Goal: Task Accomplishment & Management: Complete application form

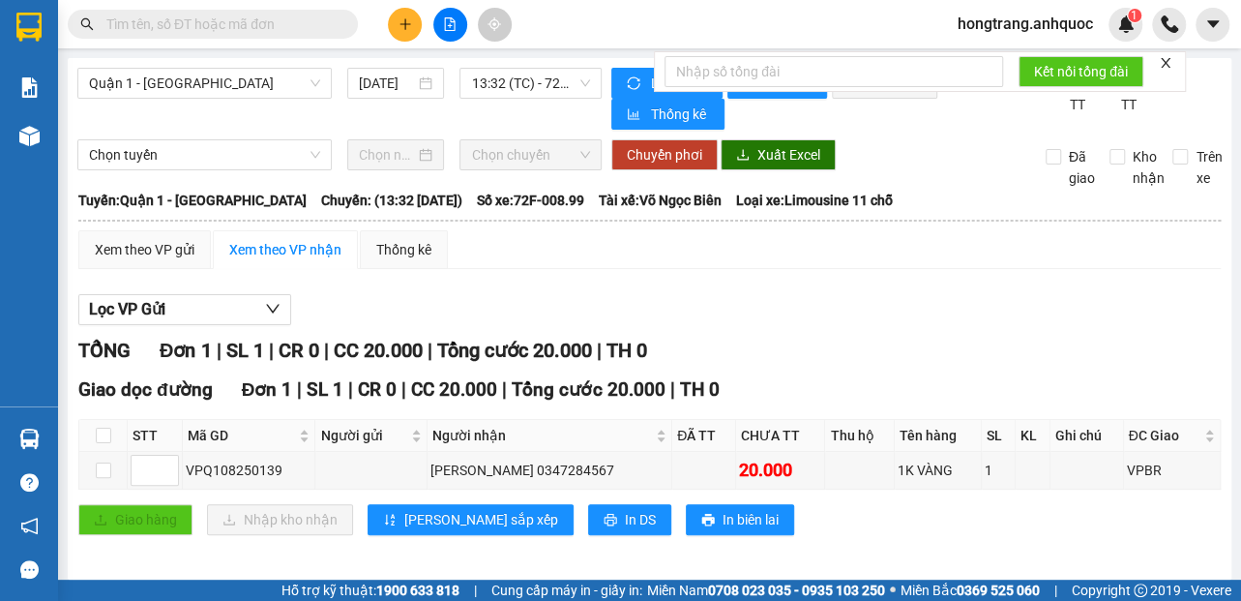
scroll to position [15, 0]
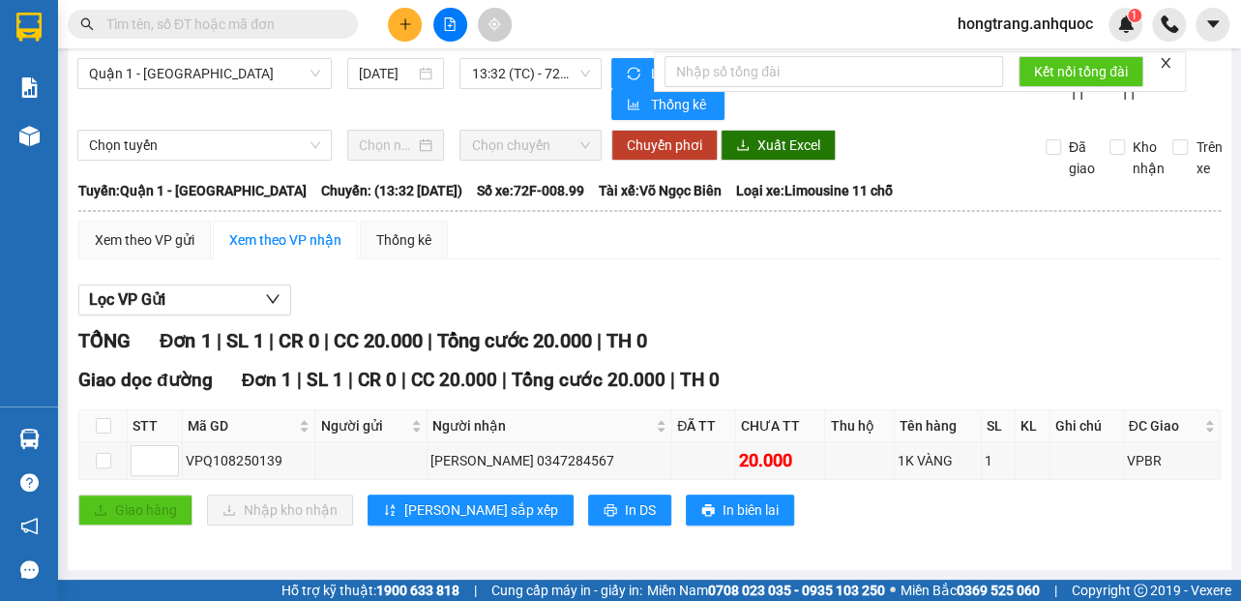
click at [395, 31] on button at bounding box center [405, 25] width 34 height 34
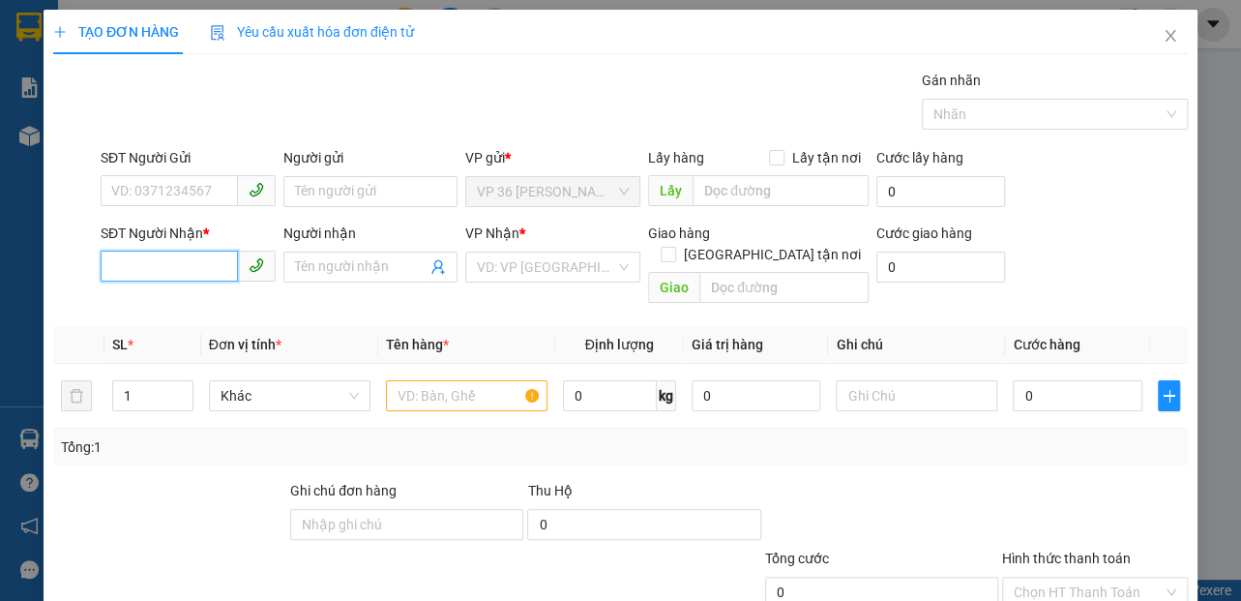
click at [158, 254] on input "SĐT Người Nhận *" at bounding box center [169, 265] width 137 height 31
type input "0902665544"
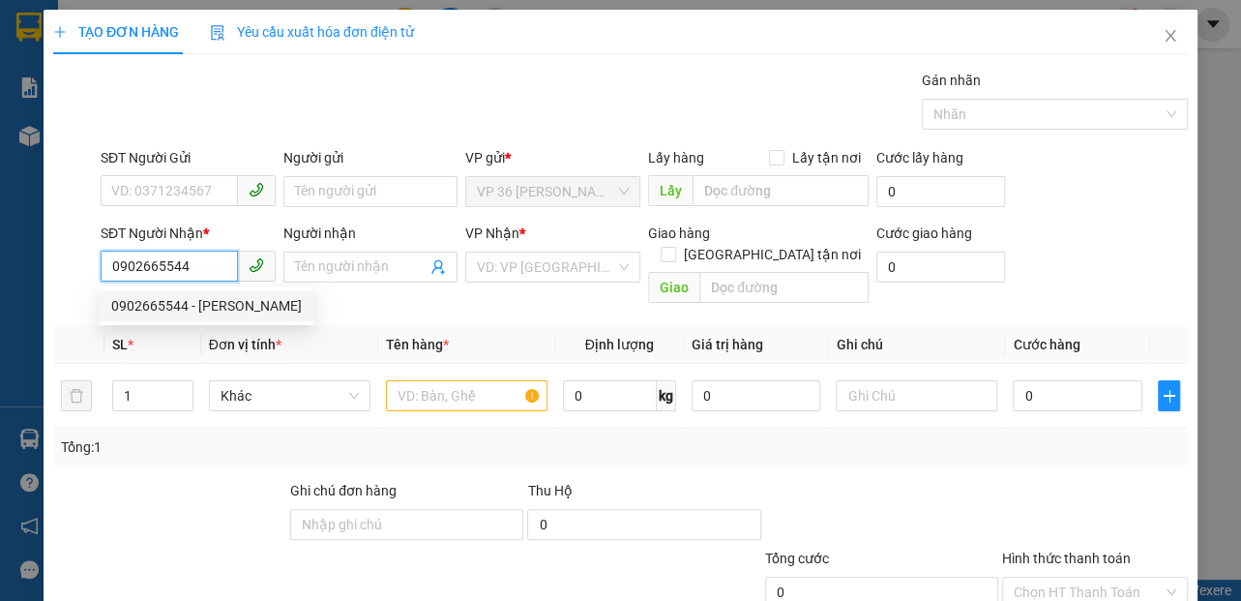
click at [216, 309] on div "0902665544 - [PERSON_NAME]" at bounding box center [206, 305] width 191 height 21
type input "C HOÀNG"
type input "VPVT"
type input "30.000"
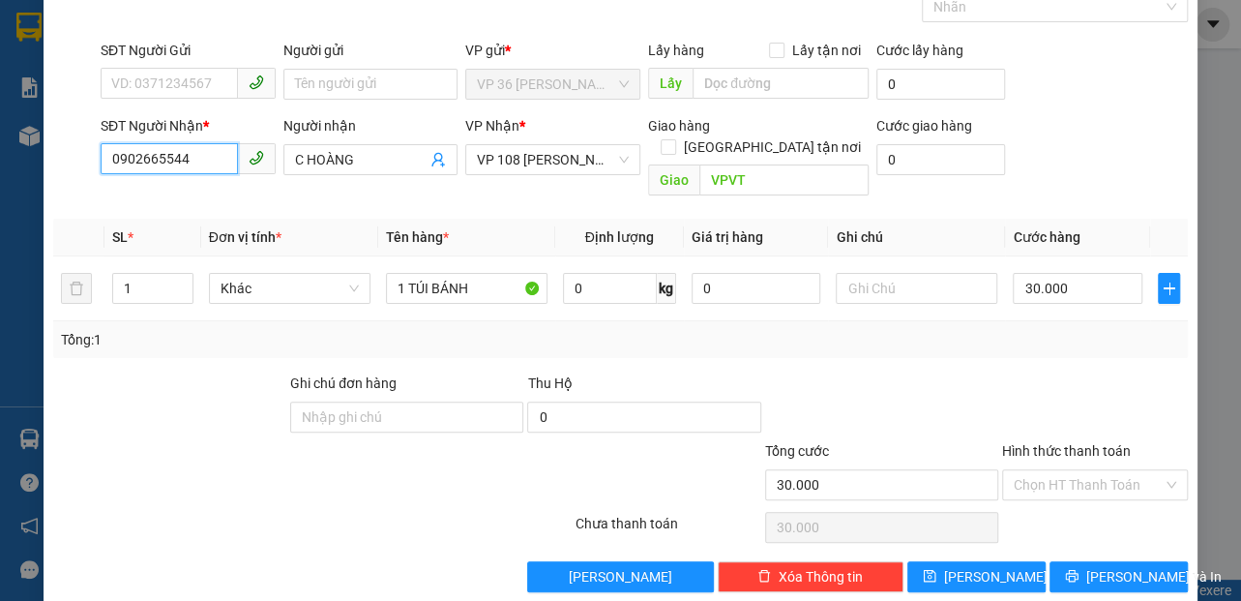
scroll to position [113, 0]
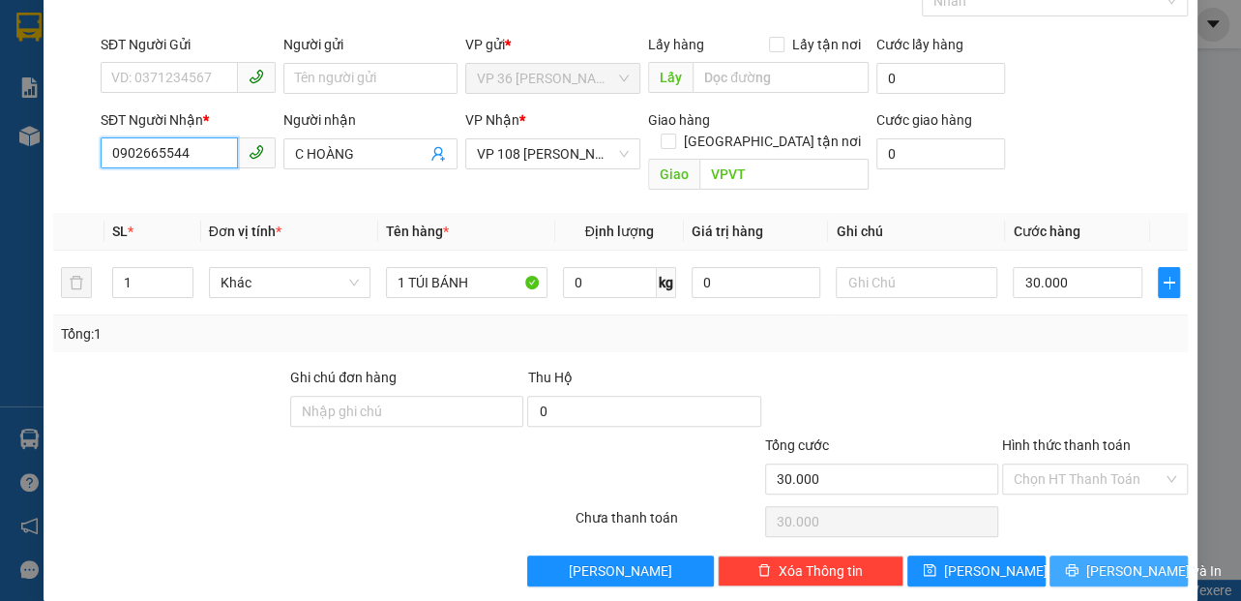
type input "0902665544"
click at [1088, 560] on span "[PERSON_NAME] và In" at bounding box center [1153, 570] width 135 height 21
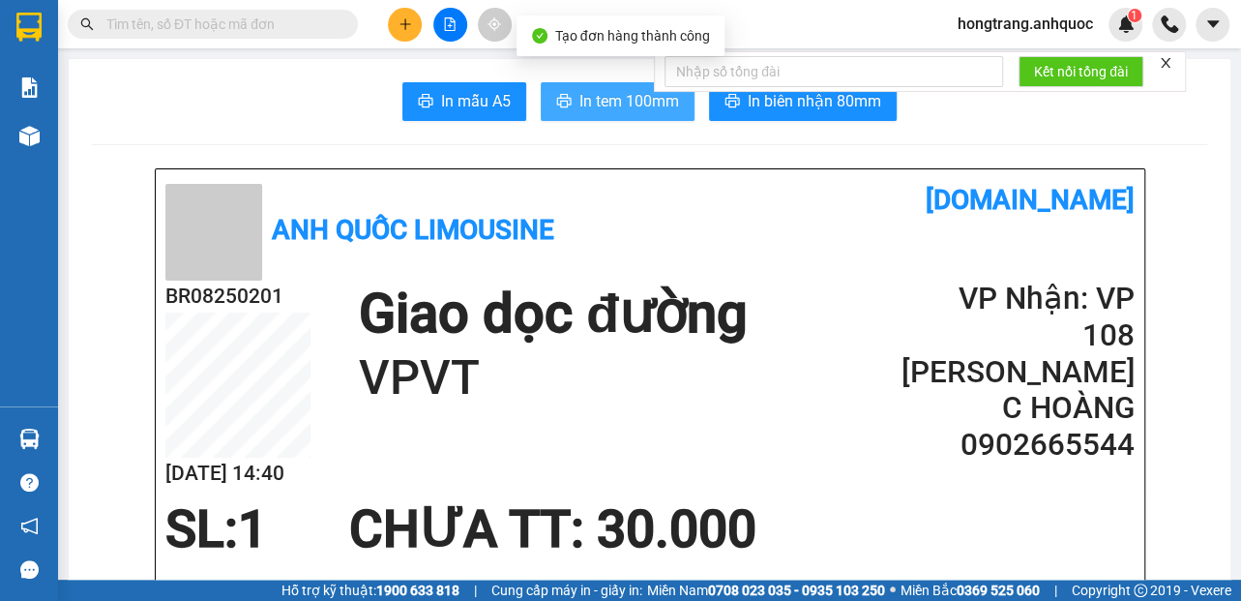
click at [601, 101] on span "In tem 100mm" at bounding box center [629, 101] width 100 height 24
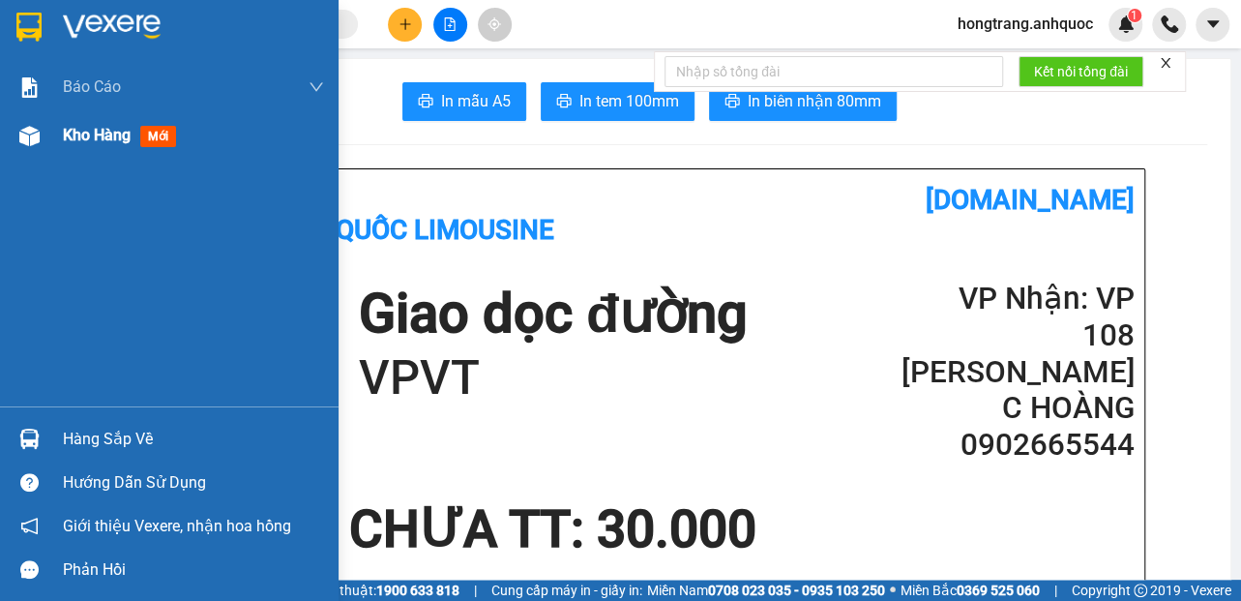
click at [30, 133] on img at bounding box center [29, 136] width 20 height 20
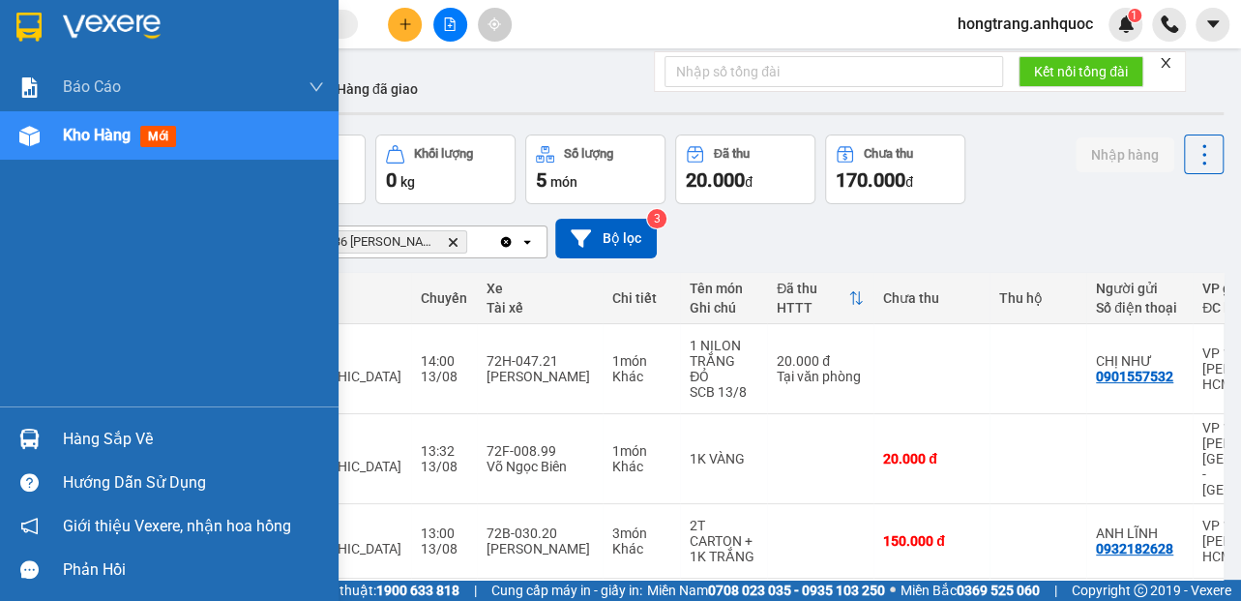
drag, startPoint x: 6, startPoint y: 298, endPoint x: 520, endPoint y: 227, distance: 519.3
click at [7, 296] on div "Báo cáo Báo cáo dòng tiền (nhân viên) Doanh số tạo đơn theo VP gửi (nhà xe) Doa…" at bounding box center [169, 234] width 338 height 343
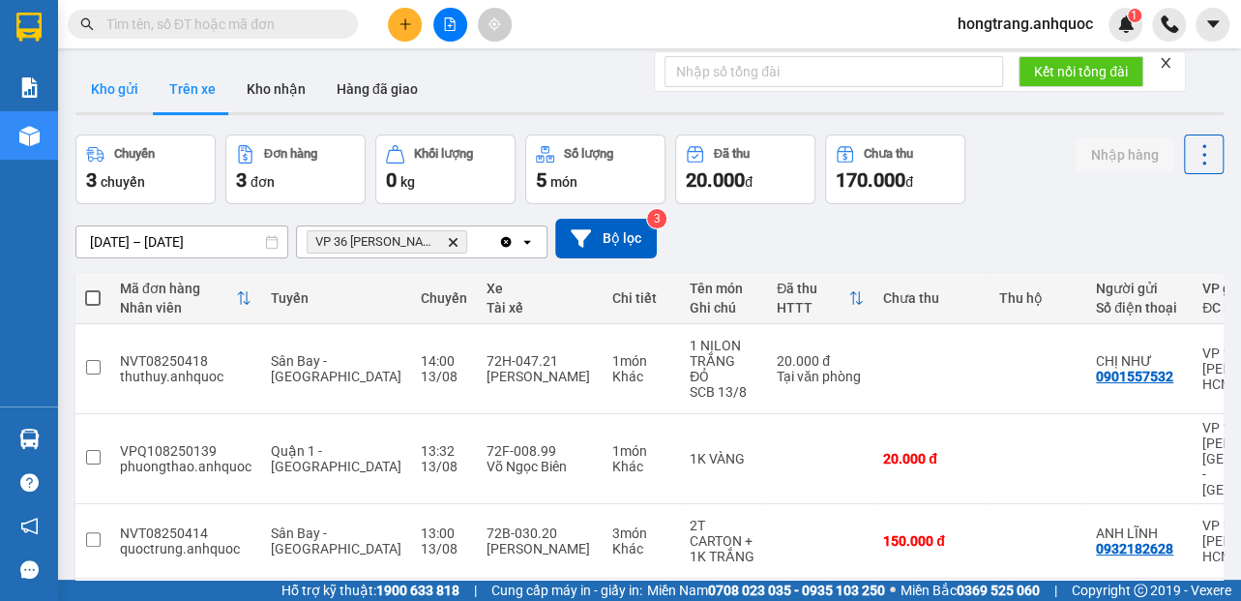
click at [96, 81] on button "Kho gửi" at bounding box center [114, 89] width 78 height 46
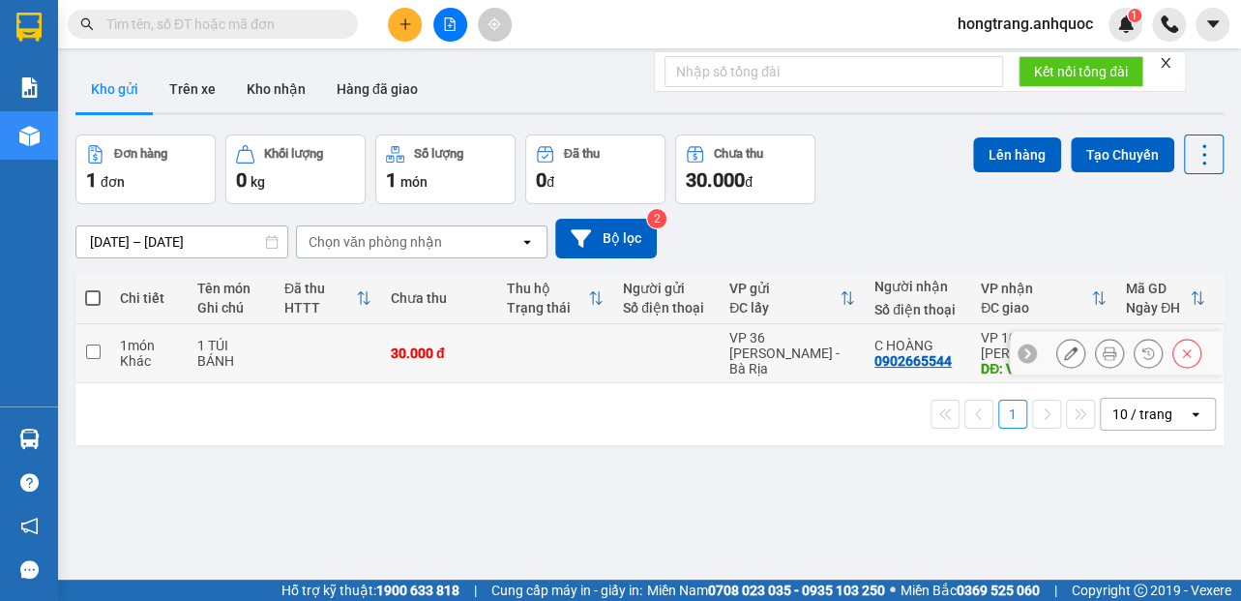
click at [108, 350] on td at bounding box center [92, 353] width 35 height 59
checkbox input "true"
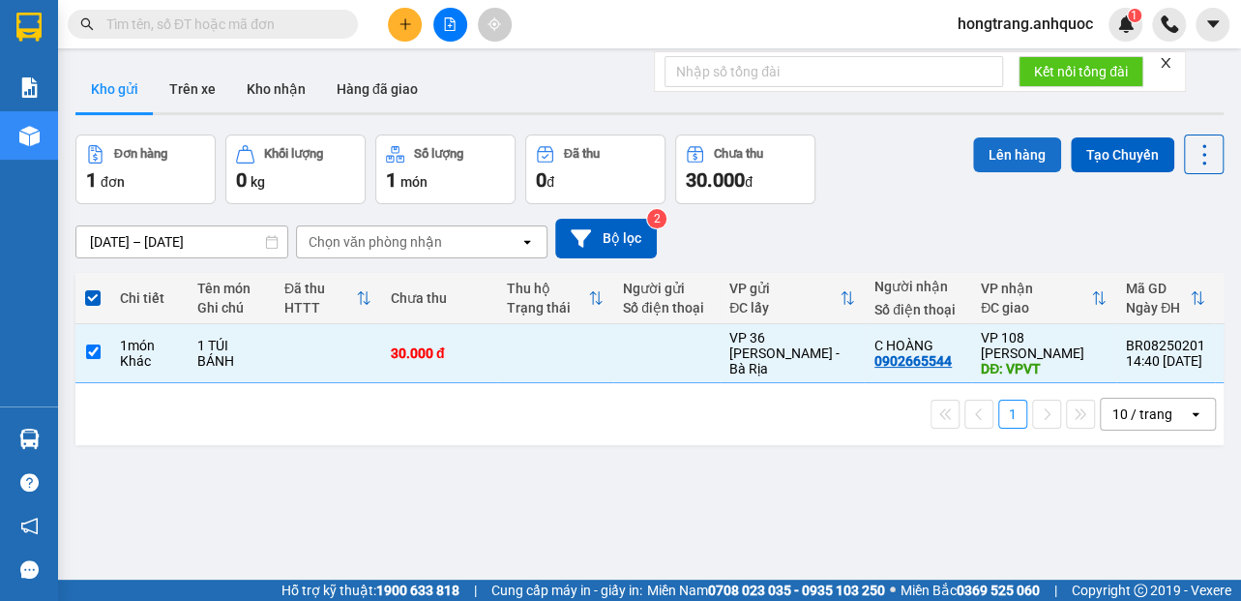
click at [986, 154] on button "Lên hàng" at bounding box center [1017, 154] width 88 height 35
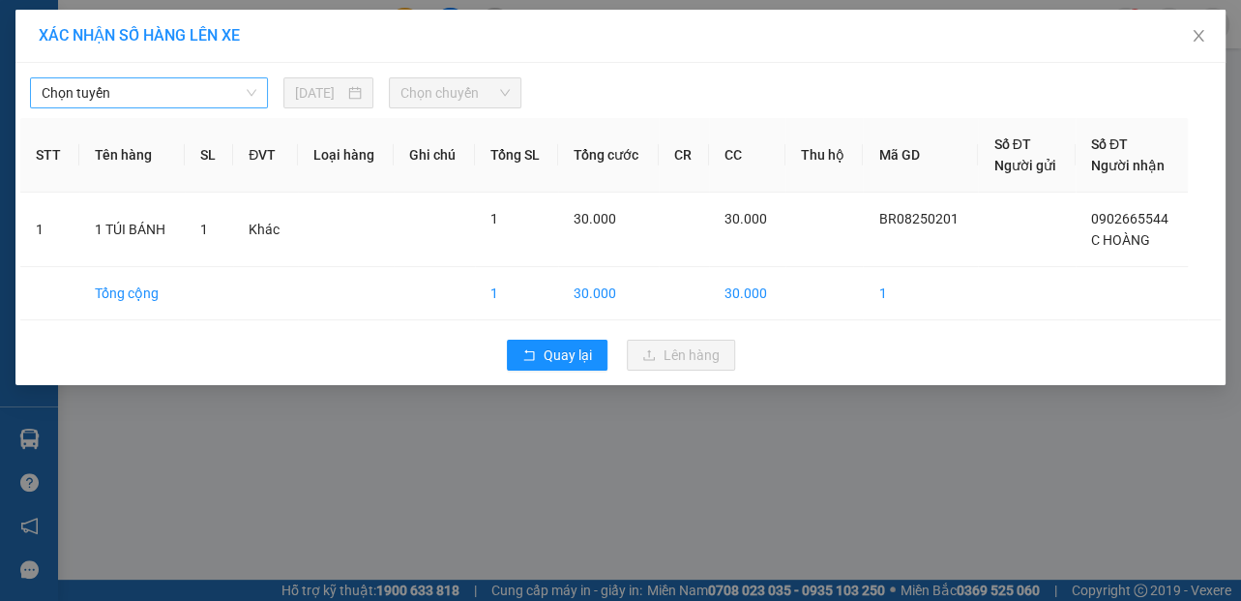
click at [112, 104] on span "Chọn tuyến" at bounding box center [149, 92] width 215 height 29
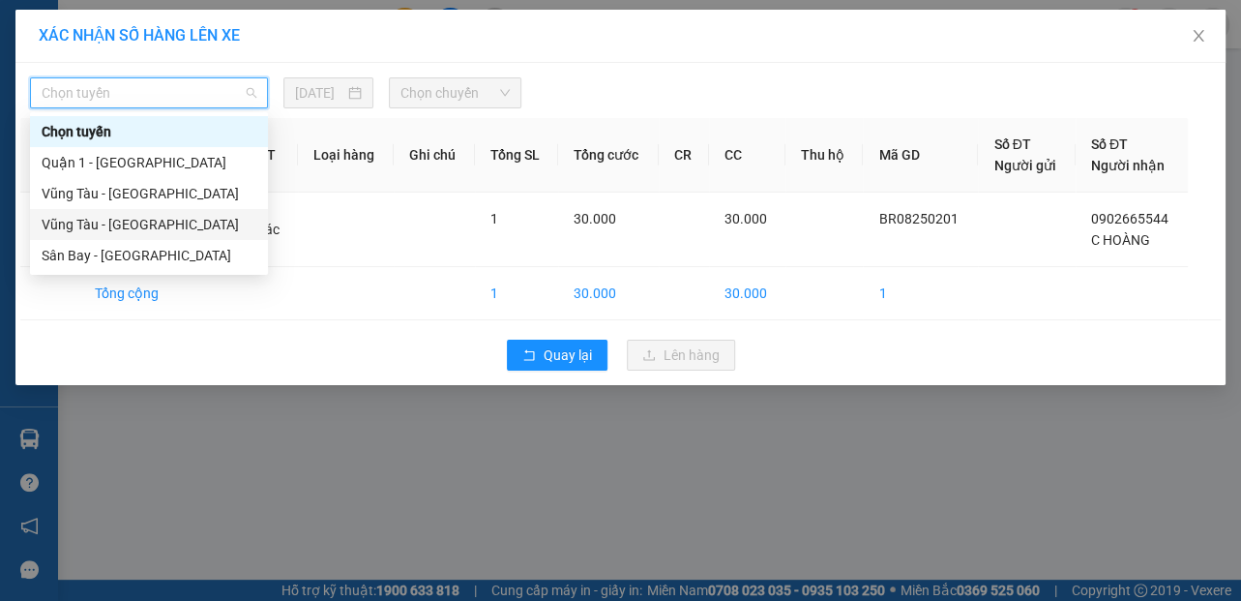
click at [71, 229] on div "Vũng Tàu - [GEOGRAPHIC_DATA]" at bounding box center [149, 224] width 215 height 21
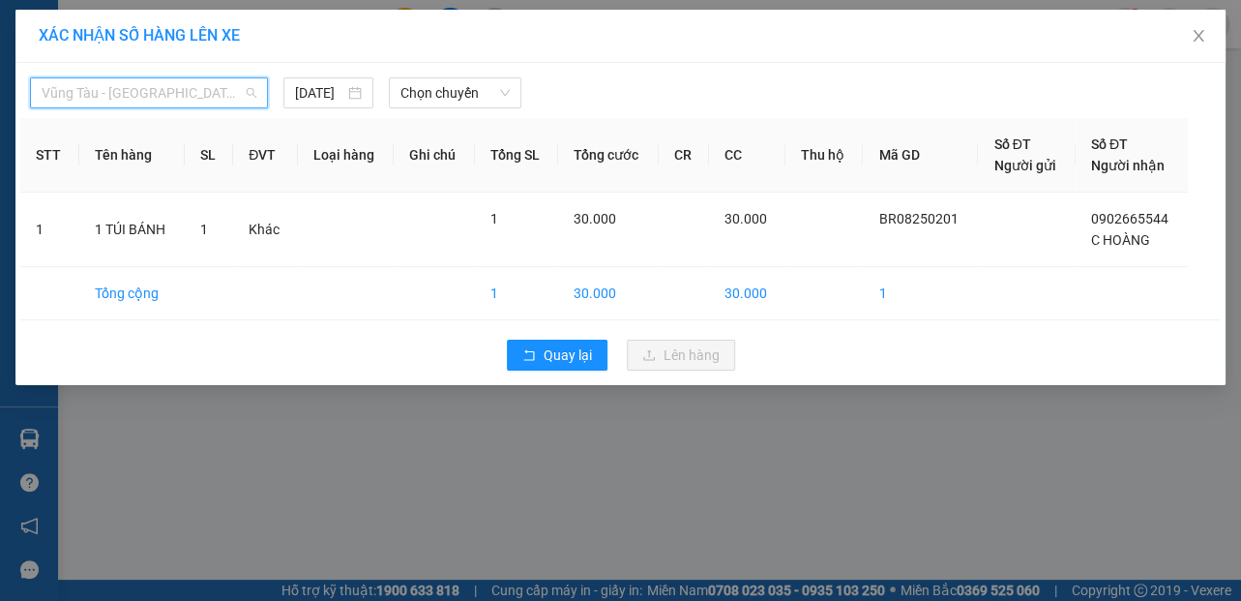
drag, startPoint x: 192, startPoint y: 94, endPoint x: 173, endPoint y: 123, distance: 34.9
click at [192, 93] on span "Vũng Tàu - [GEOGRAPHIC_DATA]" at bounding box center [149, 92] width 215 height 29
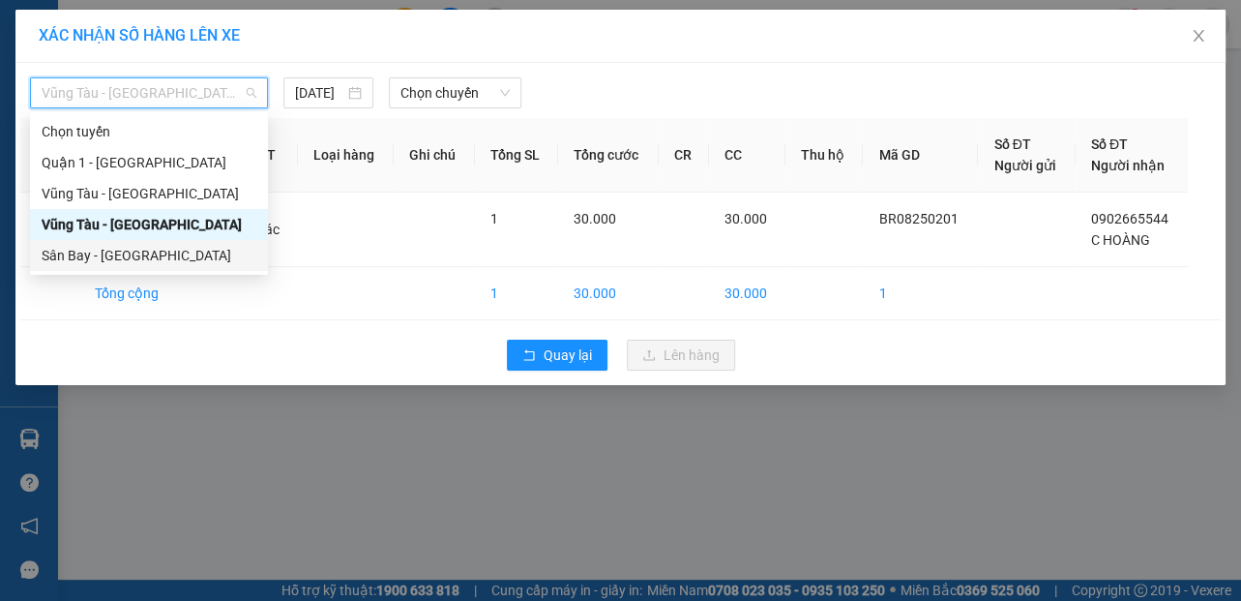
click at [93, 253] on div "Sân Bay - [GEOGRAPHIC_DATA]" at bounding box center [149, 255] width 215 height 21
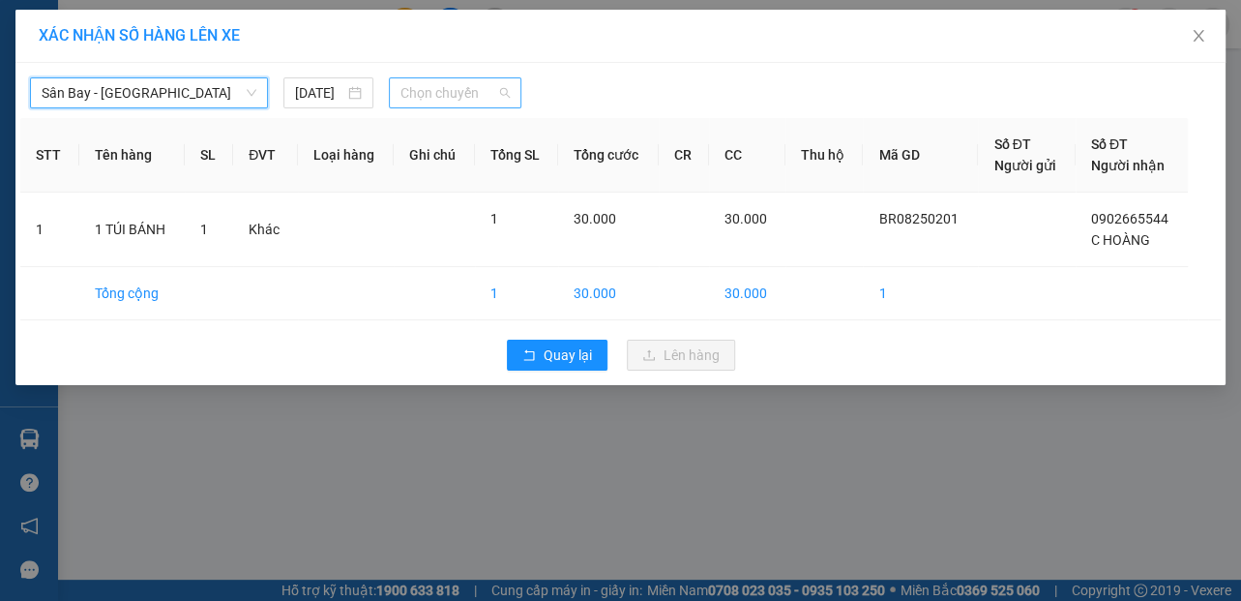
click at [468, 90] on span "Chọn chuyến" at bounding box center [454, 92] width 109 height 29
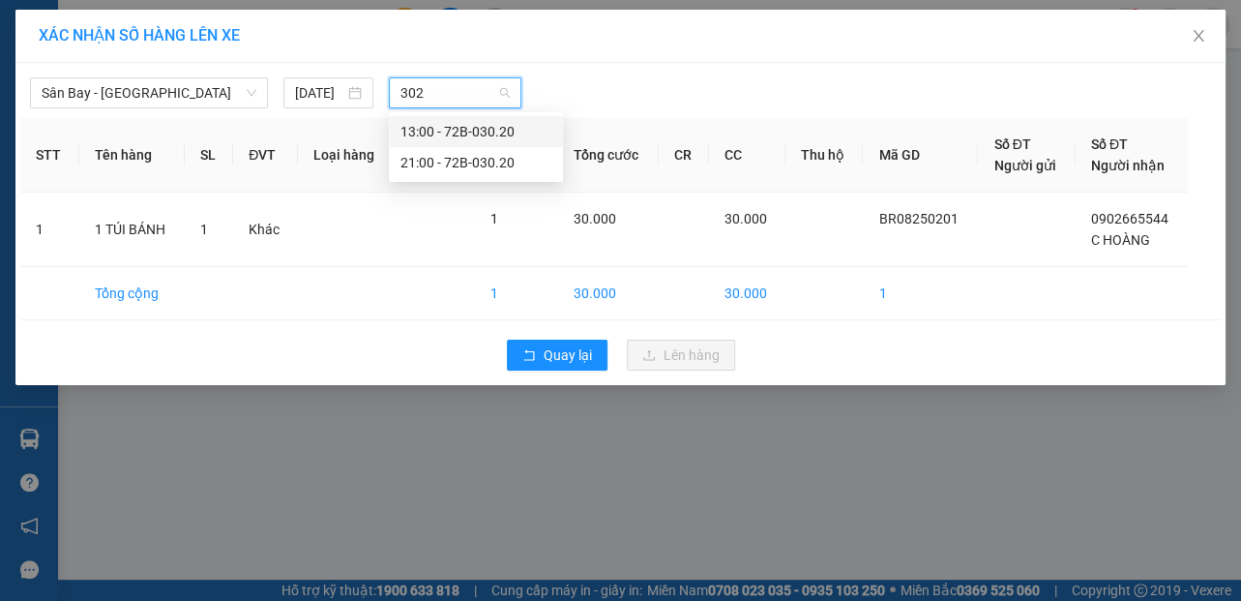
type input "3020"
click at [420, 136] on div "13:00 - 72B-030.20" at bounding box center [475, 131] width 151 height 21
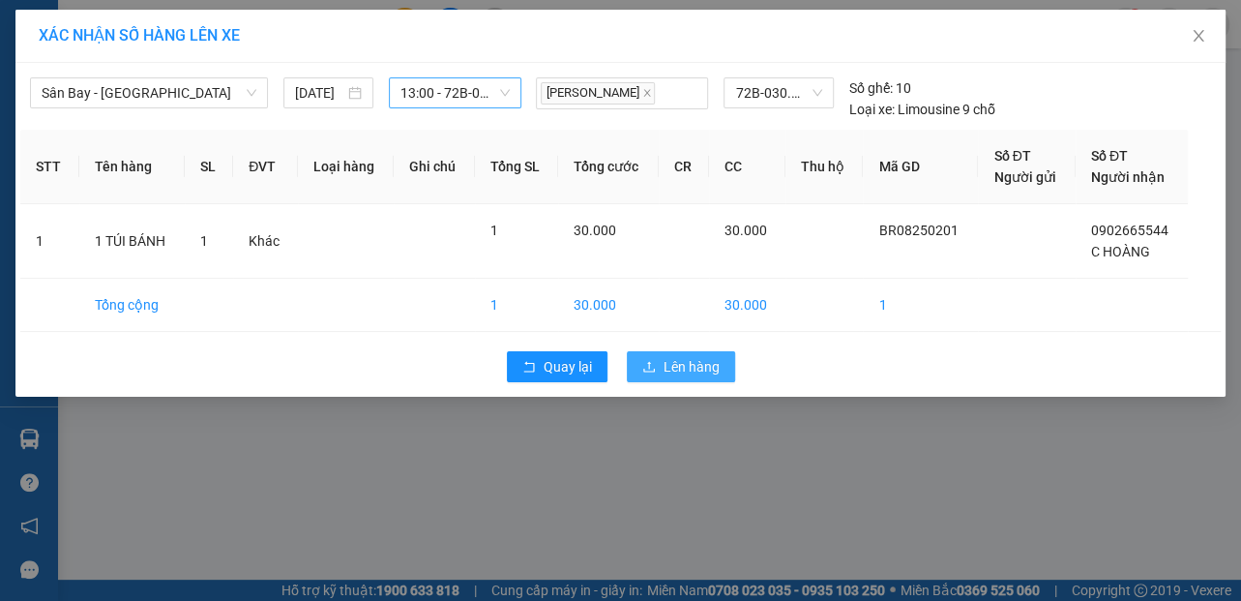
click at [670, 361] on span "Lên hàng" at bounding box center [691, 366] width 56 height 21
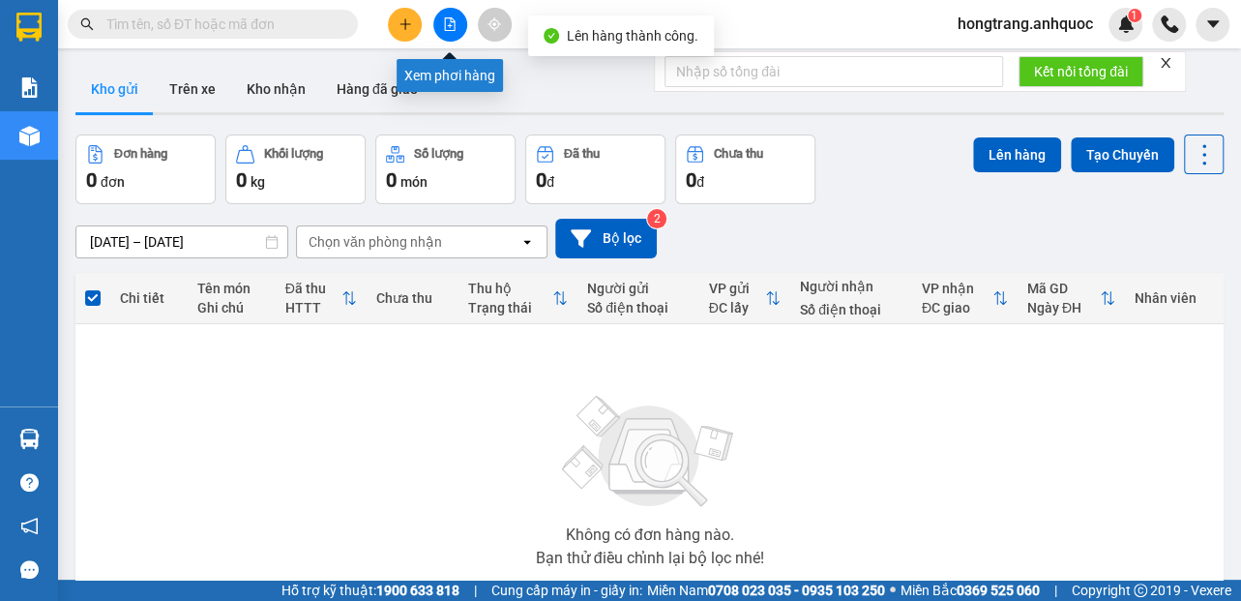
click at [455, 20] on icon "file-add" at bounding box center [450, 24] width 14 height 14
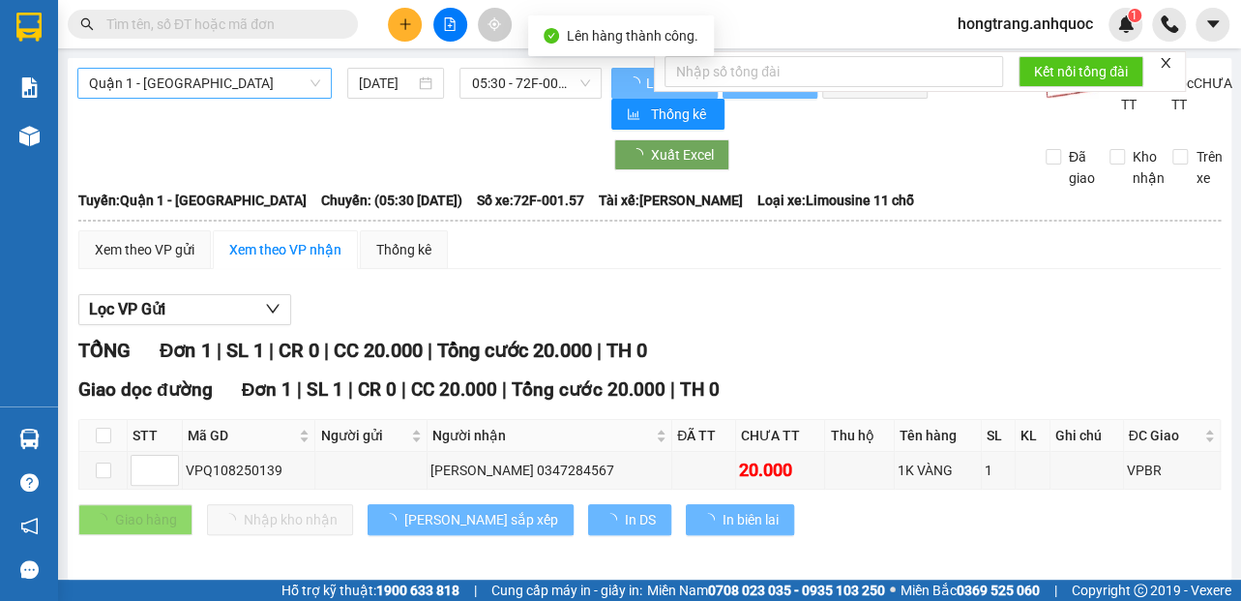
click at [149, 77] on span "Quận 1 - [GEOGRAPHIC_DATA]" at bounding box center [204, 83] width 231 height 29
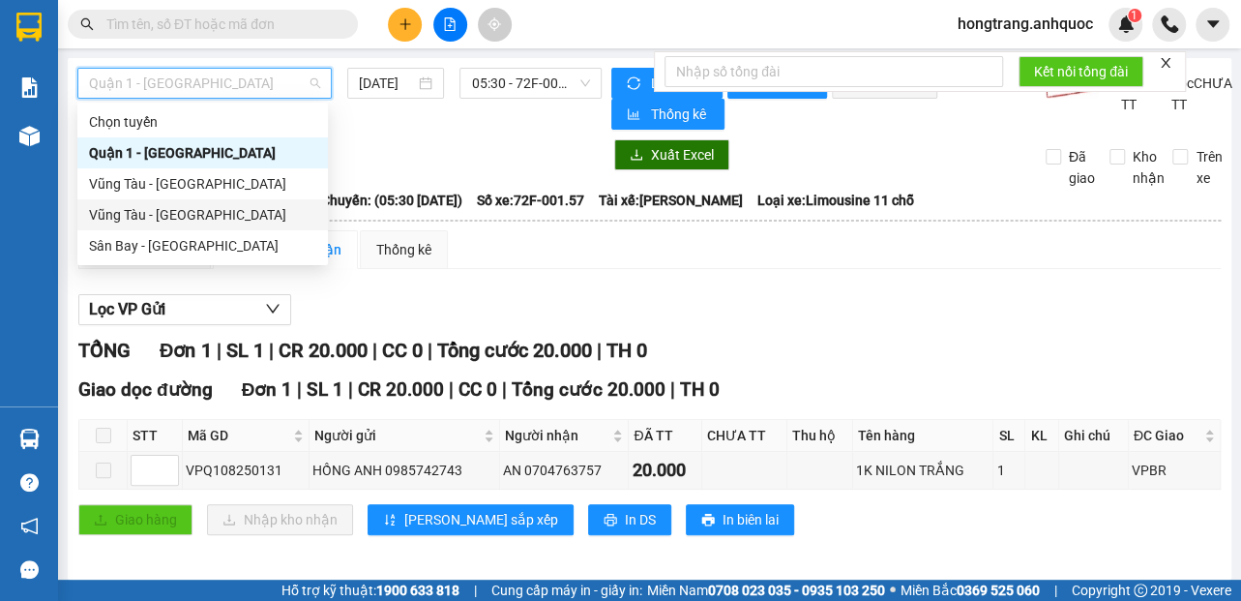
click at [132, 216] on div "Vũng Tàu - [GEOGRAPHIC_DATA]" at bounding box center [202, 214] width 227 height 21
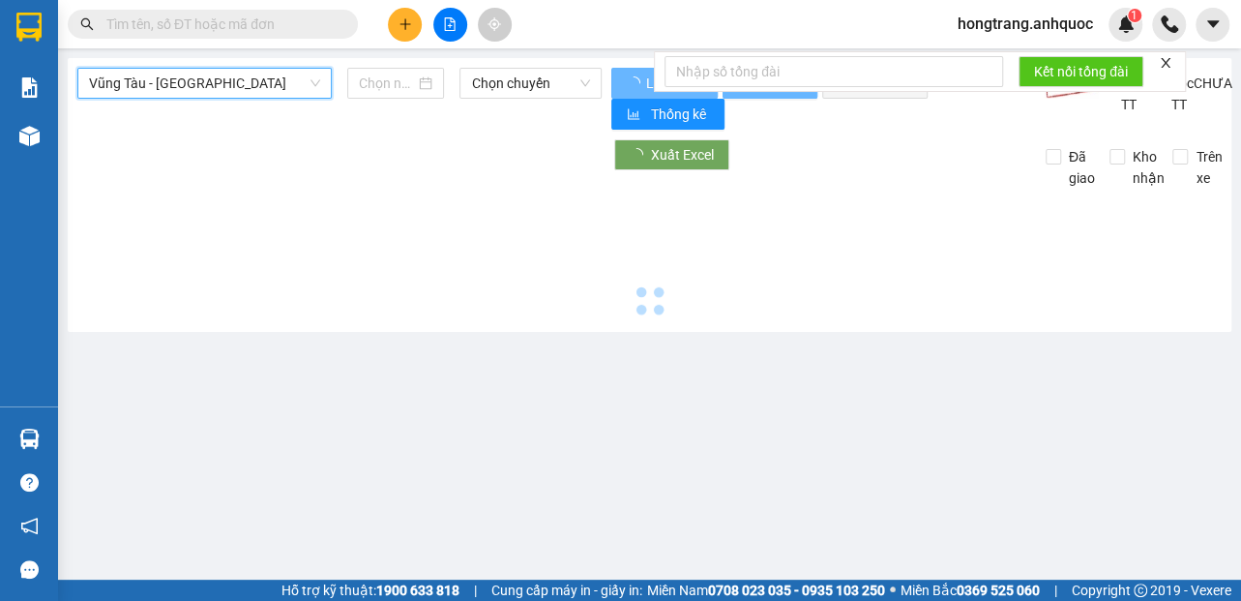
type input "[DATE]"
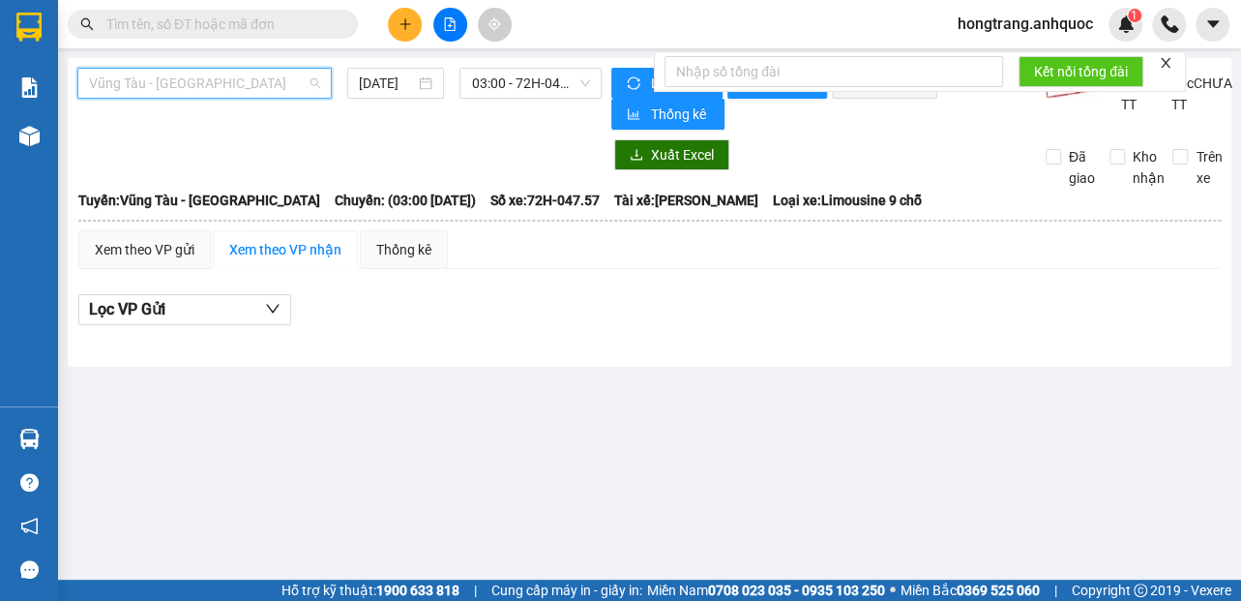
click at [153, 80] on span "Vũng Tàu - [GEOGRAPHIC_DATA]" at bounding box center [204, 83] width 231 height 29
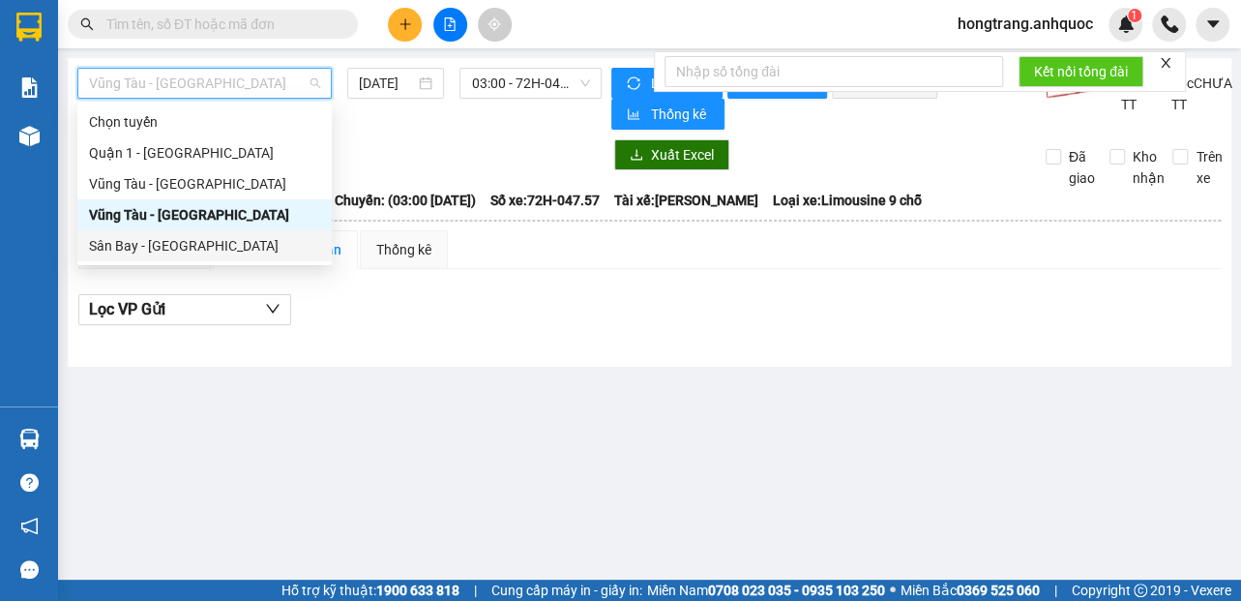
click at [114, 246] on div "Sân Bay - [GEOGRAPHIC_DATA]" at bounding box center [204, 245] width 231 height 21
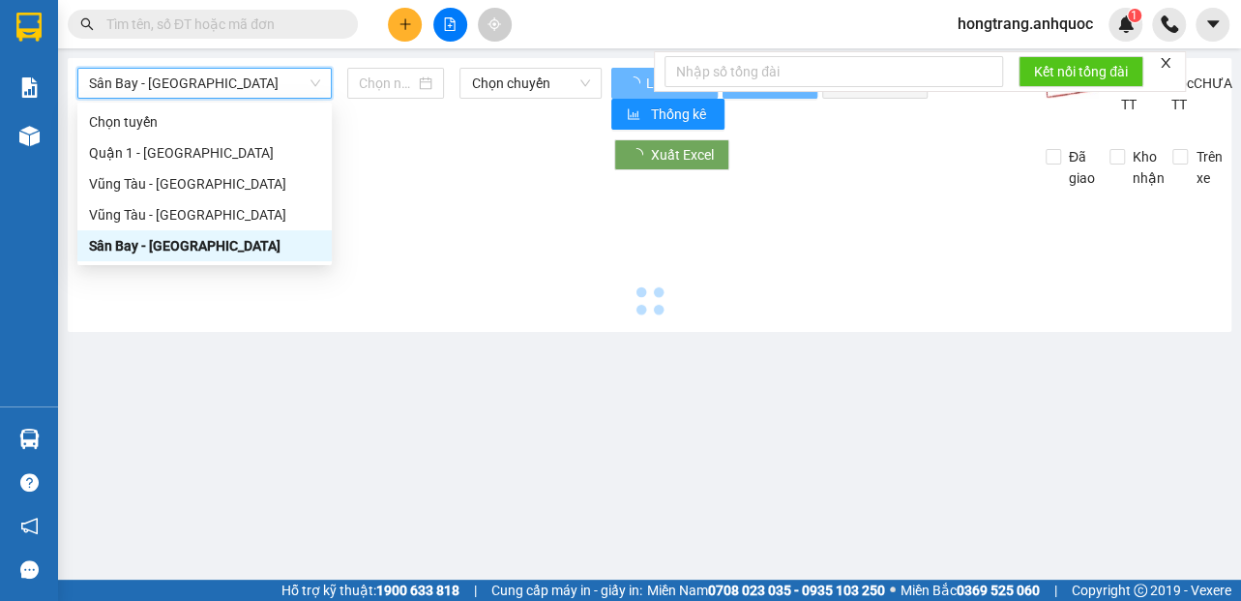
type input "[DATE]"
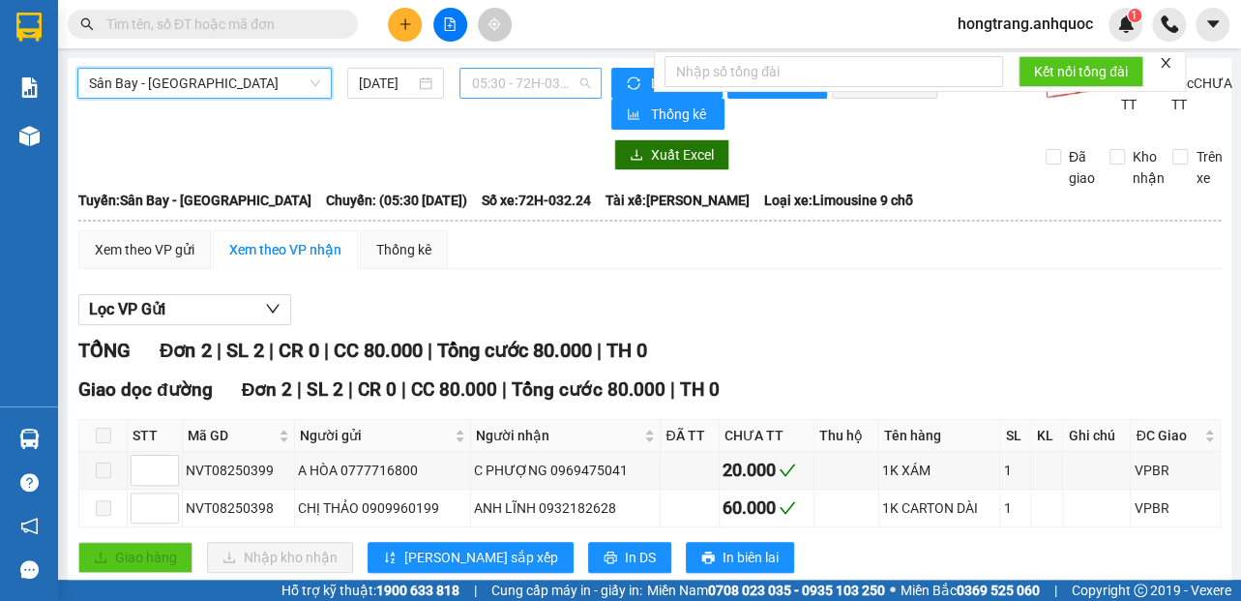
click at [532, 69] on span "05:30 - 72H-032.24" at bounding box center [530, 83] width 119 height 29
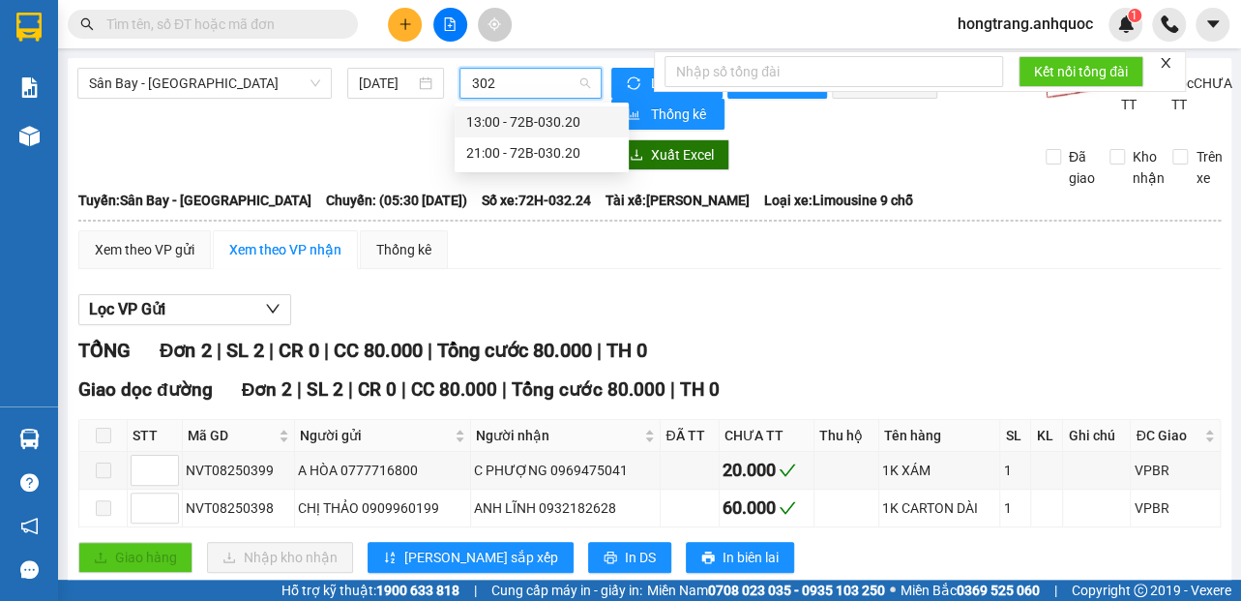
type input "3020"
click at [495, 123] on div "13:00 - 72B-030.20" at bounding box center [541, 121] width 151 height 21
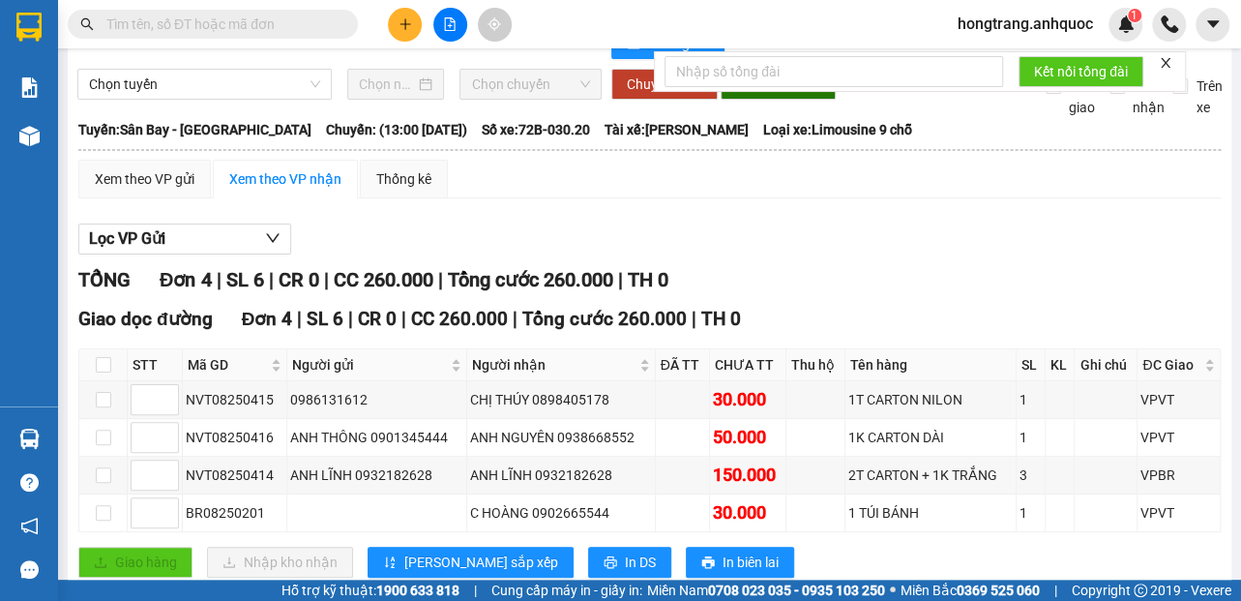
scroll to position [107, 0]
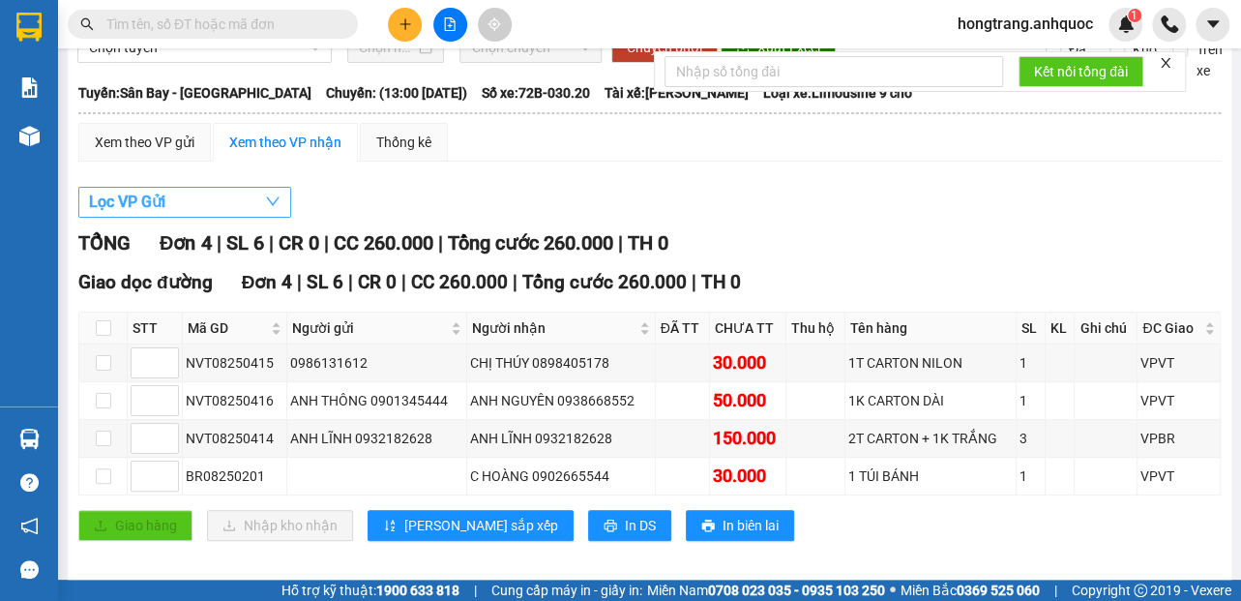
click at [146, 214] on span "Lọc VP Gửi" at bounding box center [127, 202] width 76 height 24
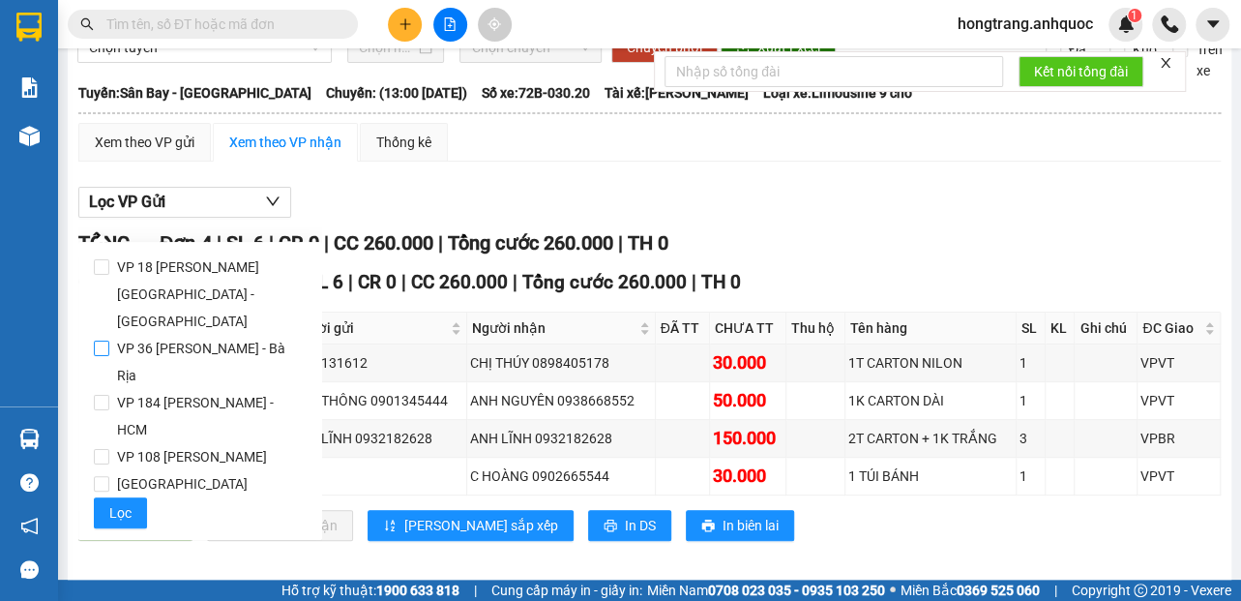
click at [116, 335] on span "VP 36 [PERSON_NAME] - Bà Rịa" at bounding box center [207, 362] width 197 height 54
click at [109, 340] on input "VP 36 [PERSON_NAME] - Bà Rịa" at bounding box center [101, 347] width 15 height 15
checkbox input "true"
click at [124, 502] on span "Lọc" at bounding box center [120, 512] width 22 height 21
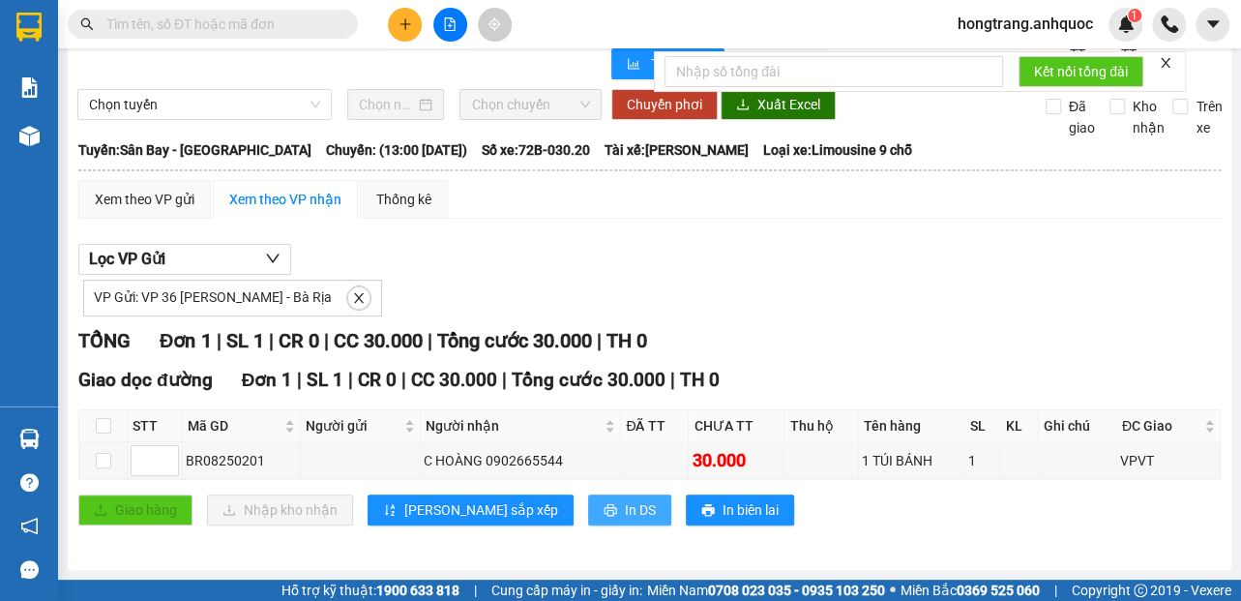
click at [625, 510] on span "In DS" at bounding box center [640, 509] width 31 height 21
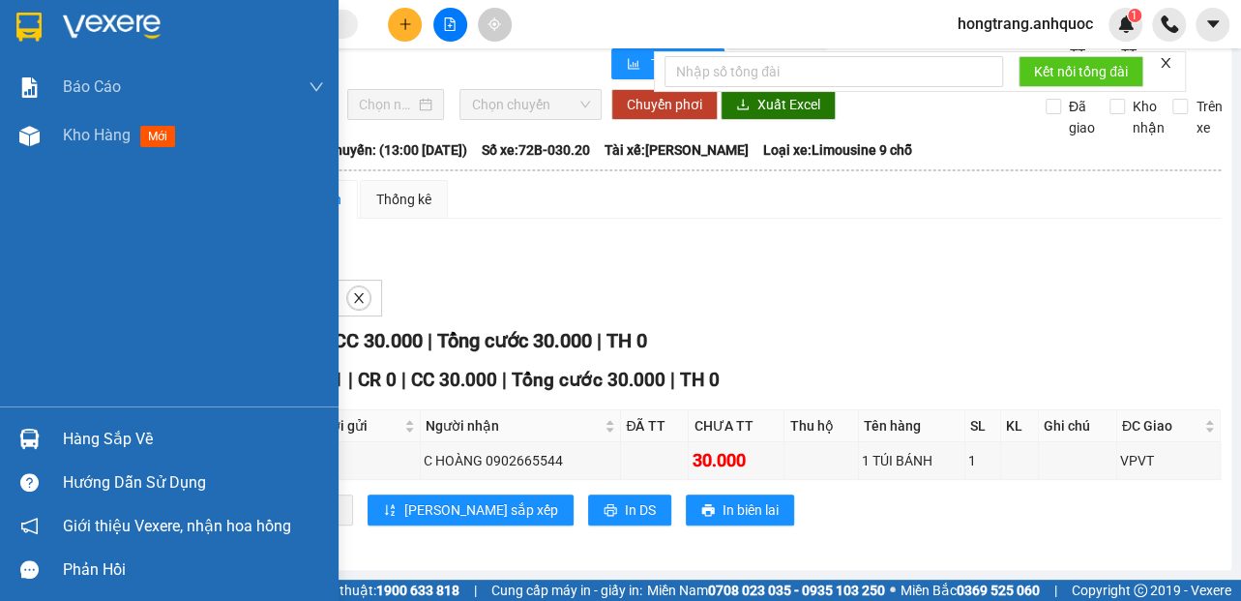
click at [6, 262] on div "Báo cáo Báo cáo dòng tiền (nhân viên) Doanh số tạo đơn theo VP gửi (nhà xe) Doa…" at bounding box center [169, 234] width 338 height 343
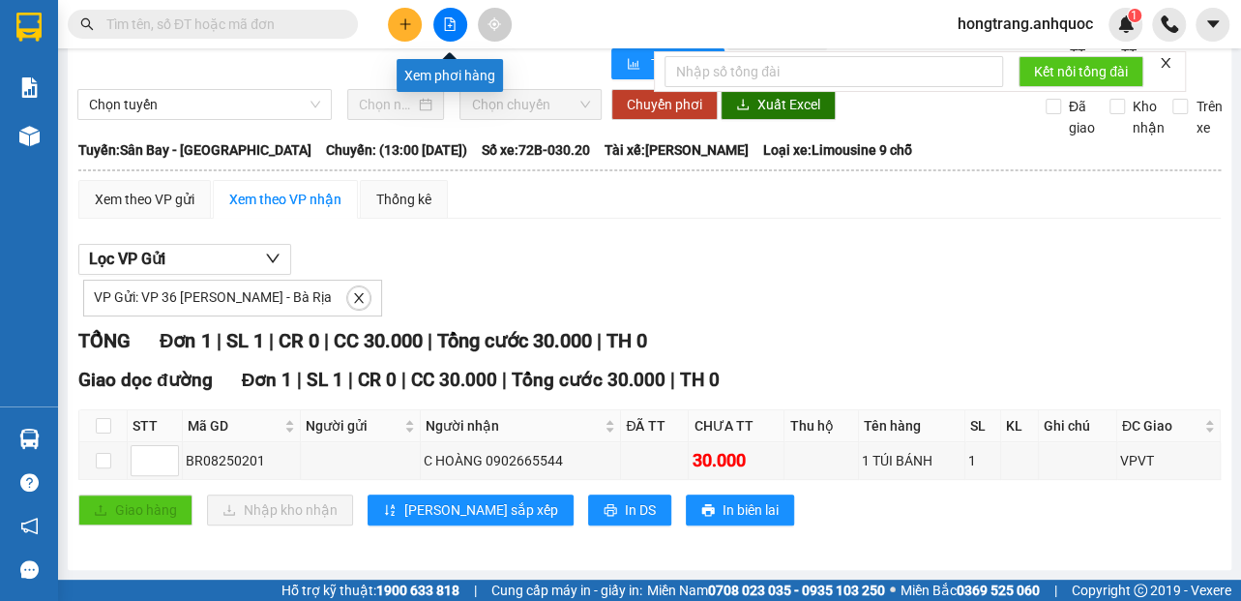
click at [406, 28] on icon "plus" at bounding box center [405, 24] width 14 height 14
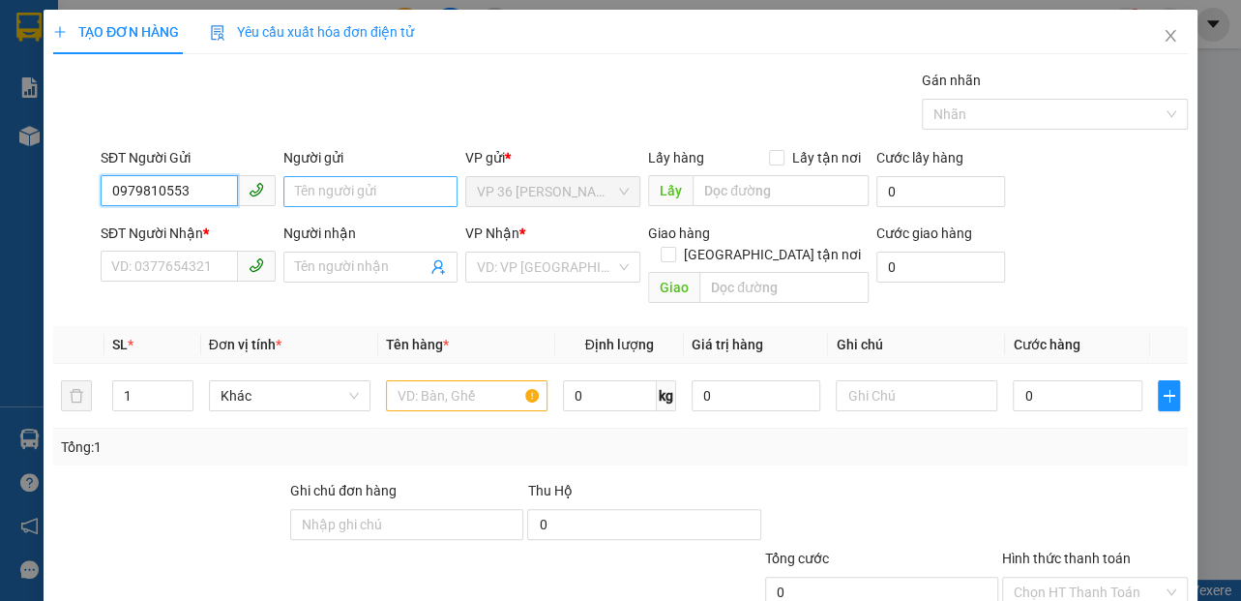
type input "0979810553"
click at [337, 186] on input "Người gửi" at bounding box center [370, 191] width 175 height 31
type input "ANH TÝ"
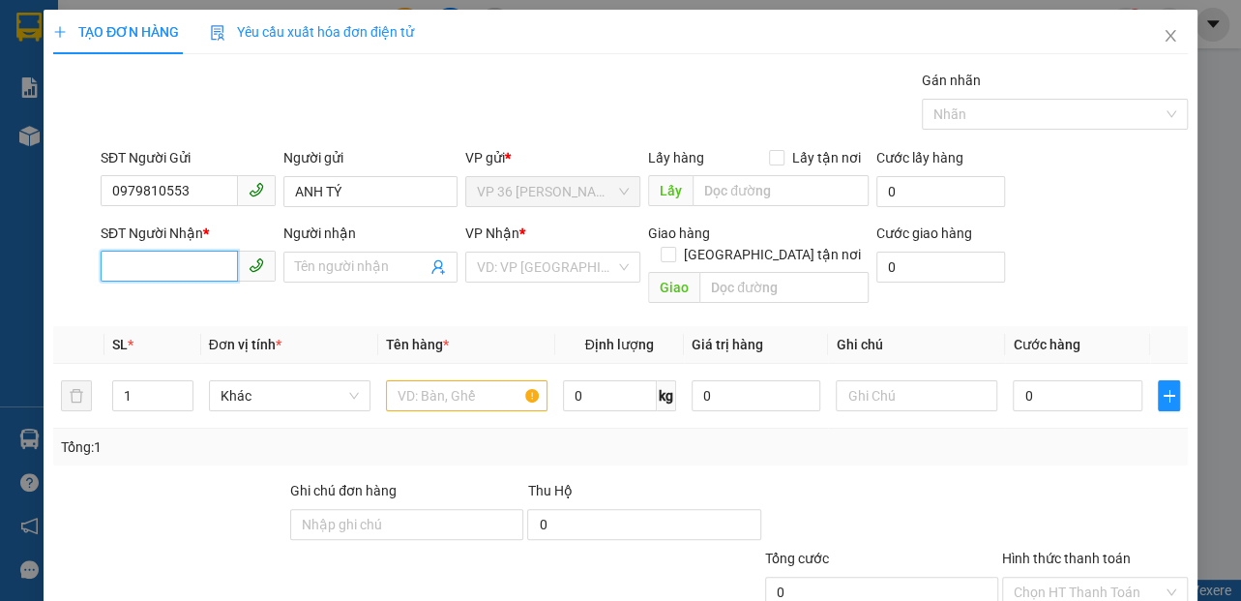
click at [200, 254] on input "SĐT Người Nhận *" at bounding box center [169, 265] width 137 height 31
click at [384, 265] on input "Người nhận" at bounding box center [361, 266] width 132 height 21
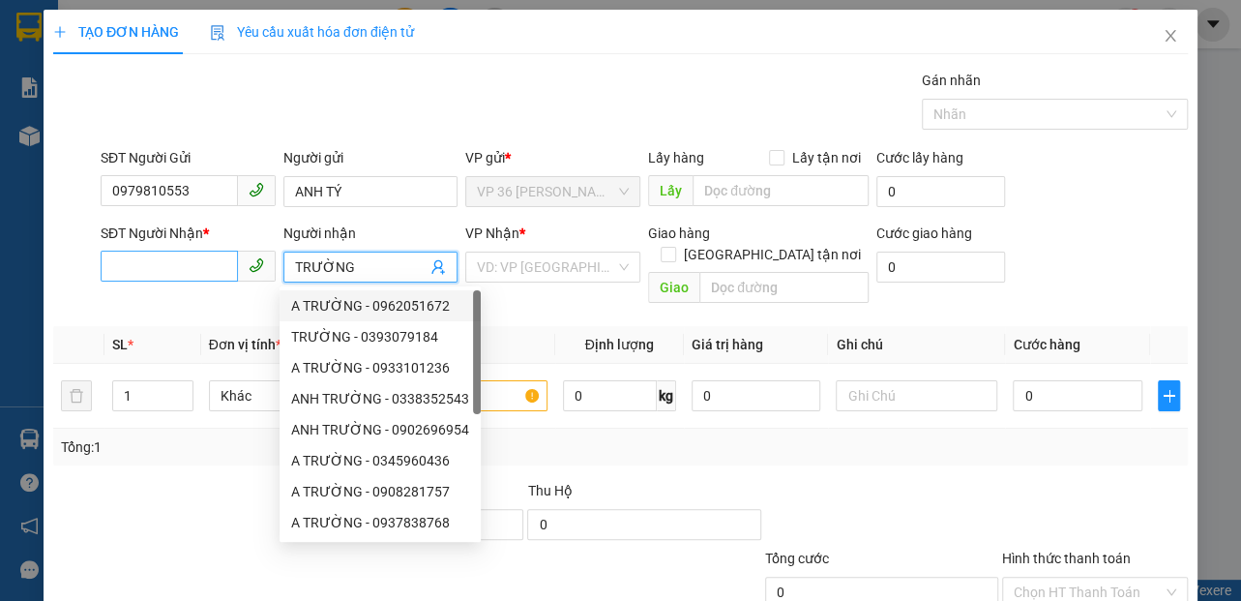
type input "TRƯỜNG"
click at [209, 254] on input "SĐT Người Nhận *" at bounding box center [169, 265] width 137 height 31
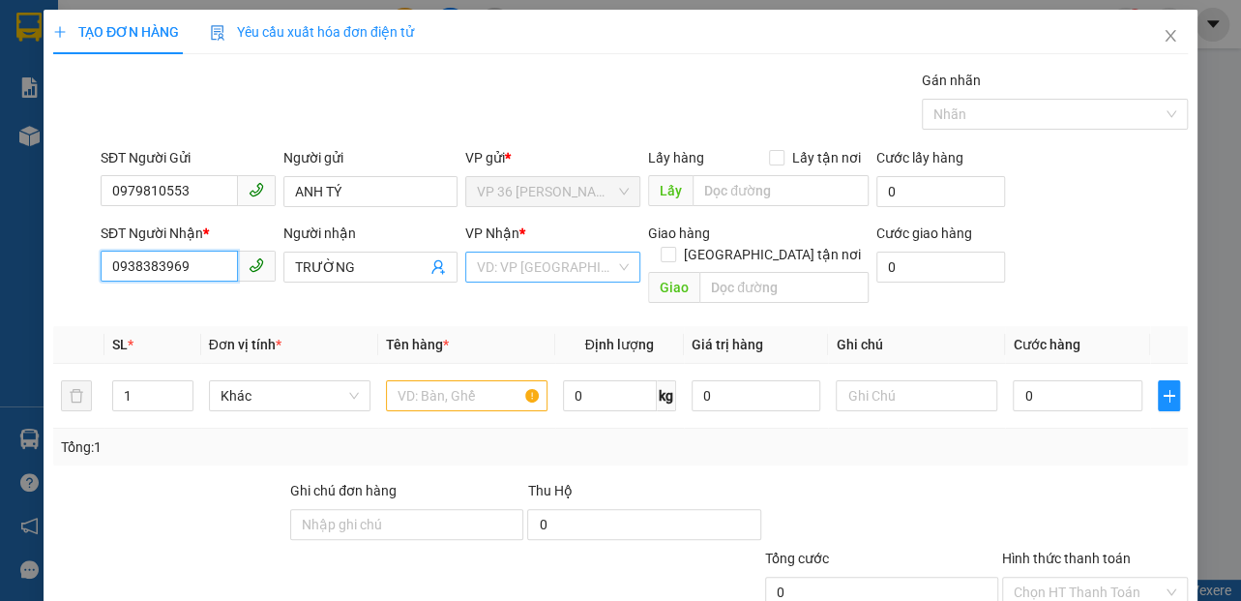
type input "0938383969"
click at [552, 268] on input "search" at bounding box center [546, 266] width 138 height 29
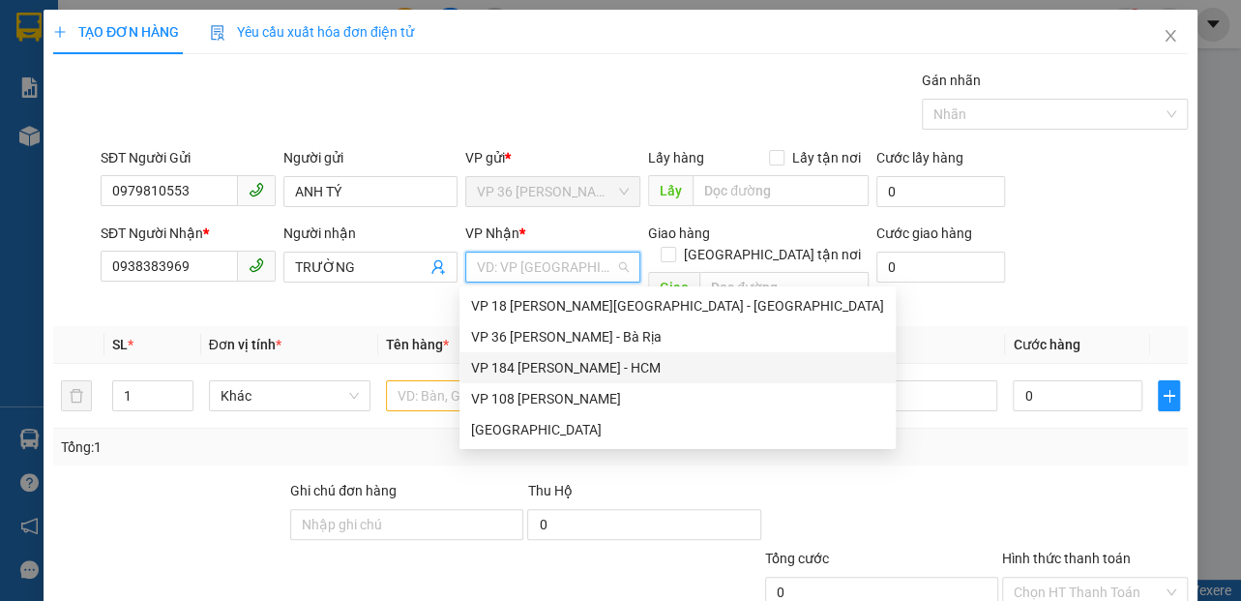
click at [499, 364] on div "VP 184 [PERSON_NAME] - HCM" at bounding box center [677, 367] width 413 height 21
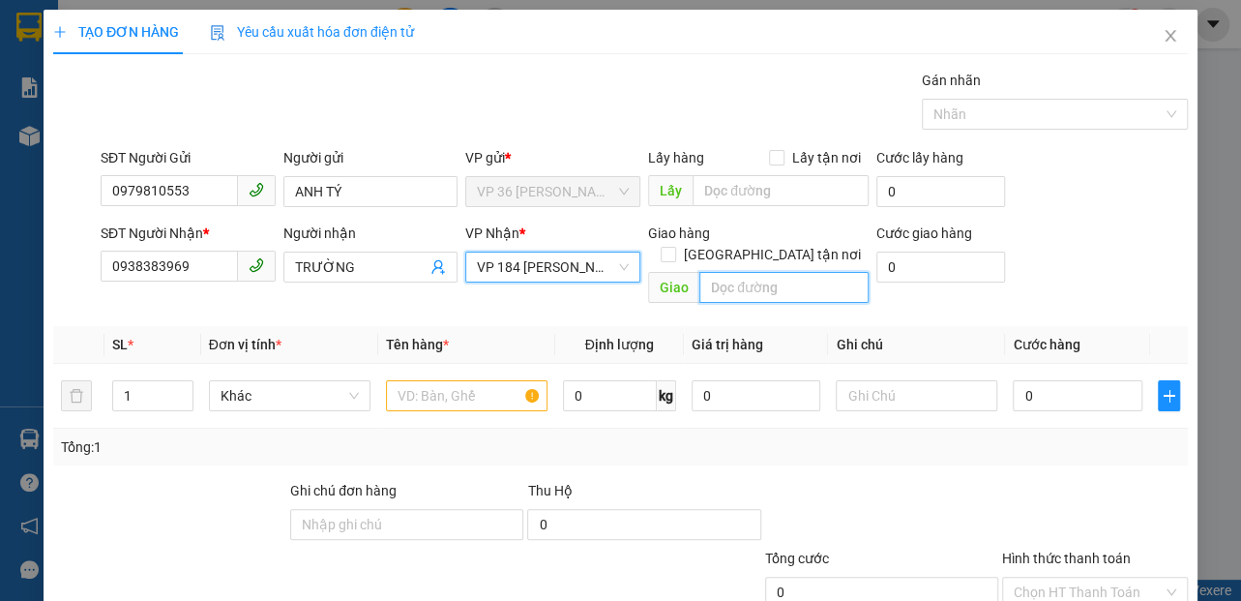
click at [722, 272] on input "text" at bounding box center [783, 287] width 169 height 31
type input "VPSG"
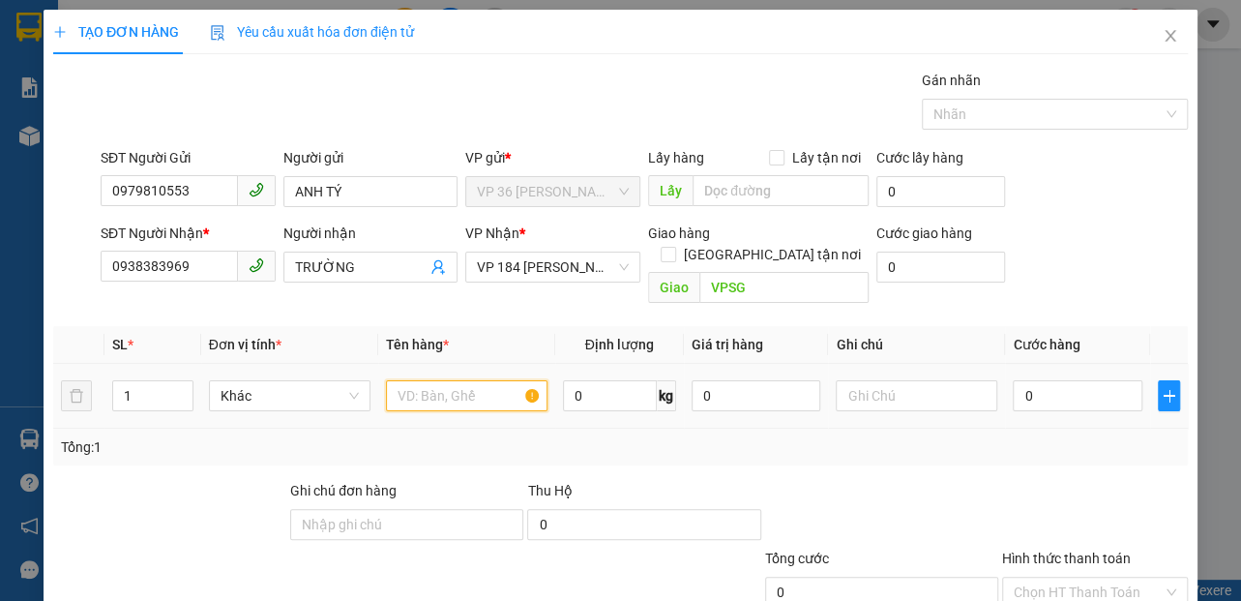
click at [493, 380] on input "text" at bounding box center [466, 395] width 161 height 31
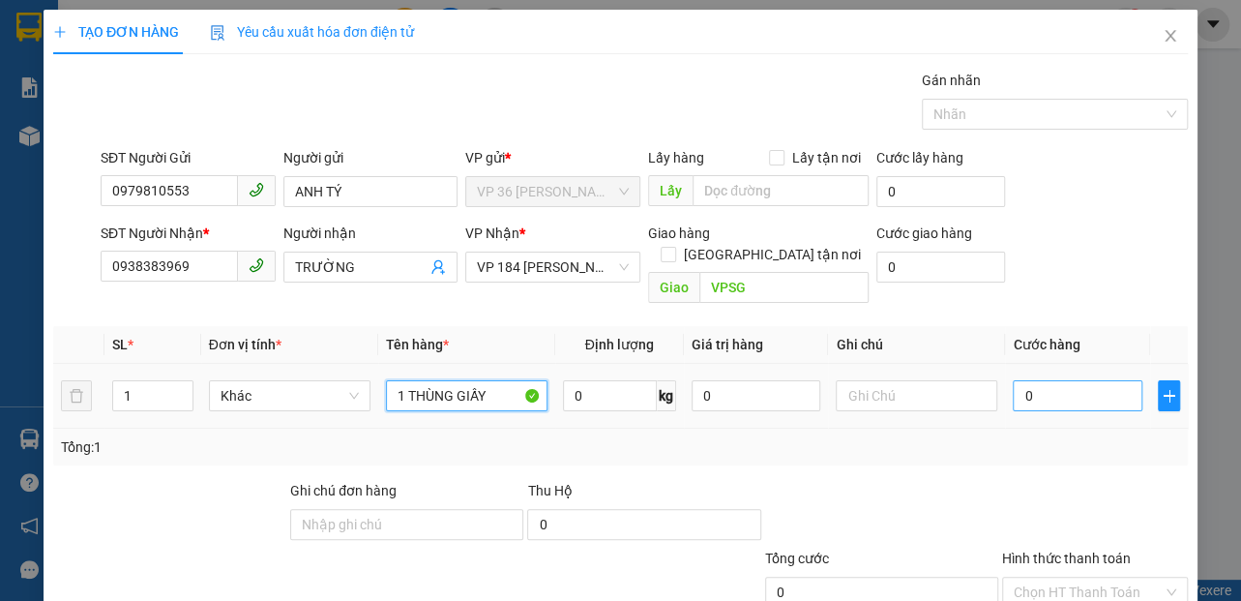
type input "1 THÙNG GIẤY"
click at [1022, 380] on input "0" at bounding box center [1077, 395] width 130 height 31
type input "4"
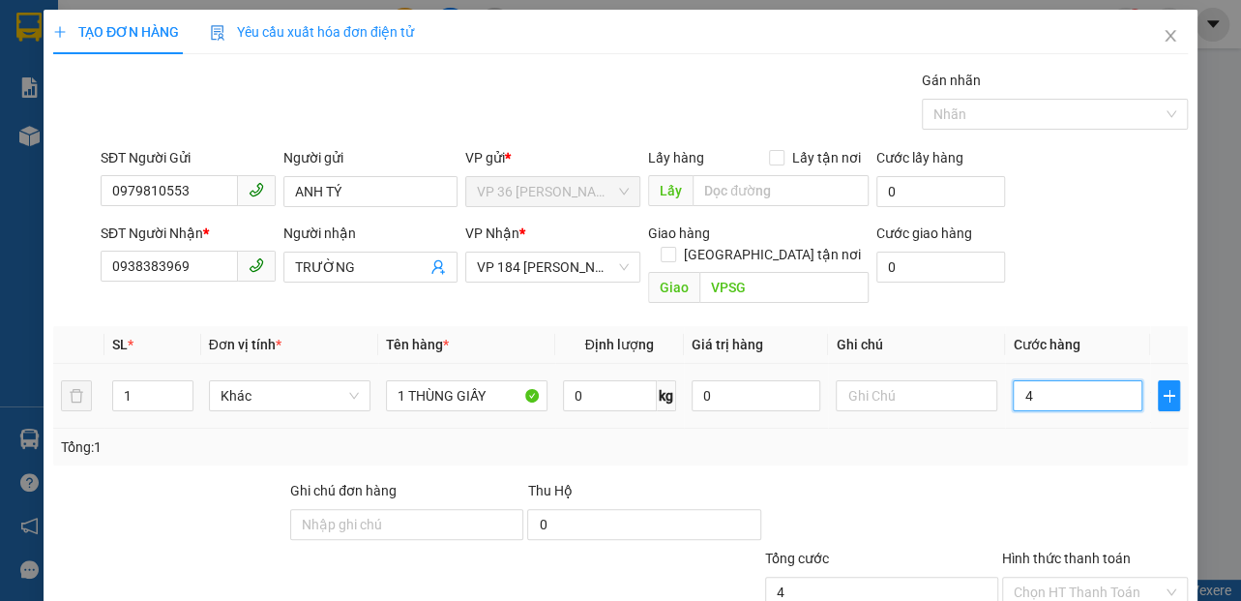
type input "40"
type input "400"
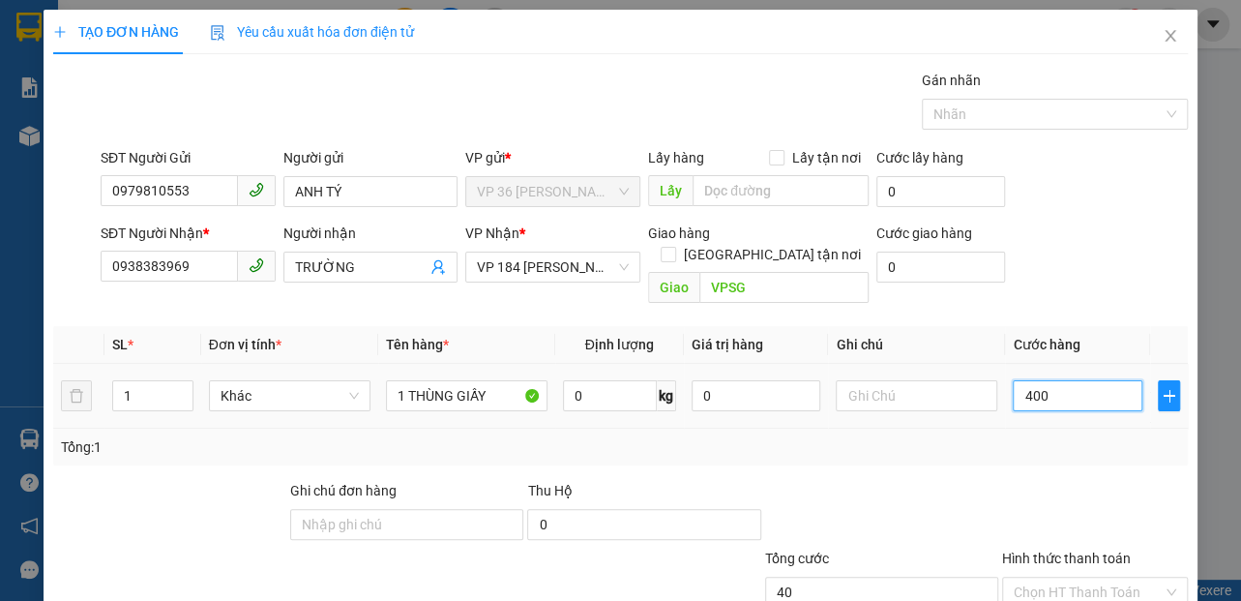
type input "400"
type input "4.000"
type input "40.000"
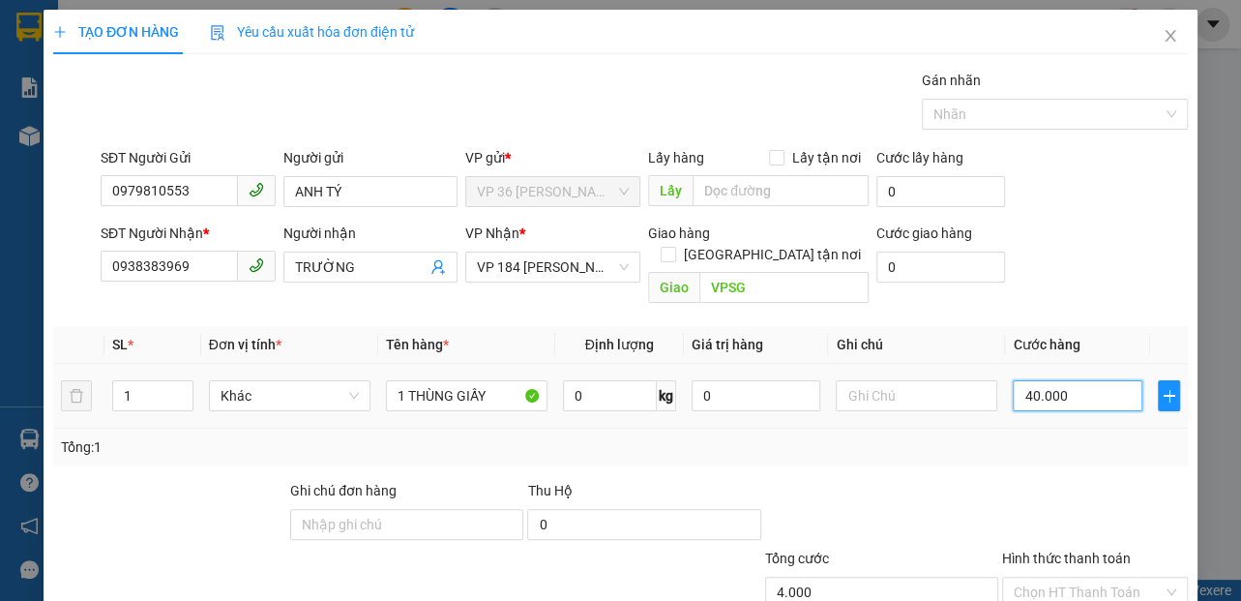
type input "40.000"
click at [1012, 436] on div "Tổng: 1" at bounding box center [620, 446] width 1119 height 21
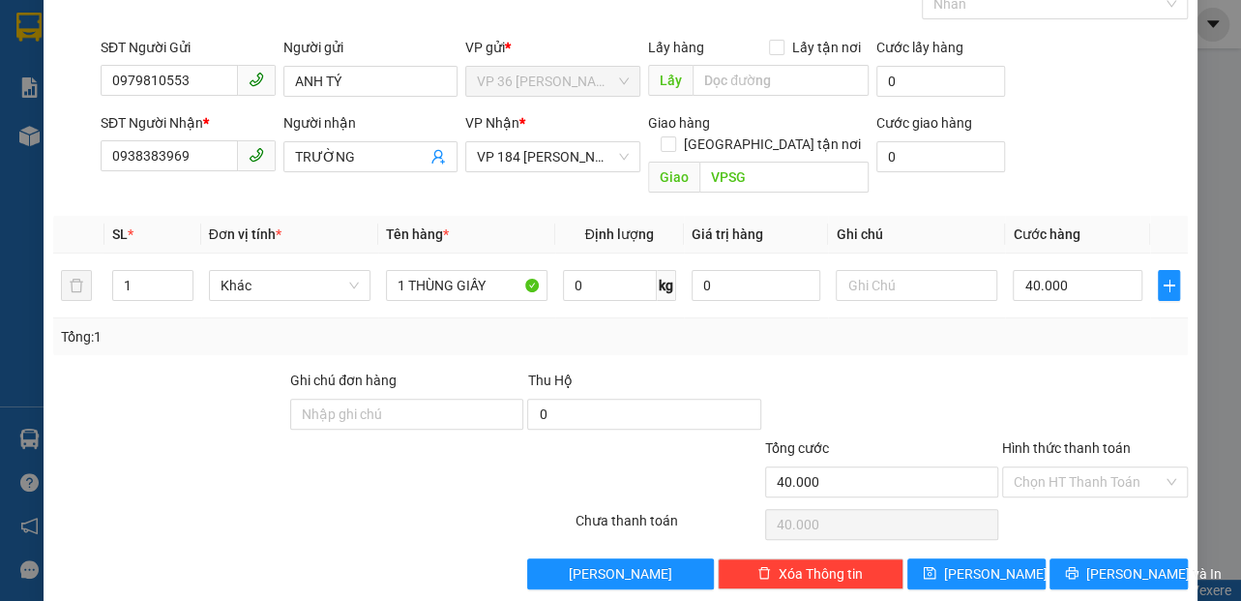
scroll to position [113, 0]
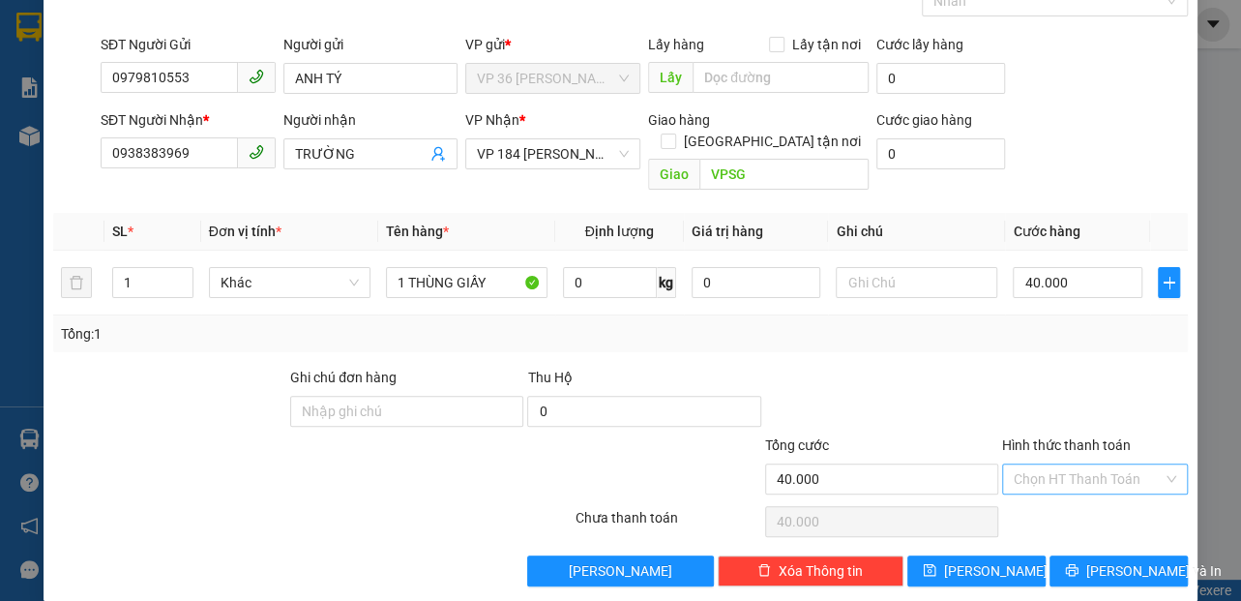
click at [1023, 464] on input "Hình thức thanh toán" at bounding box center [1087, 478] width 149 height 29
click at [1026, 500] on div "Tại văn phòng" at bounding box center [1081, 494] width 161 height 21
type input "0"
click at [944, 382] on div at bounding box center [881, 401] width 237 height 68
click at [1100, 560] on span "[PERSON_NAME] và In" at bounding box center [1153, 570] width 135 height 21
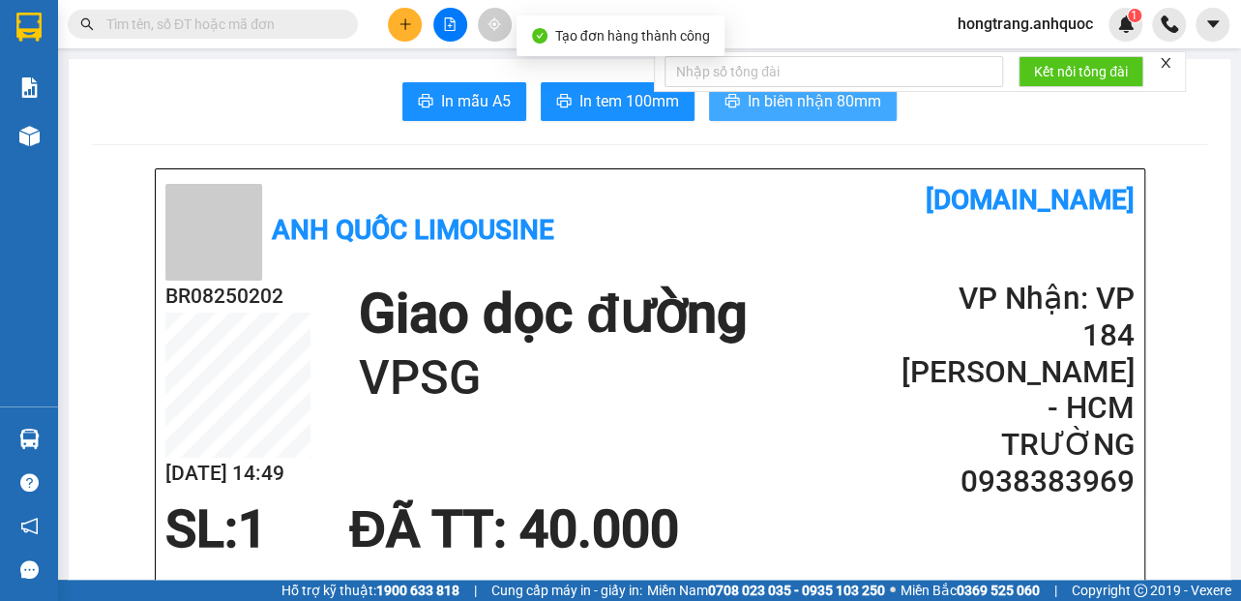
click at [748, 104] on span "In biên nhận 80mm" at bounding box center [814, 101] width 133 height 24
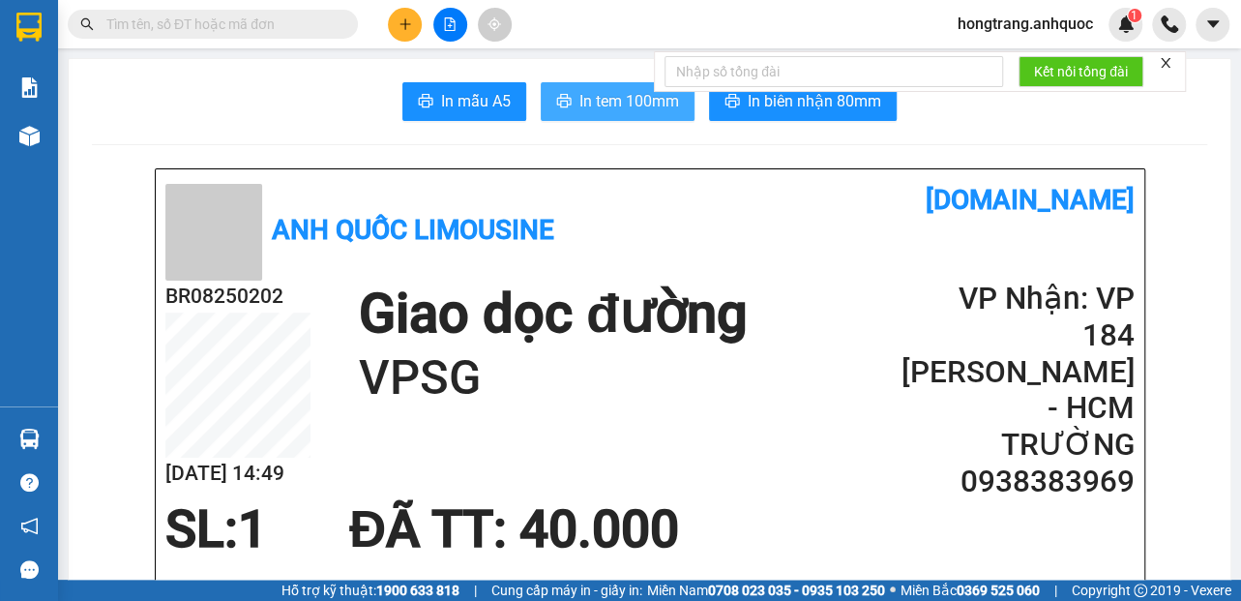
drag, startPoint x: 360, startPoint y: 176, endPoint x: 572, endPoint y: 105, distance: 223.2
click at [590, 100] on span "In tem 100mm" at bounding box center [629, 101] width 100 height 24
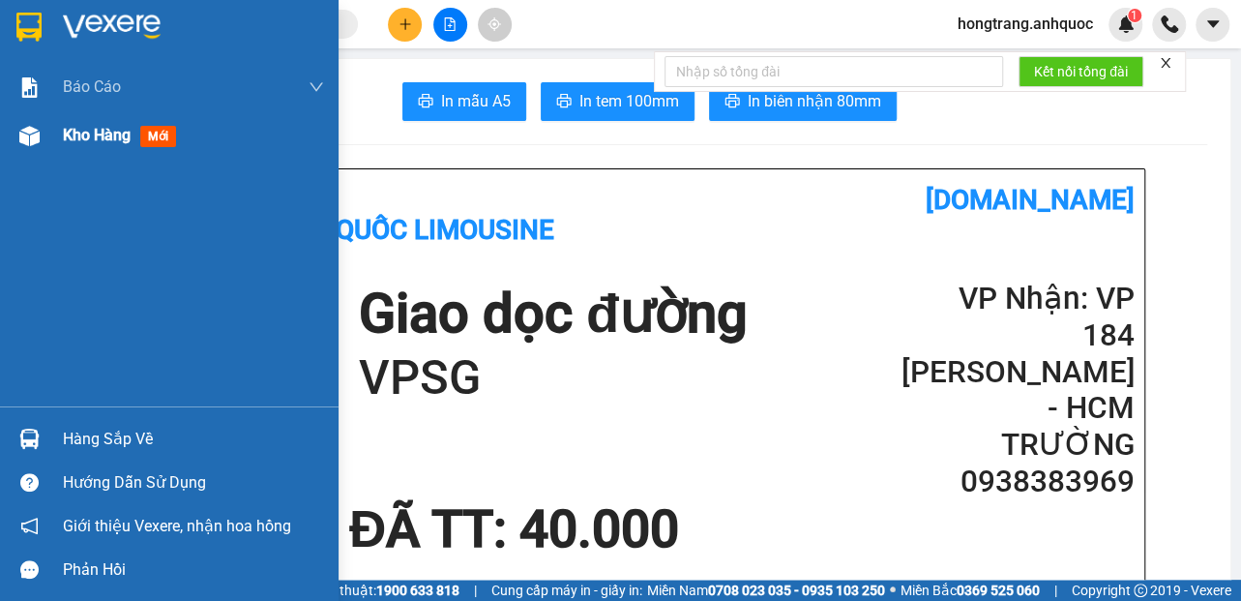
click at [40, 136] on div at bounding box center [30, 136] width 34 height 34
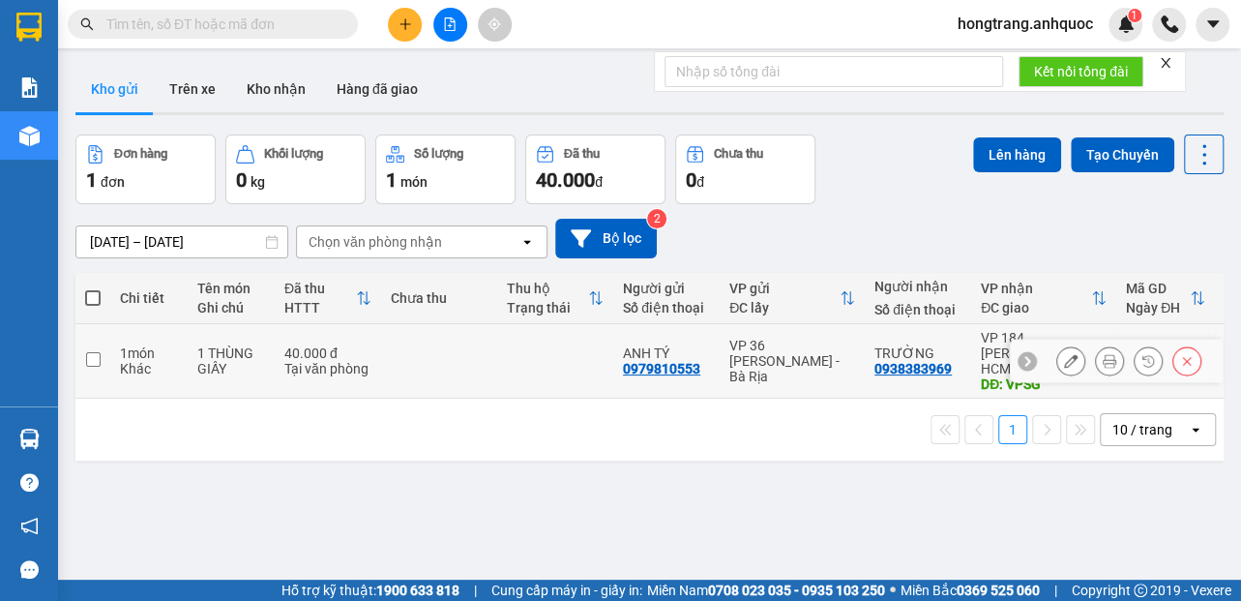
click at [112, 353] on td "1 món Khác" at bounding box center [148, 361] width 77 height 74
checkbox input "true"
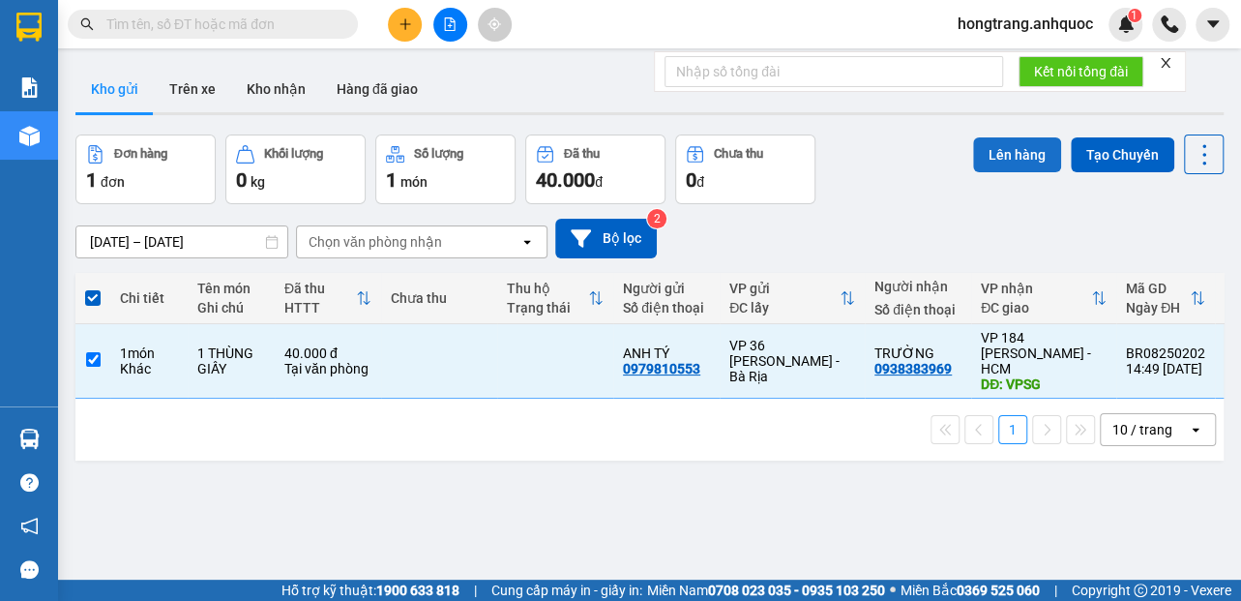
click at [993, 155] on button "Lên hàng" at bounding box center [1017, 154] width 88 height 35
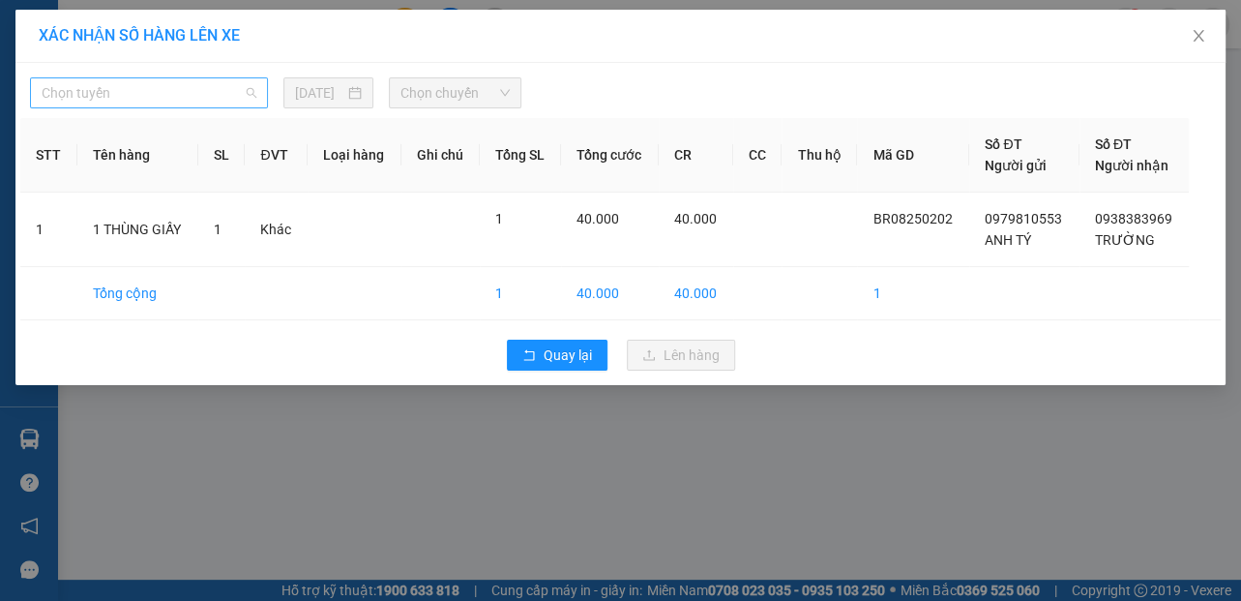
click at [143, 94] on span "Chọn tuyến" at bounding box center [149, 92] width 215 height 29
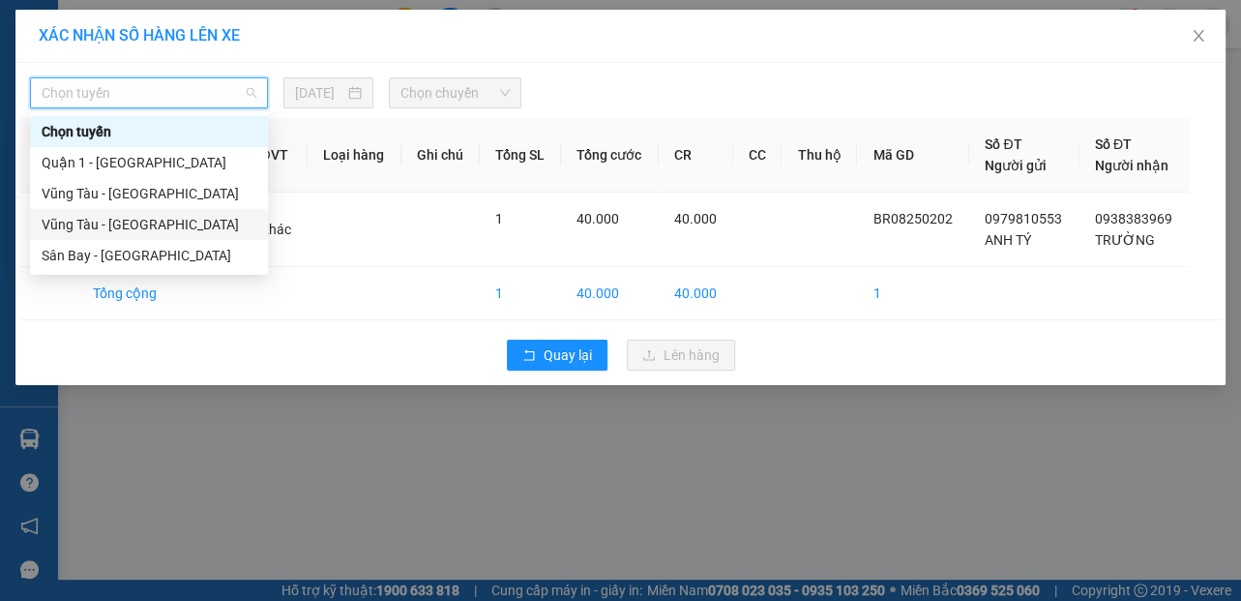
click at [93, 232] on div "Vũng Tàu - [GEOGRAPHIC_DATA]" at bounding box center [149, 224] width 215 height 21
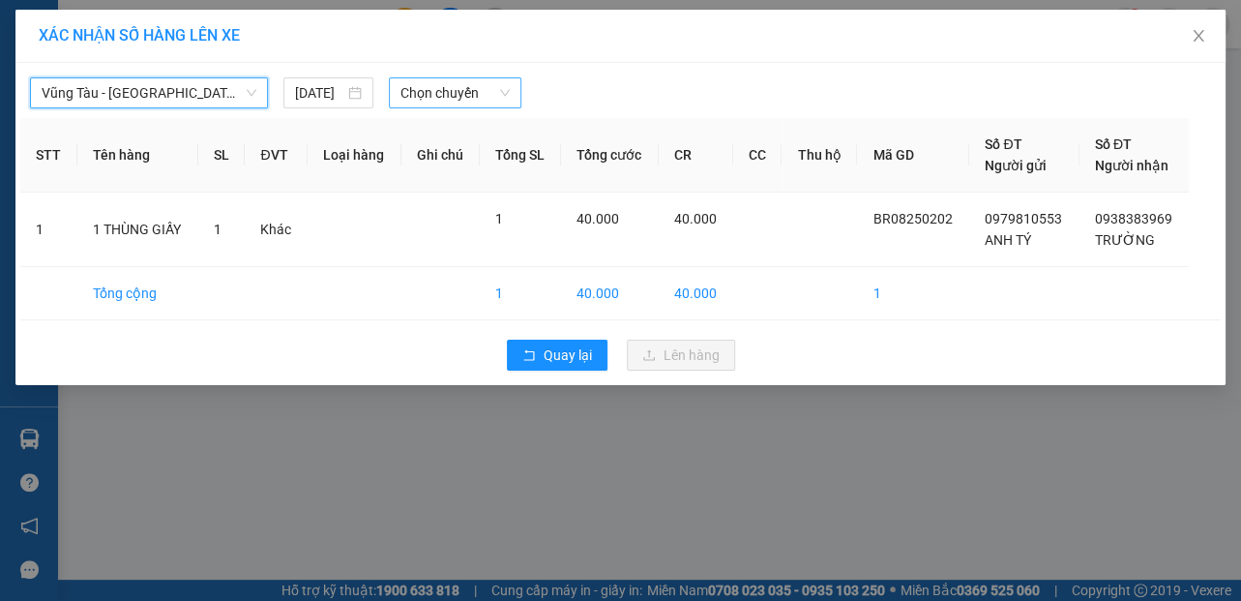
click at [427, 102] on span "Chọn chuyến" at bounding box center [454, 92] width 109 height 29
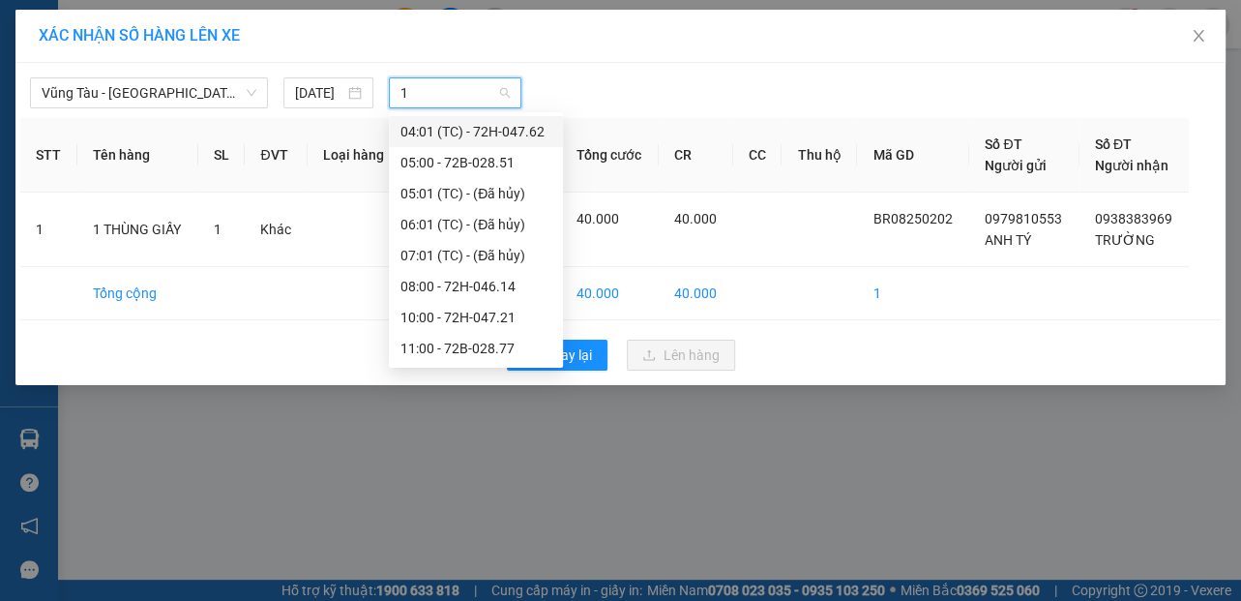
type input "15"
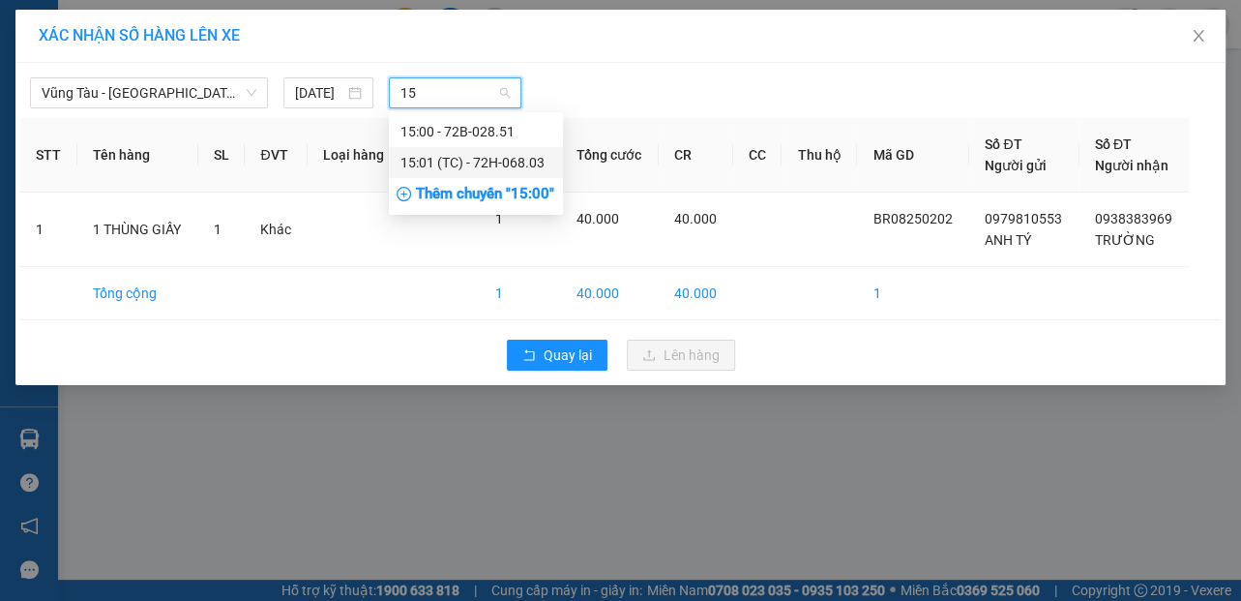
click at [422, 157] on div "15:01 (TC) - 72H-068.03" at bounding box center [475, 162] width 151 height 21
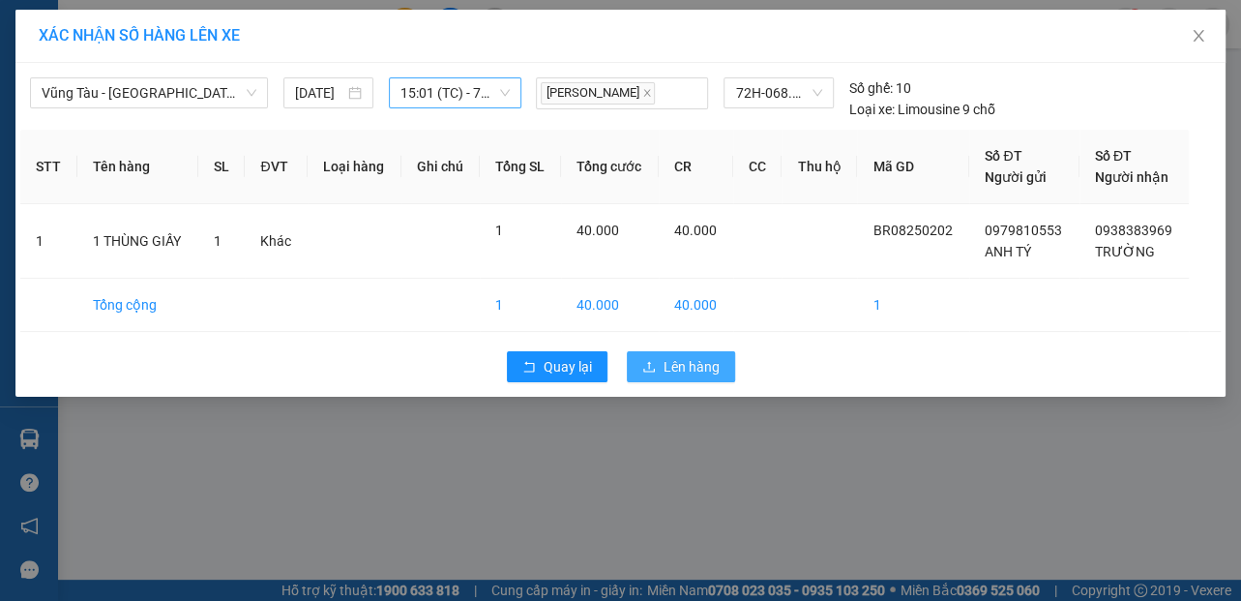
click at [659, 362] on button "Lên hàng" at bounding box center [681, 366] width 108 height 31
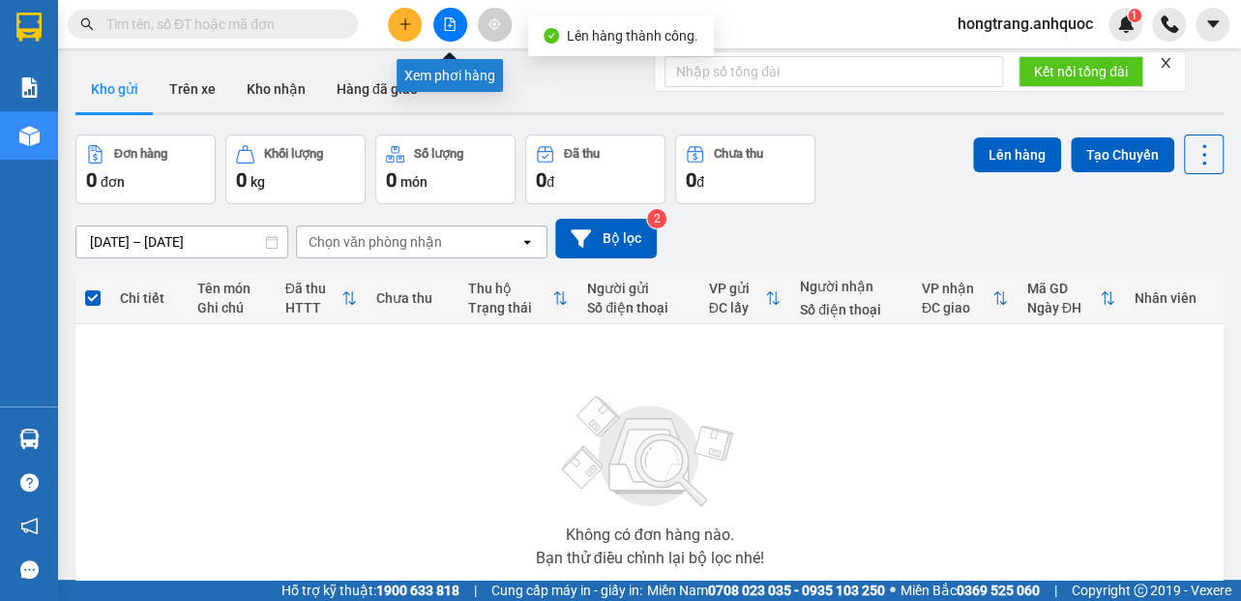
click at [456, 26] on button at bounding box center [450, 25] width 34 height 34
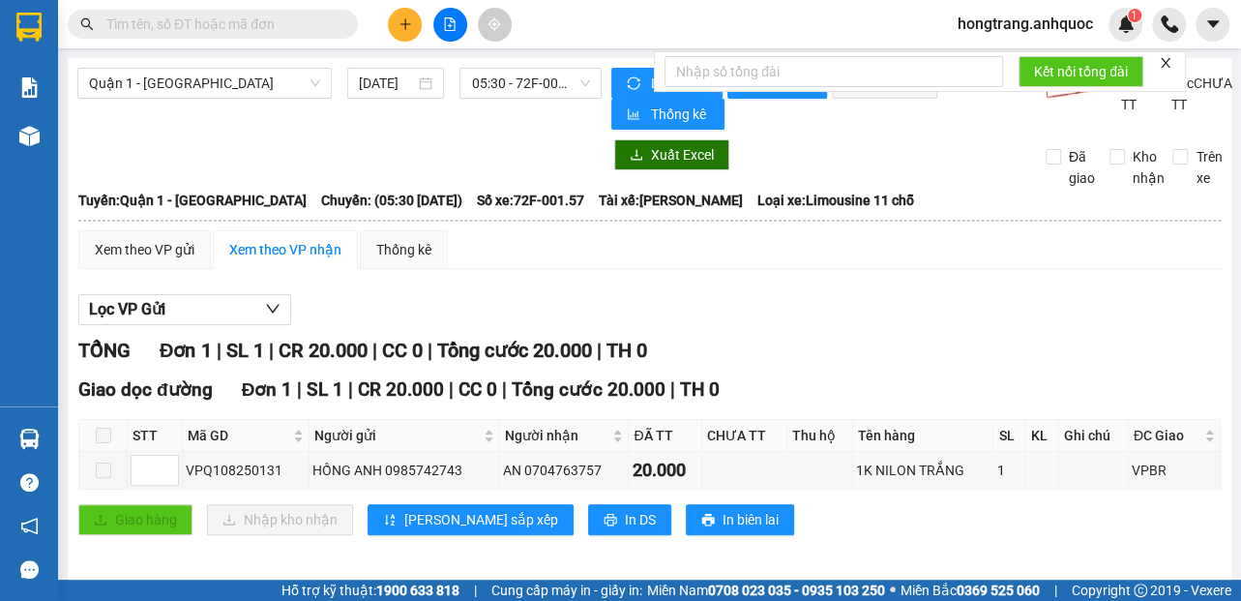
click at [39, 229] on div "Báo cáo Báo cáo dòng tiền (nhân viên) Doanh số tạo đơn theo VP gửi (nhà xe) Doa…" at bounding box center [29, 234] width 58 height 343
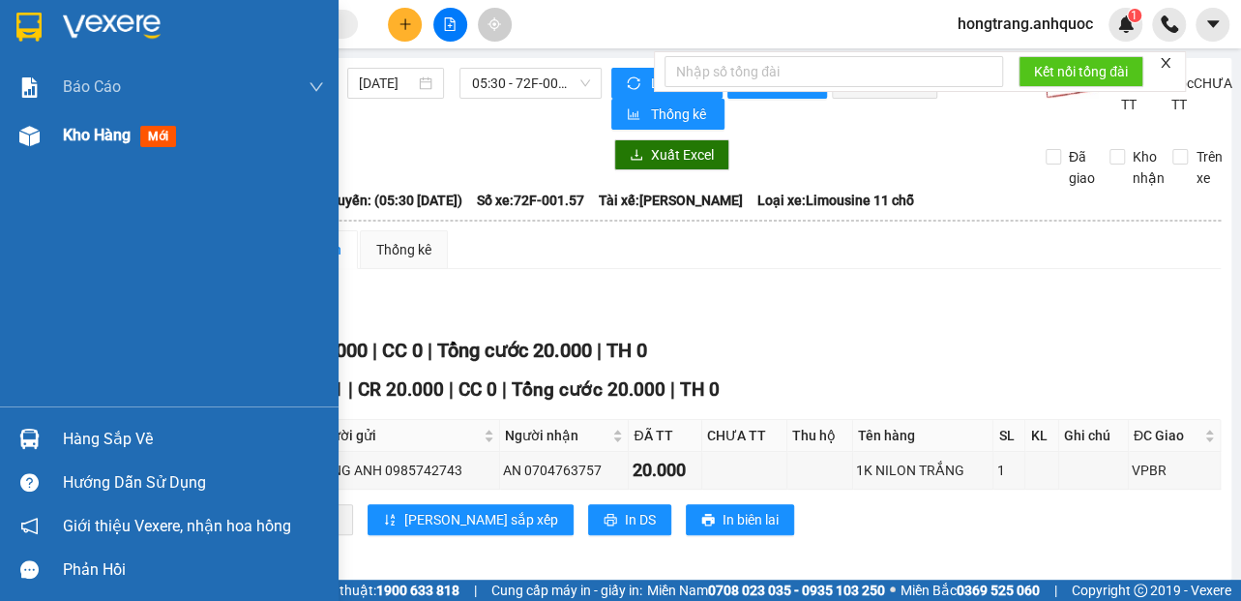
click at [23, 135] on img at bounding box center [29, 136] width 20 height 20
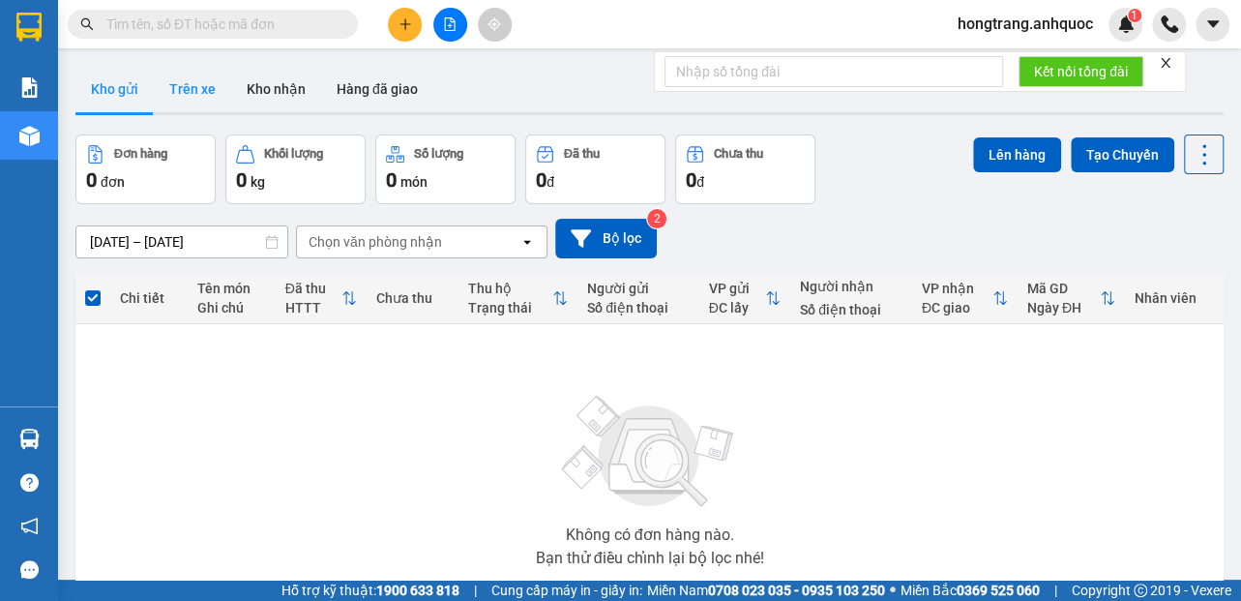
click at [200, 94] on button "Trên xe" at bounding box center [192, 89] width 77 height 46
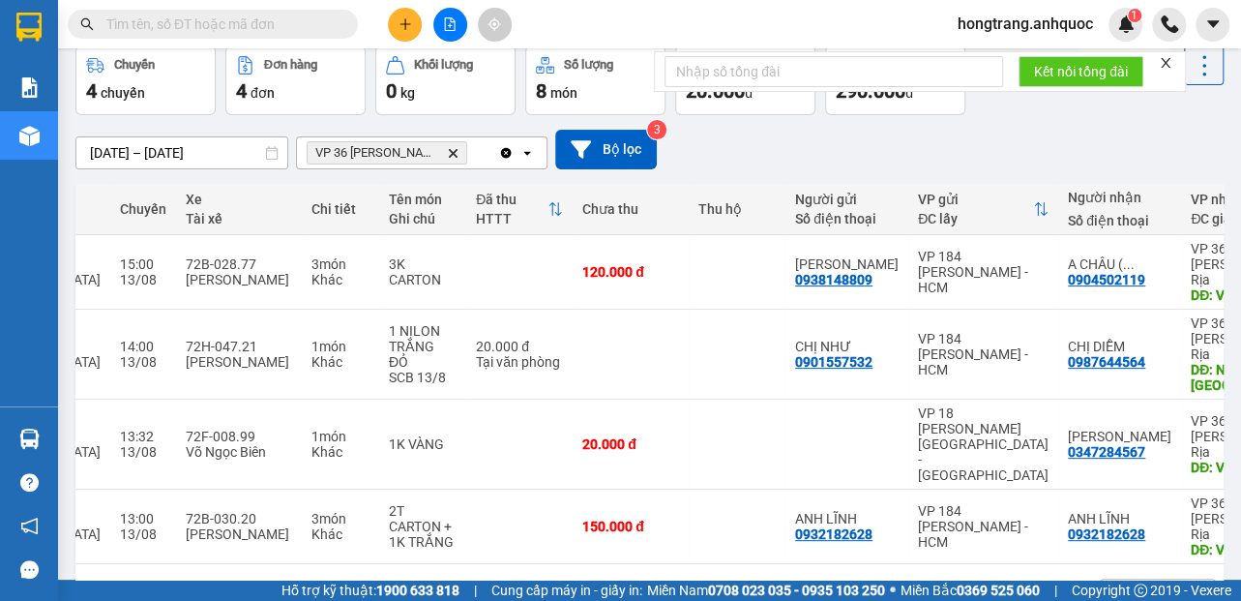
scroll to position [0, 323]
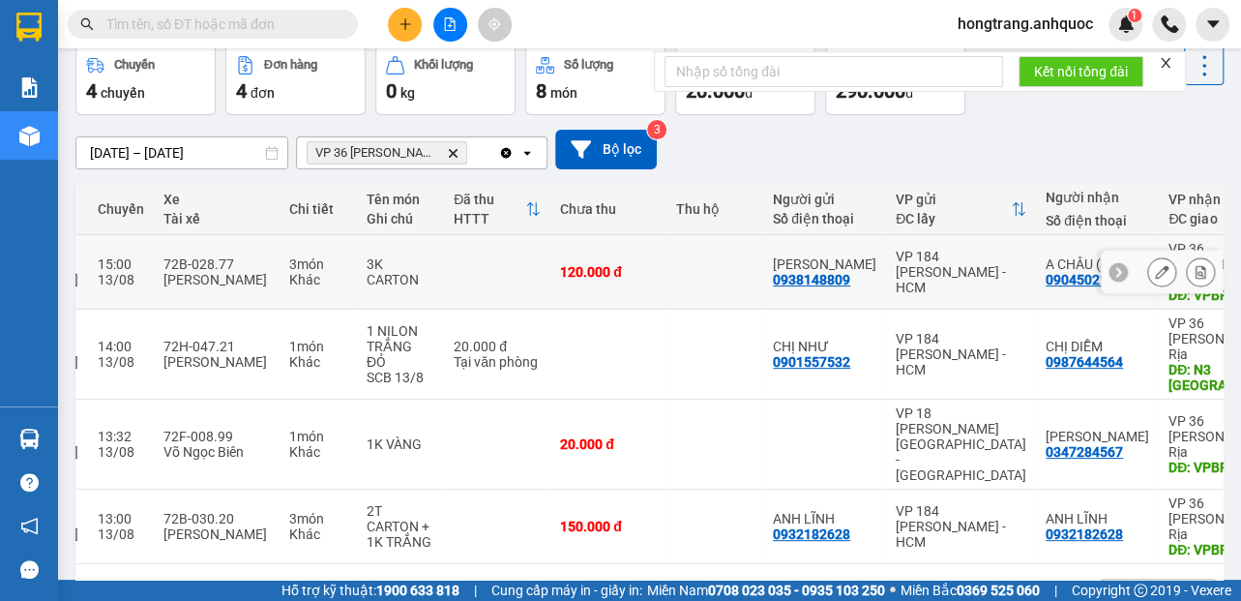
click at [1193, 265] on icon at bounding box center [1200, 272] width 14 height 14
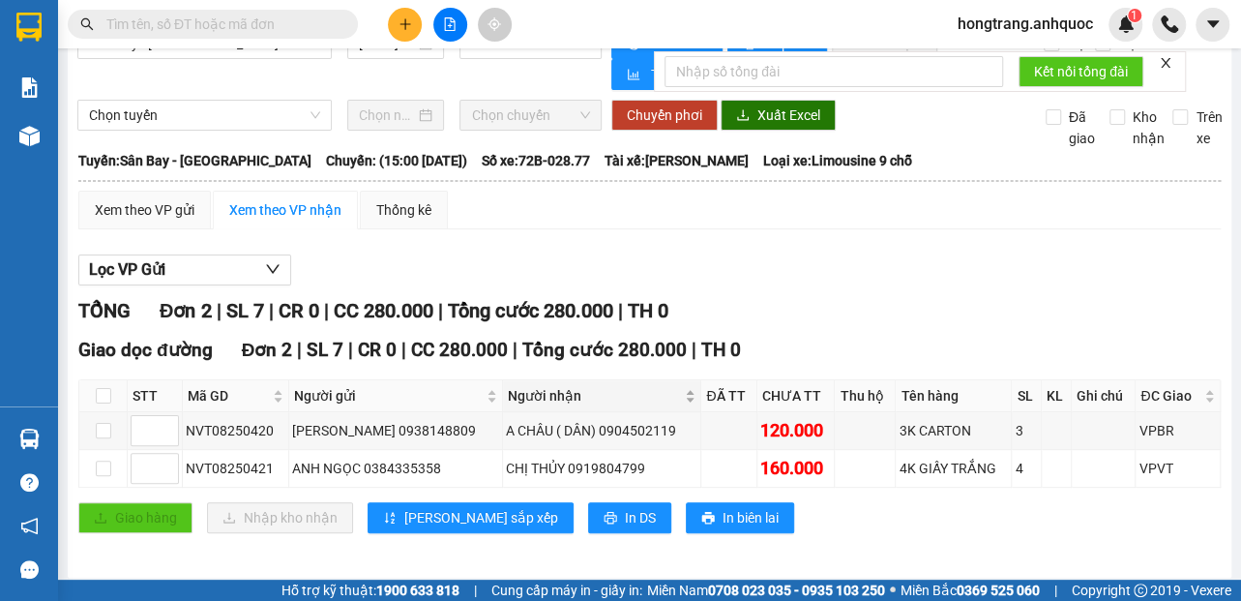
scroll to position [53, 0]
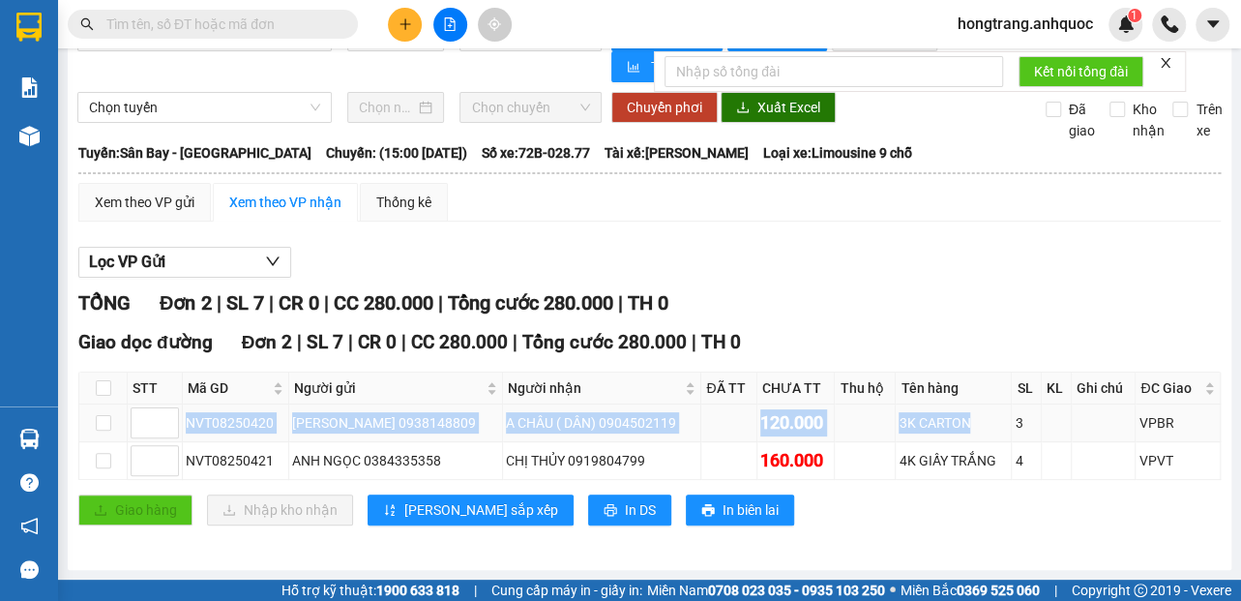
drag, startPoint x: 183, startPoint y: 429, endPoint x: 965, endPoint y: 421, distance: 782.4
click at [965, 421] on tr "NVT08250420 [PERSON_NAME] 0938148809 A CHÂU ( DÂN) 0904502119 120.000 3K CARTON…" at bounding box center [649, 423] width 1141 height 38
copy tr "NVT08250420 [PERSON_NAME] 0938148809 A CHÂU ( DÂN) 0904502119 120.000 3K CARTON"
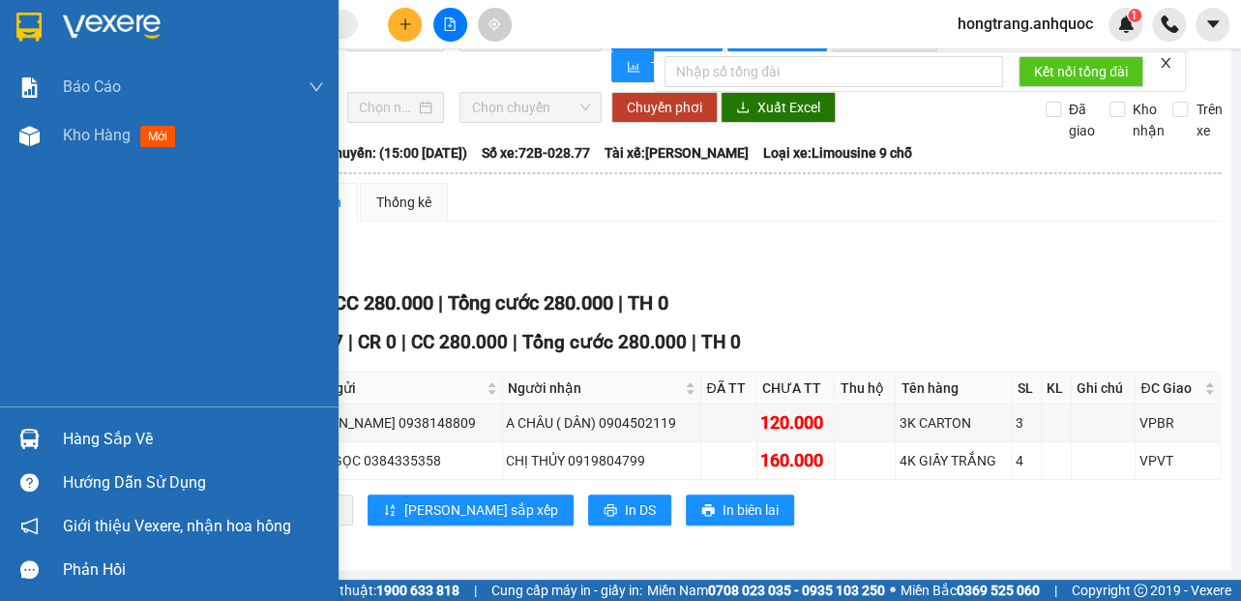
click at [26, 213] on div "Báo cáo Báo cáo dòng tiền (nhân viên) Doanh số tạo đơn theo VP gửi (nhà xe) Doa…" at bounding box center [169, 234] width 338 height 343
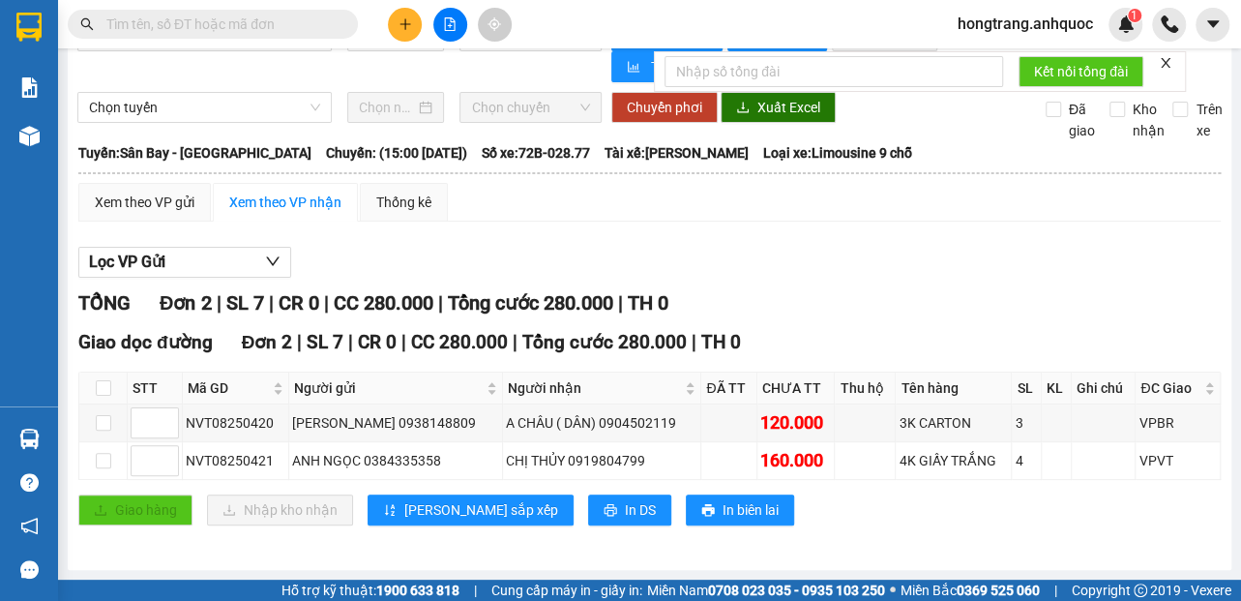
drag, startPoint x: 331, startPoint y: 145, endPoint x: 774, endPoint y: 155, distance: 443.0
click at [774, 155] on div "Tuyến: [GEOGRAPHIC_DATA] - [GEOGRAPHIC_DATA][PERSON_NAME]: (15:00 [DATE]) Số xe…" at bounding box center [649, 152] width 1142 height 21
copy div "15:00 [DATE]) Số xe: 72B-028.77 Tài xế: [PERSON_NAME]"
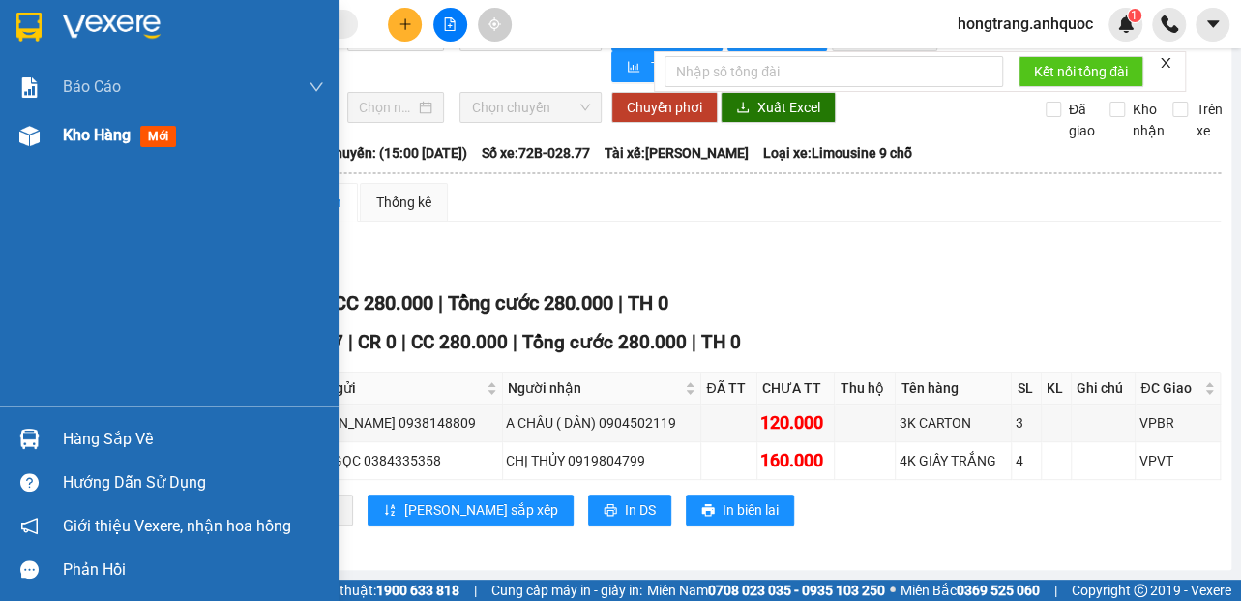
click at [31, 126] on img at bounding box center [29, 136] width 20 height 20
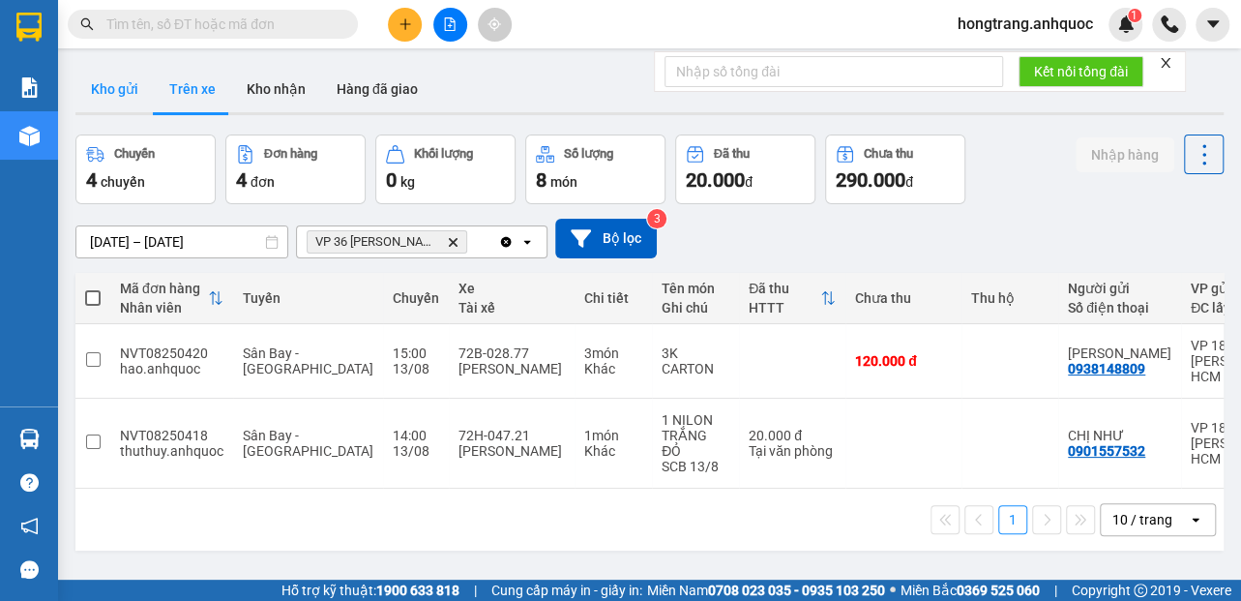
click at [111, 96] on button "Kho gửi" at bounding box center [114, 89] width 78 height 46
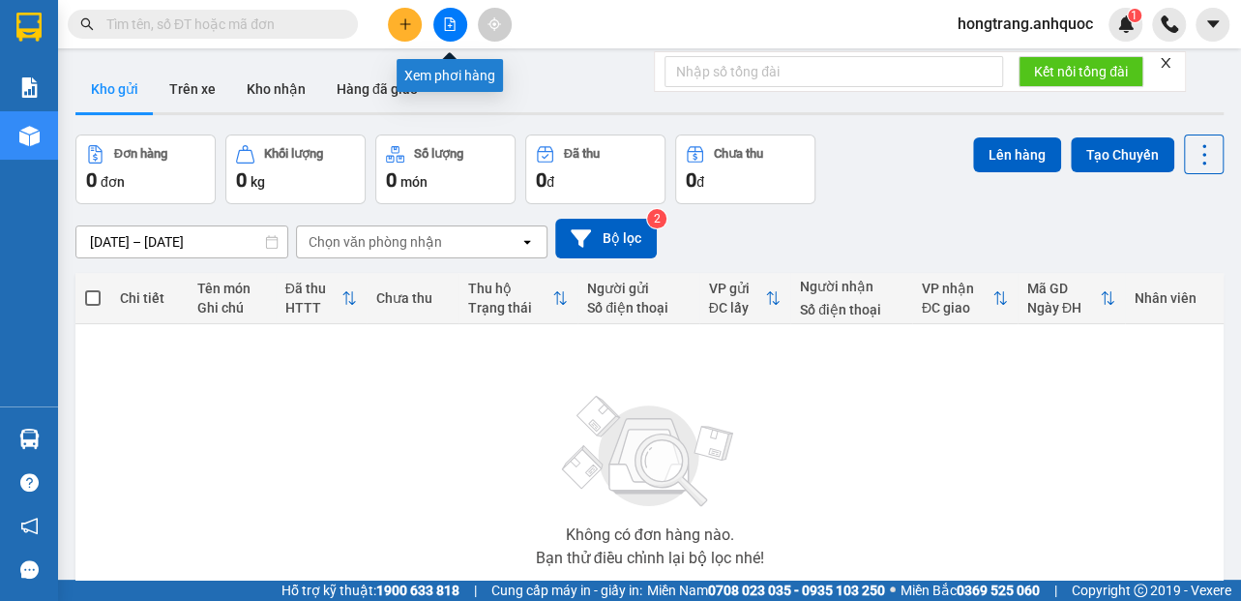
click at [449, 20] on icon "file-add" at bounding box center [450, 24] width 14 height 14
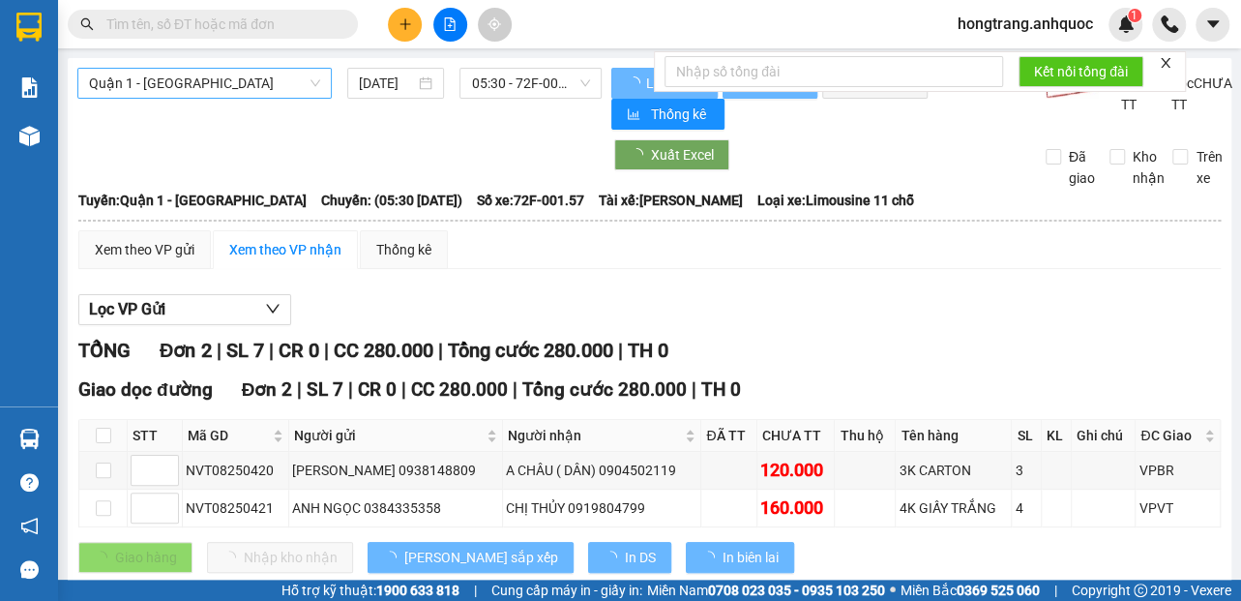
click at [203, 78] on span "Quận 1 - [GEOGRAPHIC_DATA]" at bounding box center [204, 83] width 231 height 29
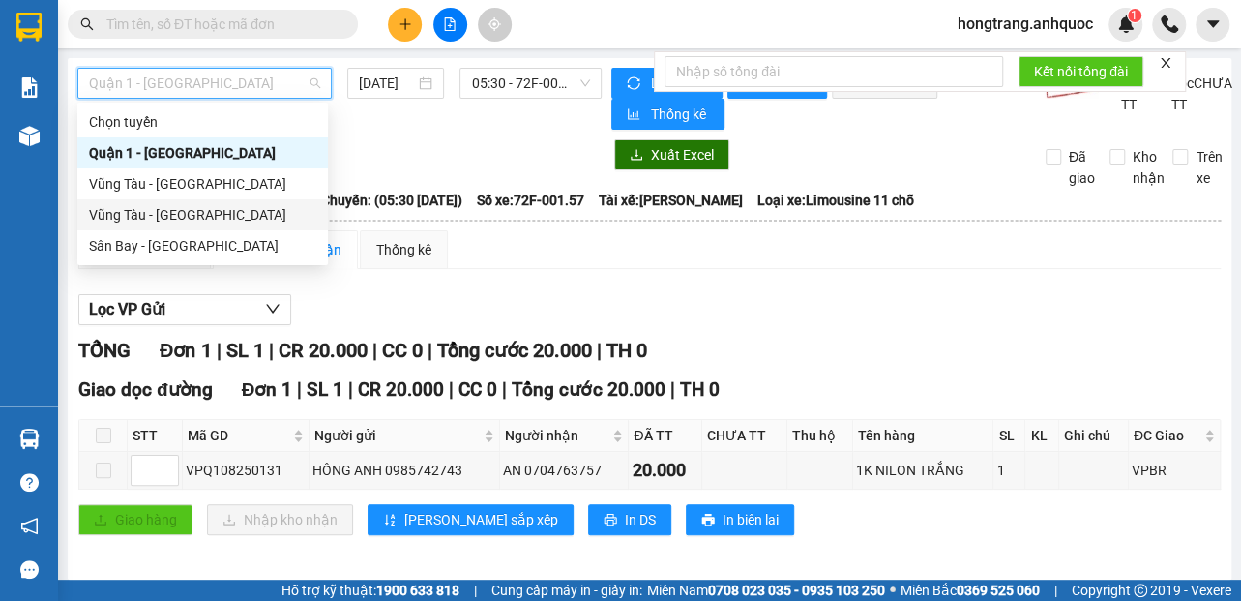
click at [140, 218] on div "Vũng Tàu - [GEOGRAPHIC_DATA]" at bounding box center [202, 214] width 227 height 21
type input "[DATE]"
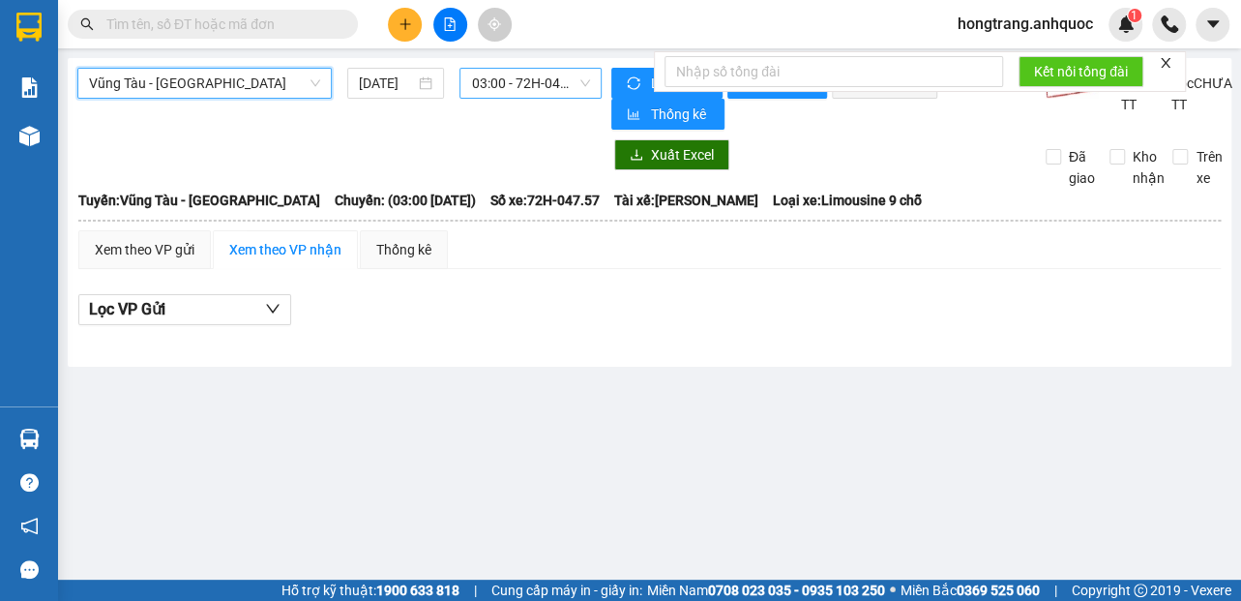
click at [518, 75] on span "03:00 - 72H-047.57" at bounding box center [530, 83] width 119 height 29
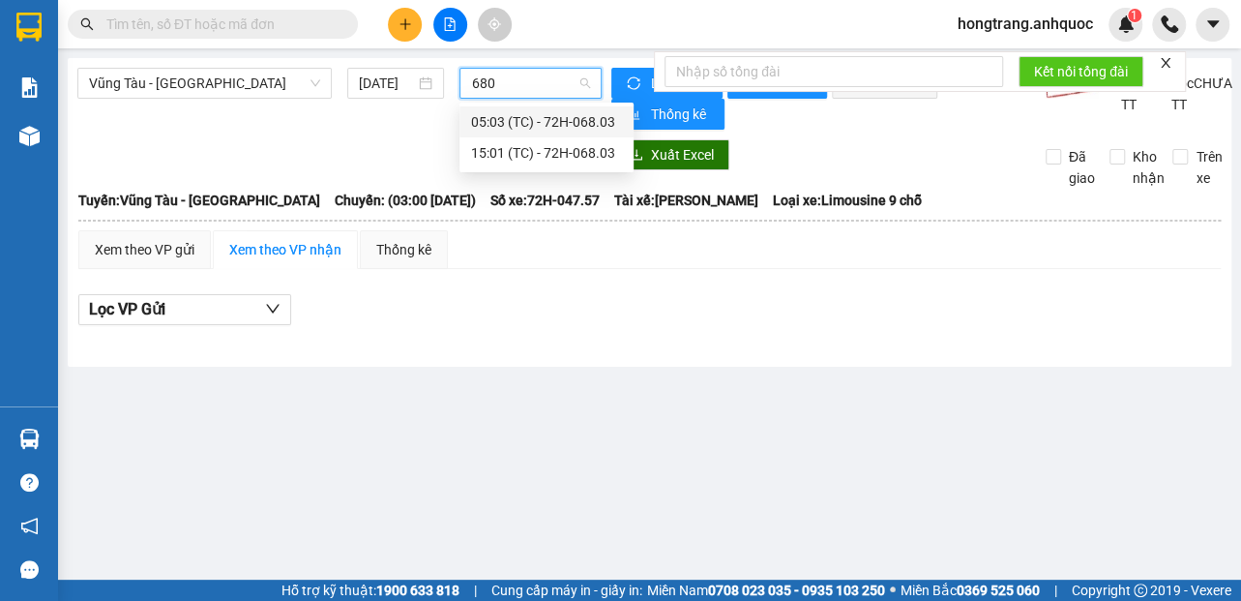
type input "6803"
click at [504, 153] on div "15:01 (TC) - 72H-068.03" at bounding box center [546, 152] width 151 height 21
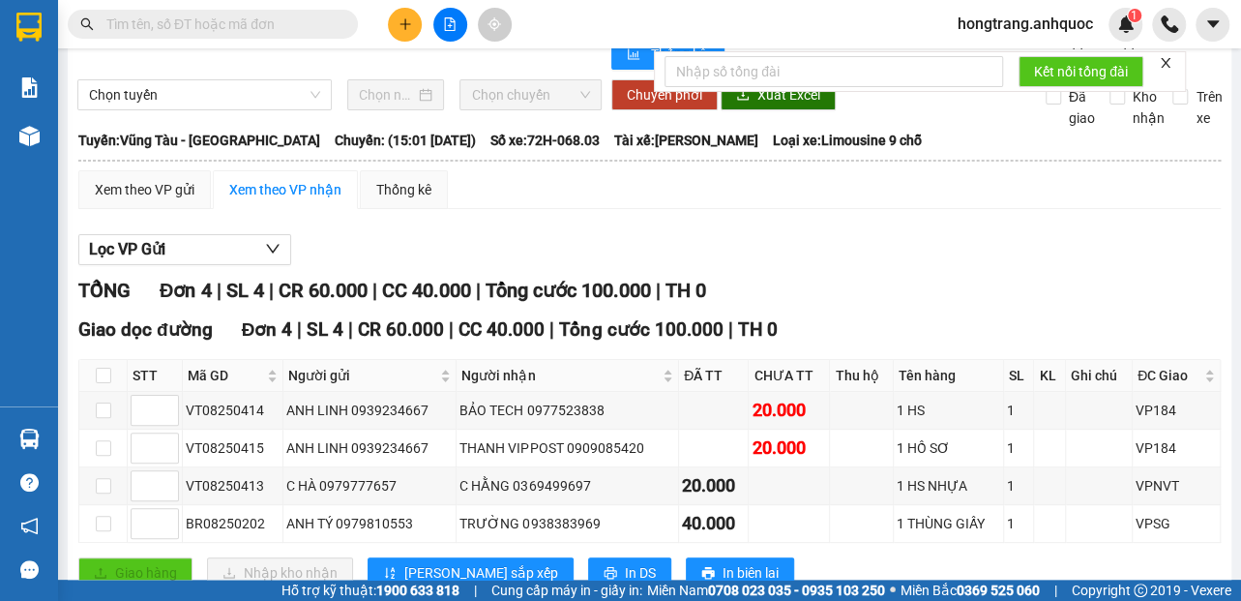
scroll to position [107, 0]
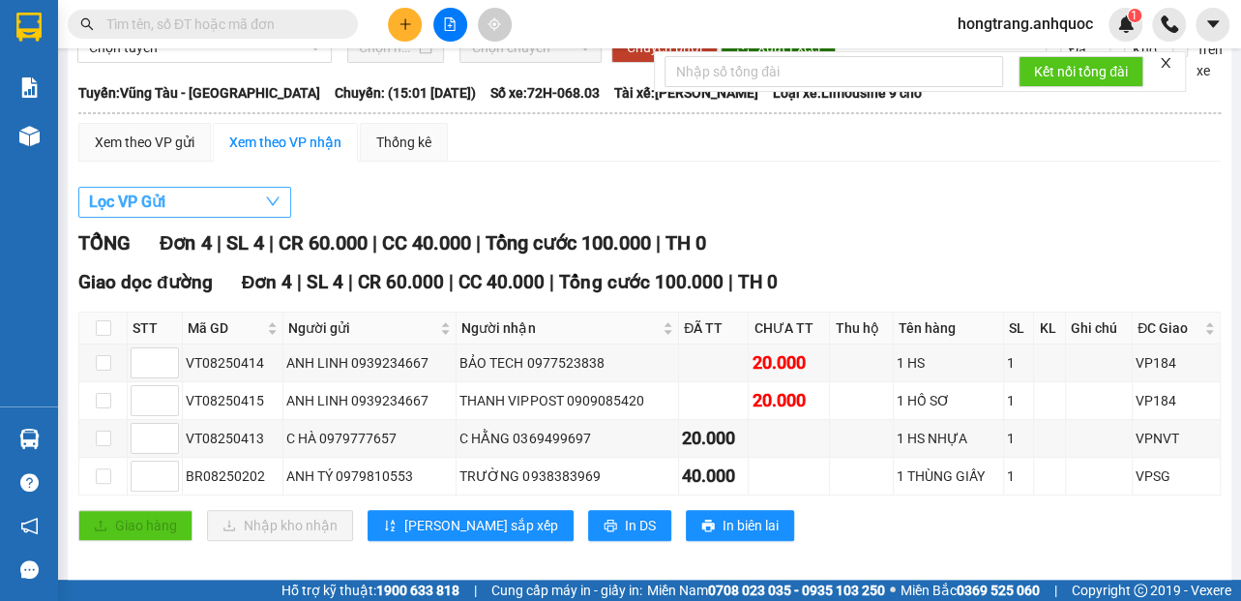
drag, startPoint x: 193, startPoint y: 213, endPoint x: 184, endPoint y: 232, distance: 21.6
click at [191, 213] on button "Lọc VP Gửi" at bounding box center [184, 202] width 213 height 31
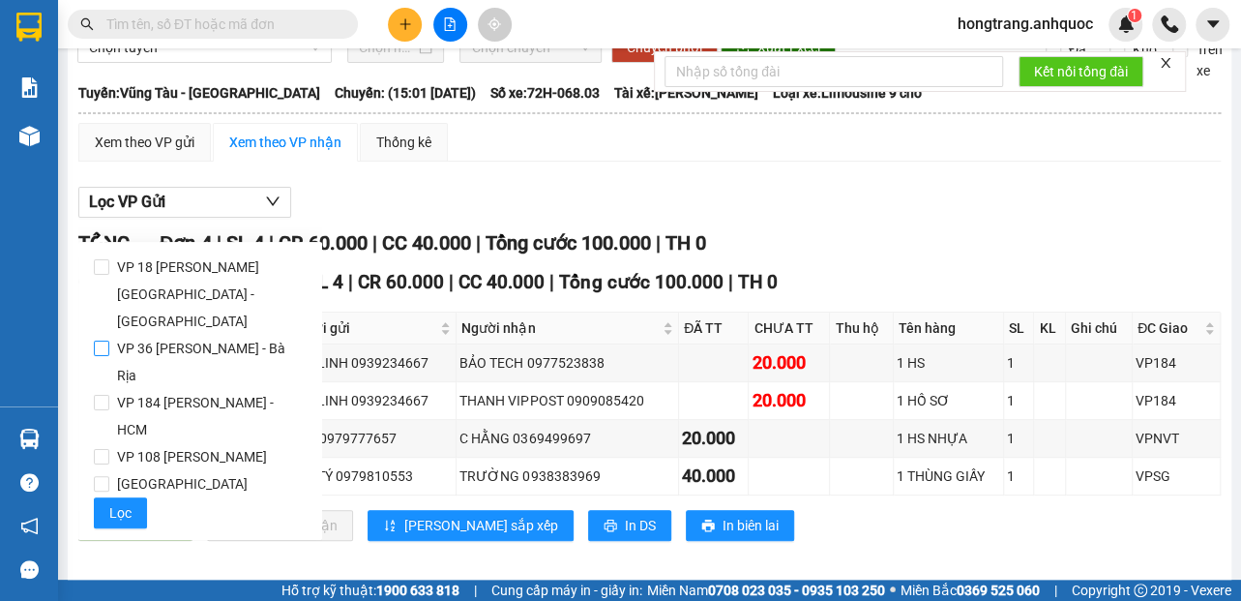
click at [151, 335] on span "VP 36 [PERSON_NAME] - Bà Rịa" at bounding box center [207, 362] width 197 height 54
click at [109, 340] on input "VP 36 [PERSON_NAME] - Bà Rịa" at bounding box center [101, 347] width 15 height 15
checkbox input "true"
click at [114, 502] on span "Lọc" at bounding box center [120, 512] width 22 height 21
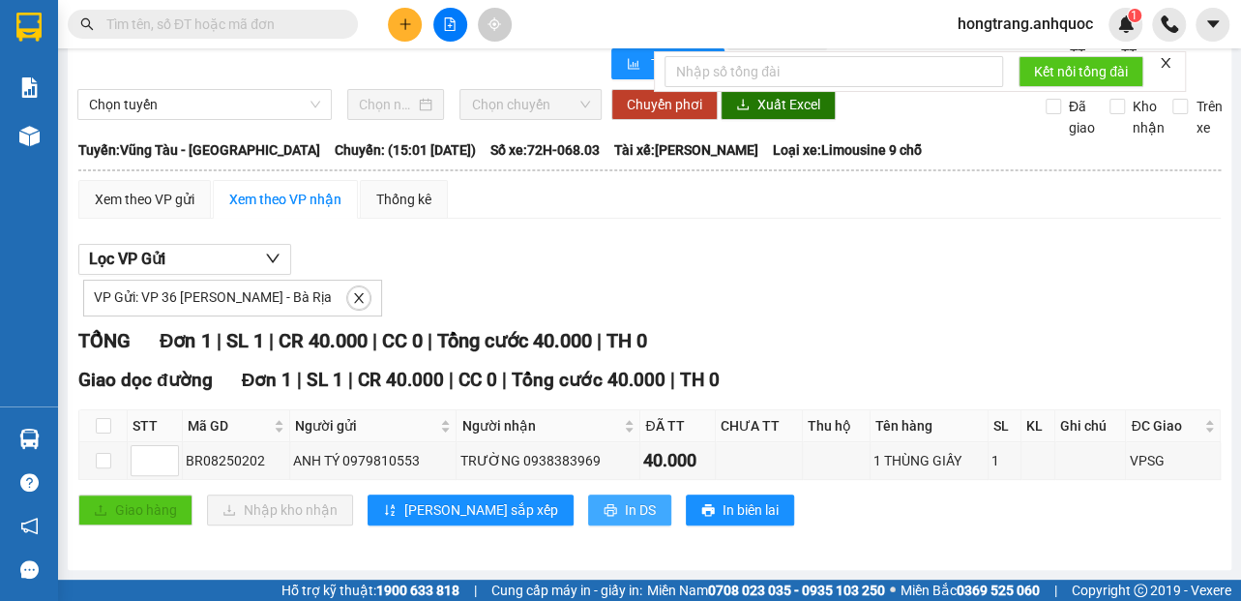
click at [625, 510] on span "In DS" at bounding box center [640, 509] width 31 height 21
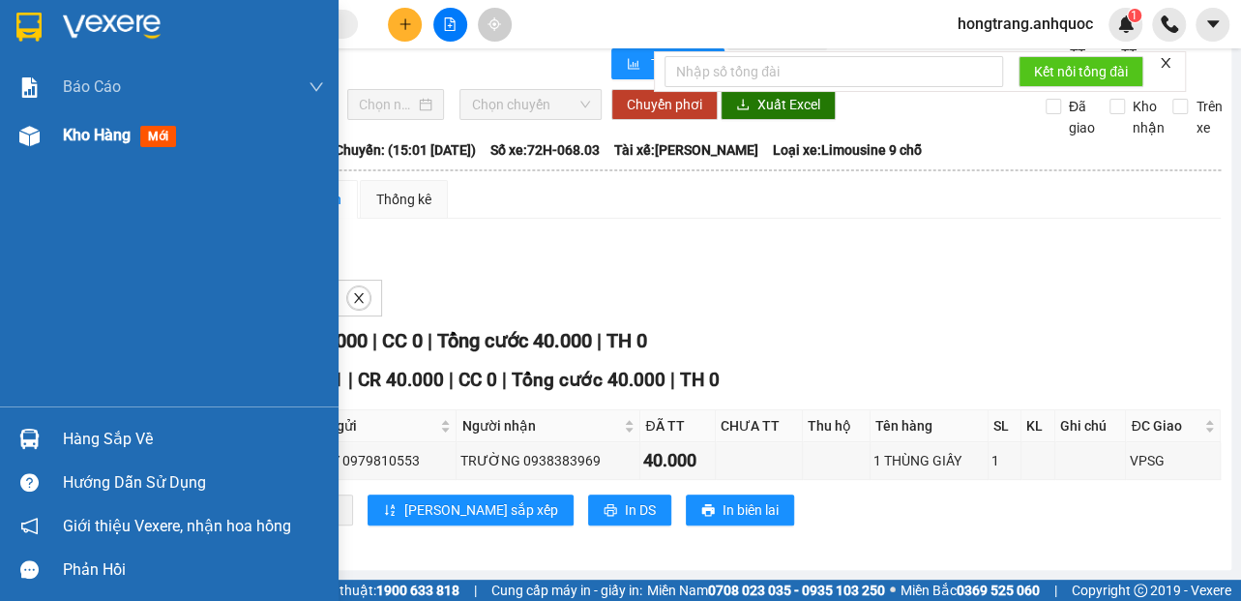
click at [27, 131] on img at bounding box center [29, 136] width 20 height 20
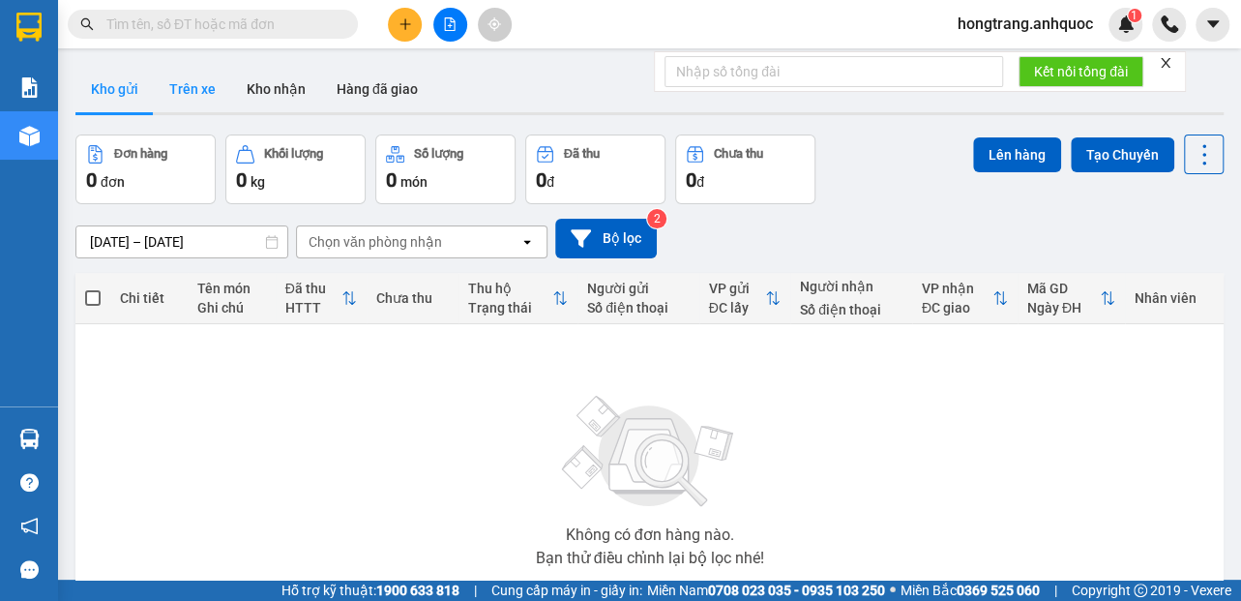
click at [209, 100] on button "Trên xe" at bounding box center [192, 89] width 77 height 46
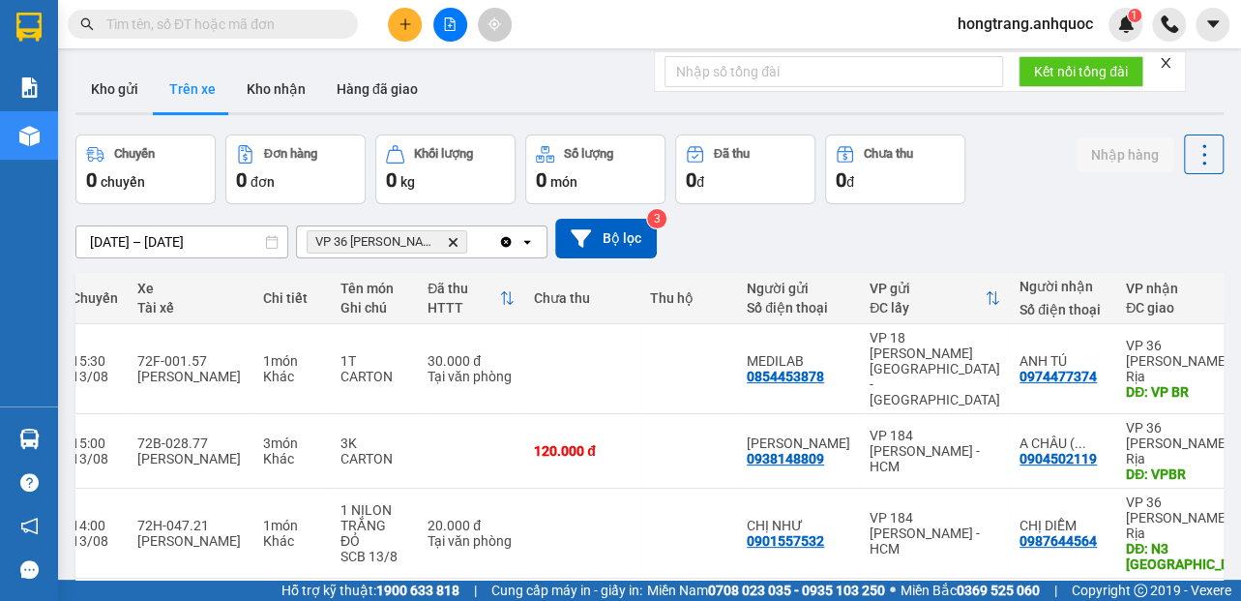
scroll to position [0, 342]
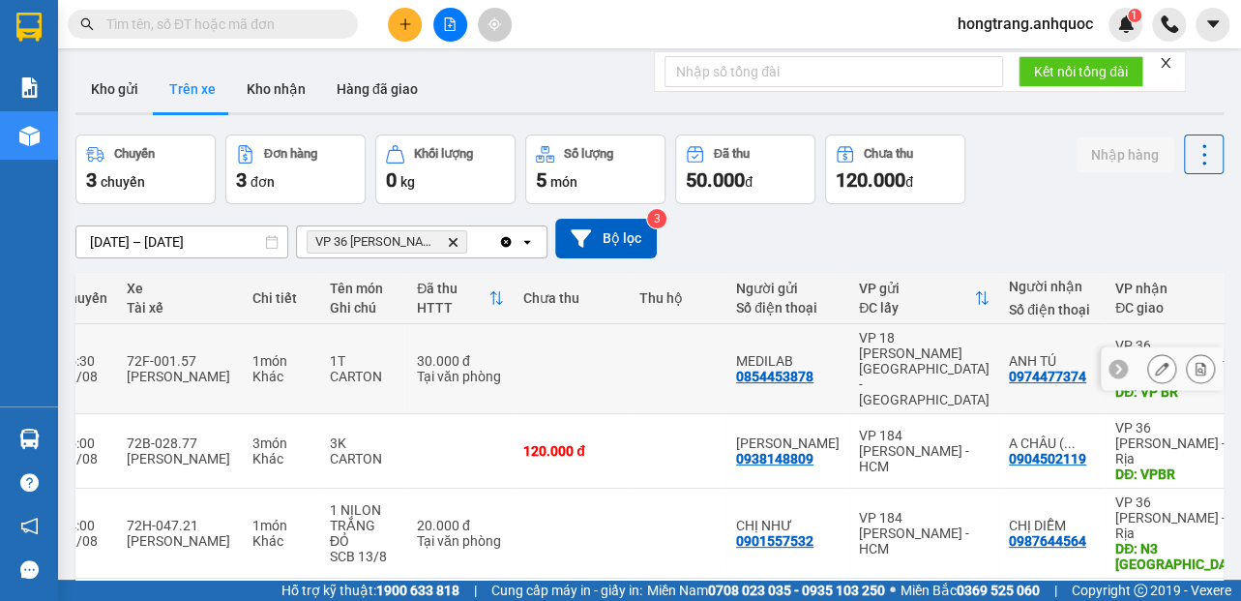
click at [1187, 352] on button at bounding box center [1200, 369] width 27 height 34
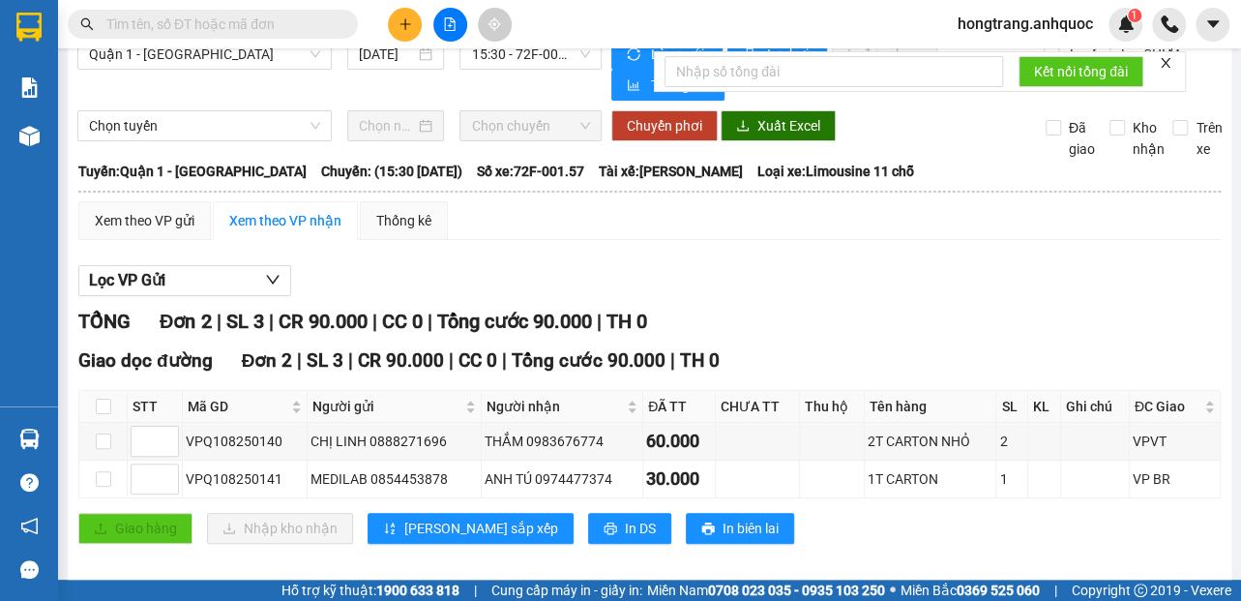
scroll to position [53, 0]
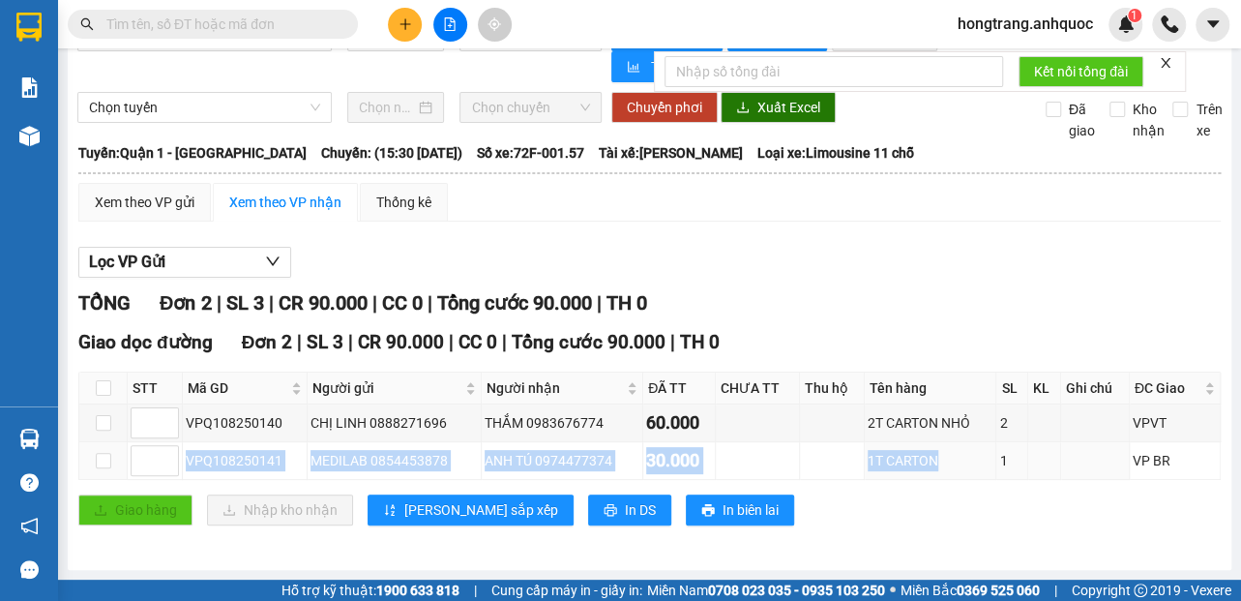
drag, startPoint x: 186, startPoint y: 455, endPoint x: 766, endPoint y: 521, distance: 584.0
click at [928, 474] on tr "VPQ108250141 MEDILAB 0854453878 ANH TÚ 0974477374 30.000 1T CARTON 1 VP BR" at bounding box center [649, 461] width 1141 height 38
copy tr "VPQ108250141 MEDILAB 0854453878 ANH TÚ 0974477374 30.000 1T CARTON"
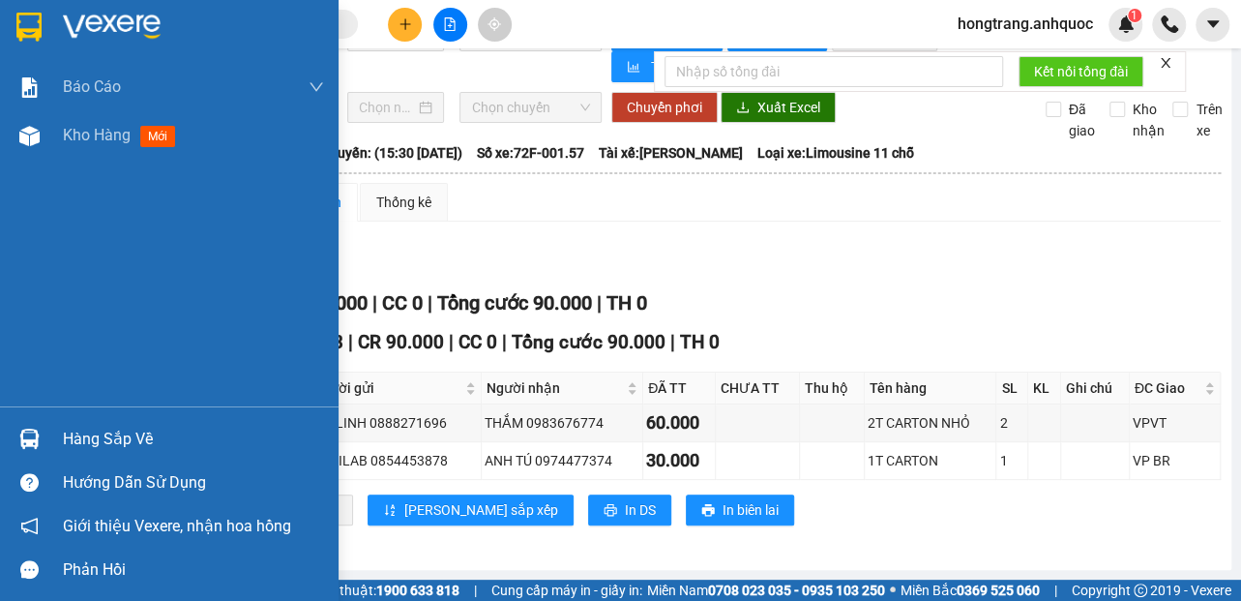
click at [22, 323] on div "Báo cáo Báo cáo dòng tiền (nhân viên) Doanh số tạo đơn theo VP gửi (nhà xe) Doa…" at bounding box center [169, 234] width 338 height 343
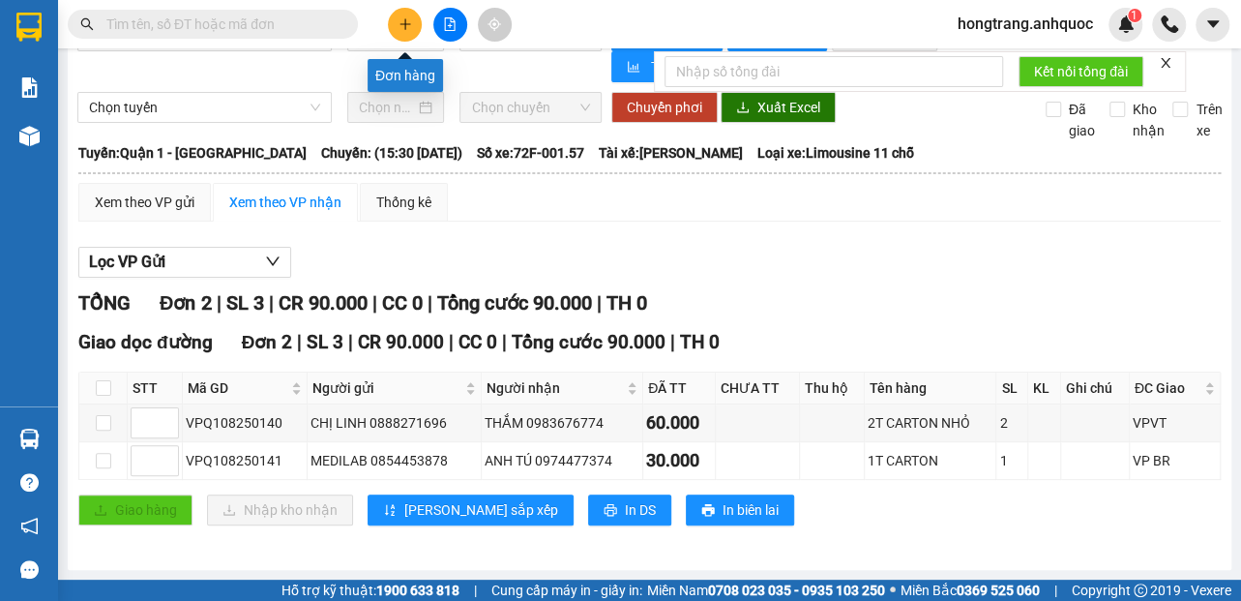
click at [405, 28] on icon "plus" at bounding box center [405, 24] width 14 height 14
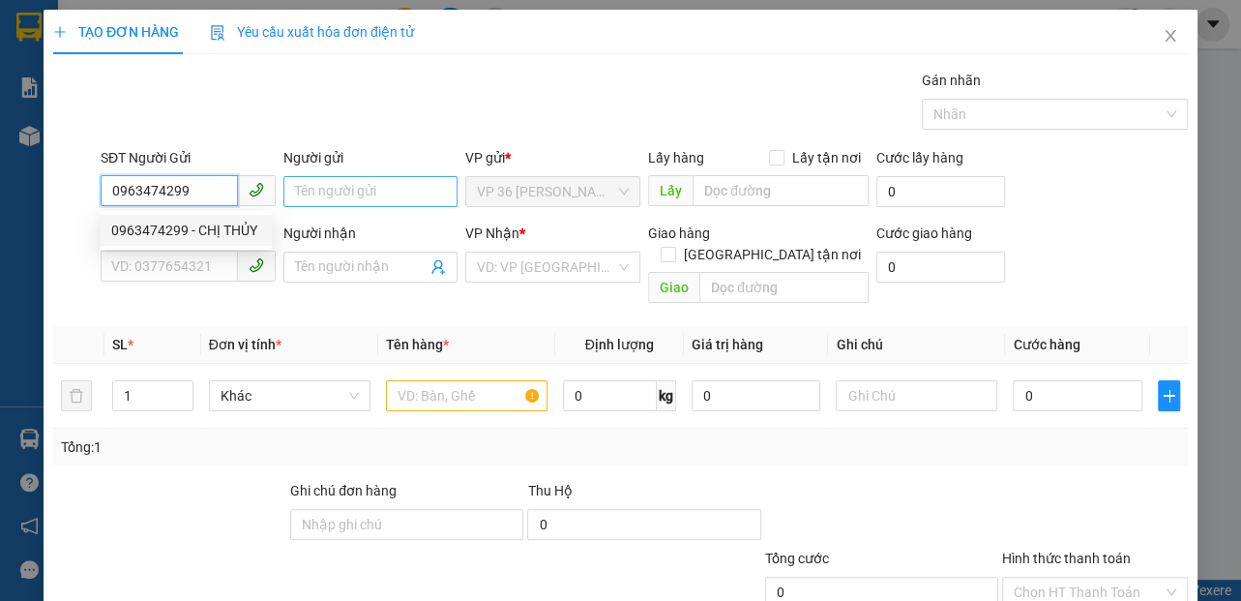
type input "0963474299"
click at [309, 191] on input "Người gửi" at bounding box center [370, 191] width 175 height 31
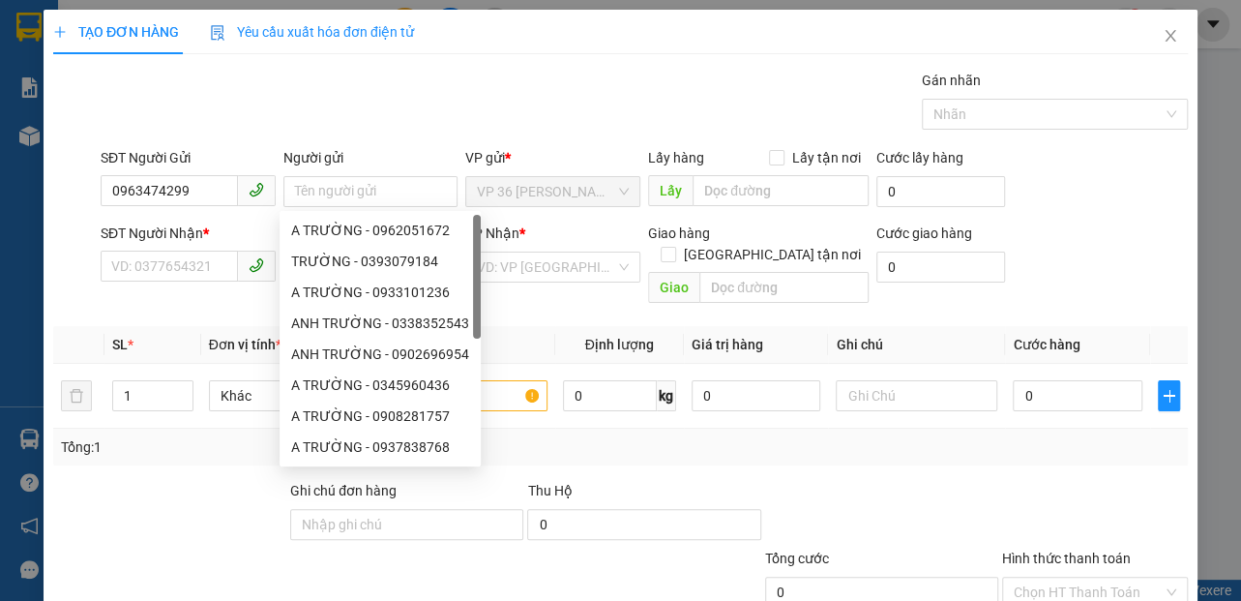
click at [224, 224] on div "SĐT Người Nhận *" at bounding box center [188, 232] width 175 height 21
click at [224, 250] on input "SĐT Người Nhận *" at bounding box center [169, 265] width 137 height 31
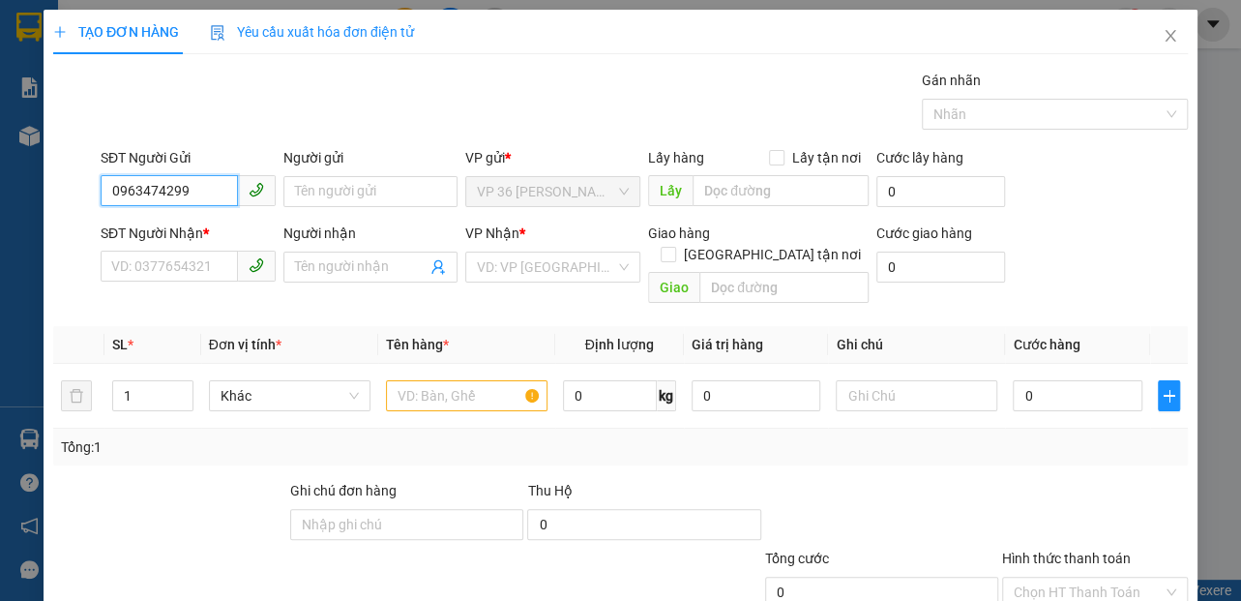
click at [193, 201] on input "0963474299" at bounding box center [169, 190] width 137 height 31
click at [191, 238] on div "0963474299 - CHỊ THỦY" at bounding box center [185, 230] width 149 height 21
type input "CHỊ THỦY"
type input "0783686438"
type input "THƯ"
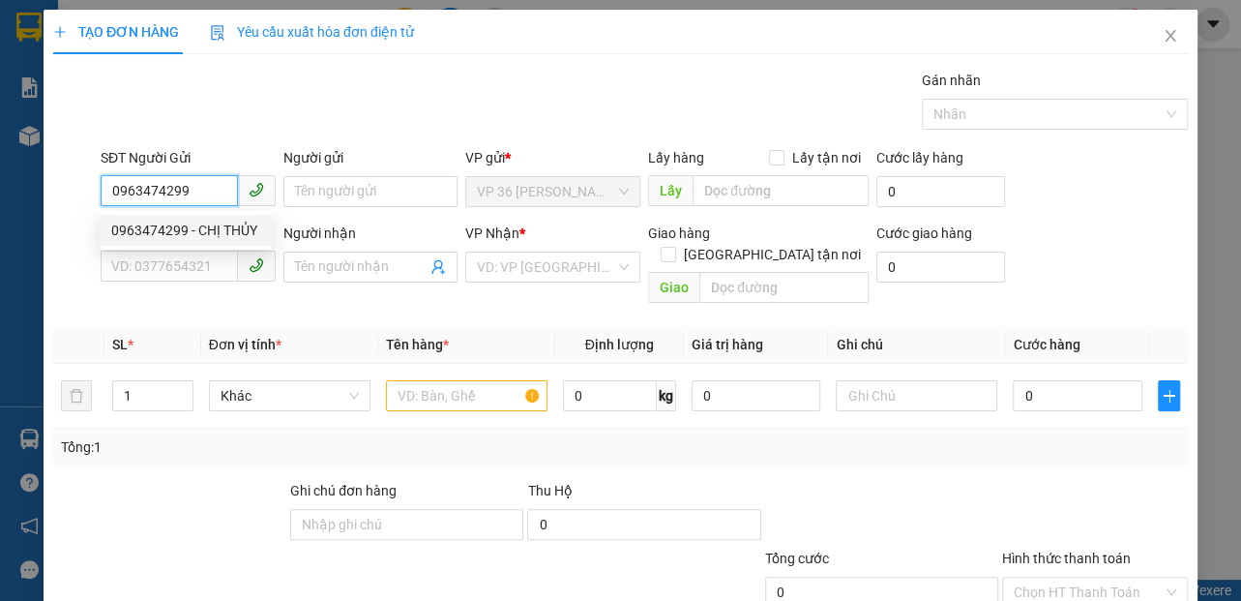
type input "VP184"
type input "20.000"
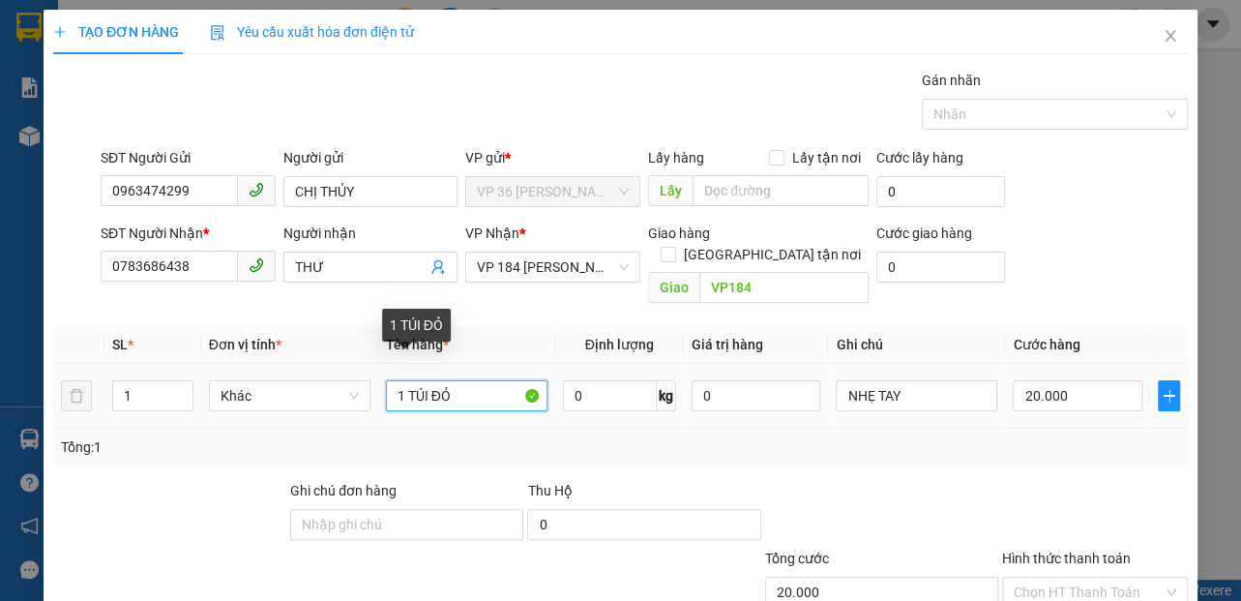
click at [434, 380] on input "1 TÚI ĐỎ" at bounding box center [466, 395] width 161 height 31
type input "1 THÙNG XỐP"
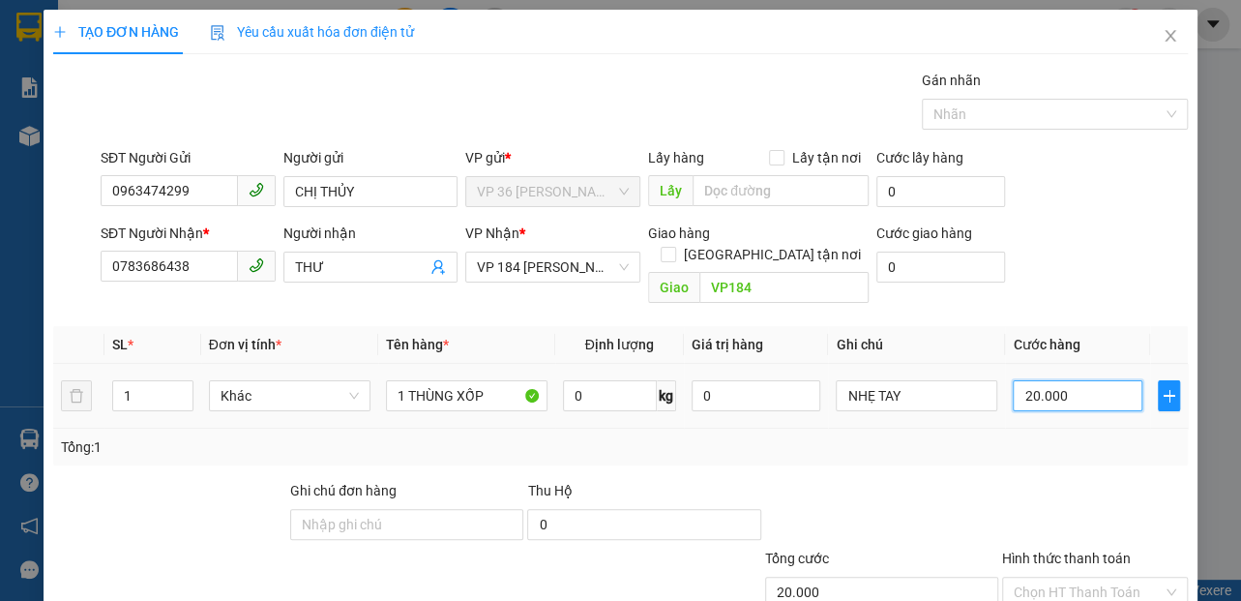
click at [1062, 380] on input "20.000" at bounding box center [1077, 395] width 130 height 31
type input "4"
type input "40"
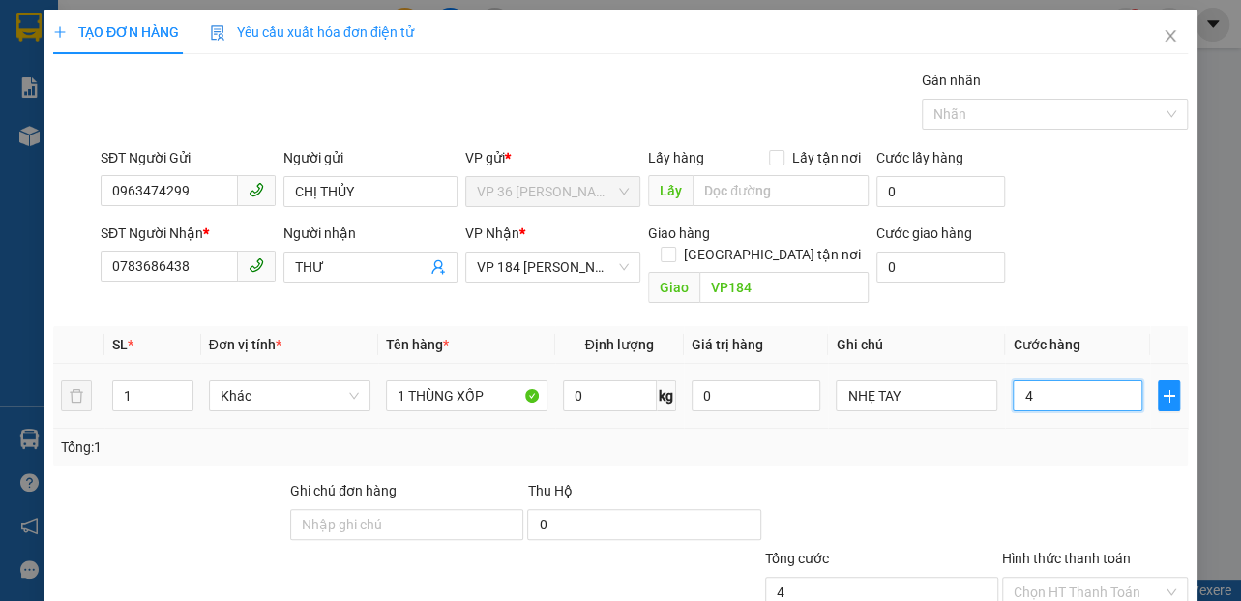
type input "40"
type input "400"
type input "4.000"
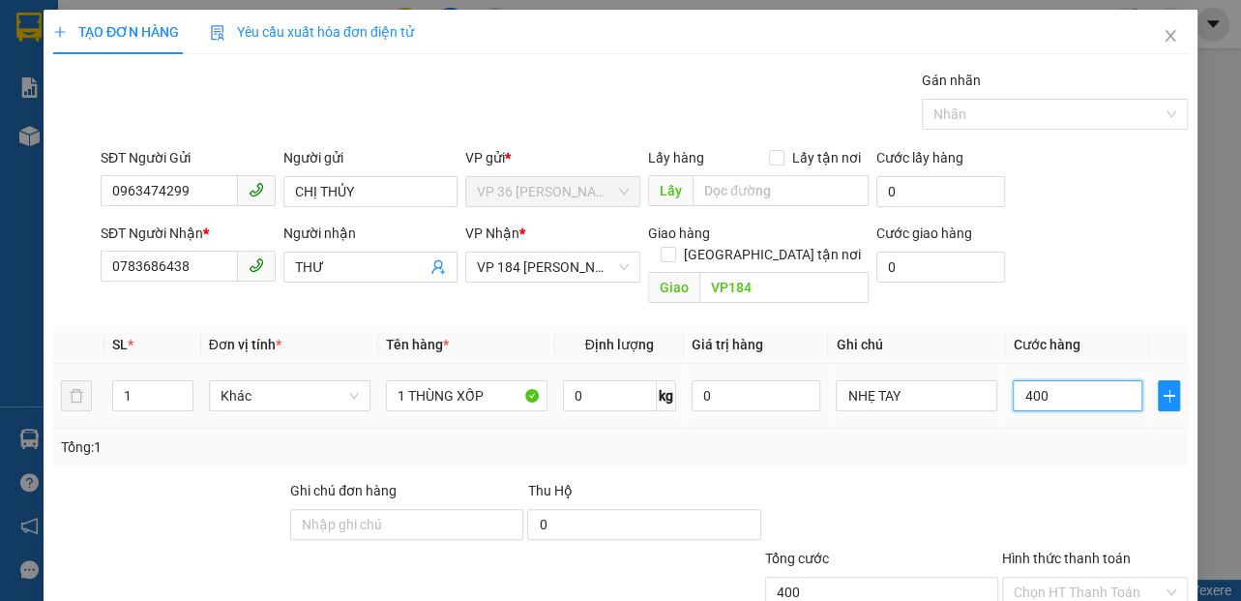
type input "4.000"
type input "40.000"
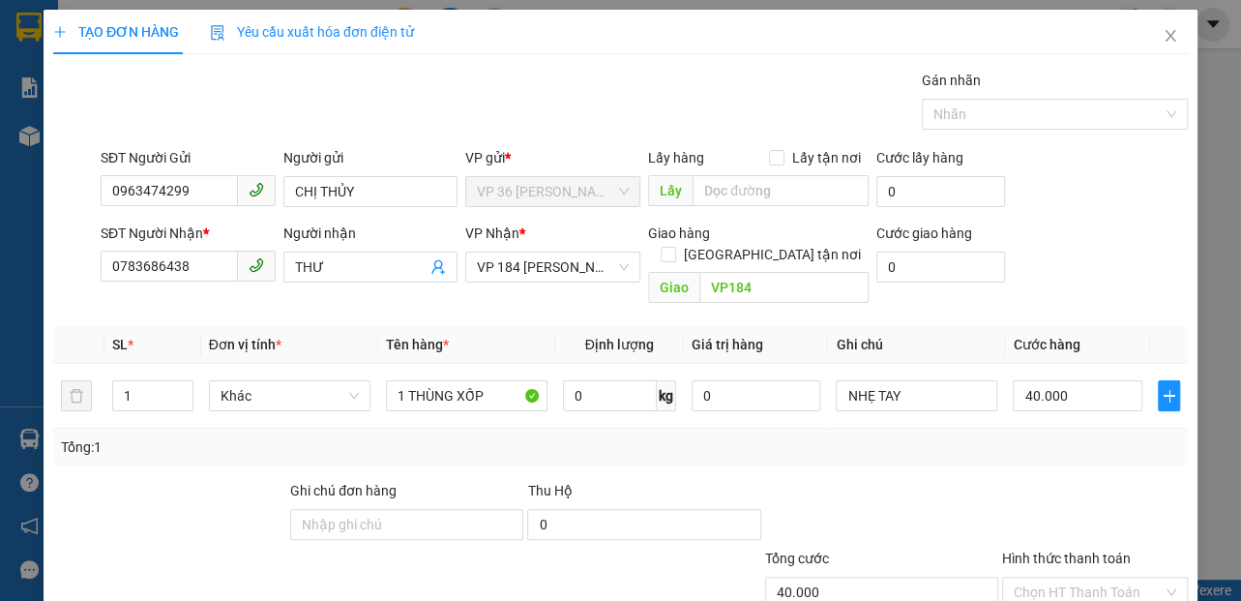
click at [1098, 291] on div "Transit Pickup Surcharge Ids Transit Deliver Surcharge Ids Transit Deliver Surc…" at bounding box center [620, 385] width 1134 height 630
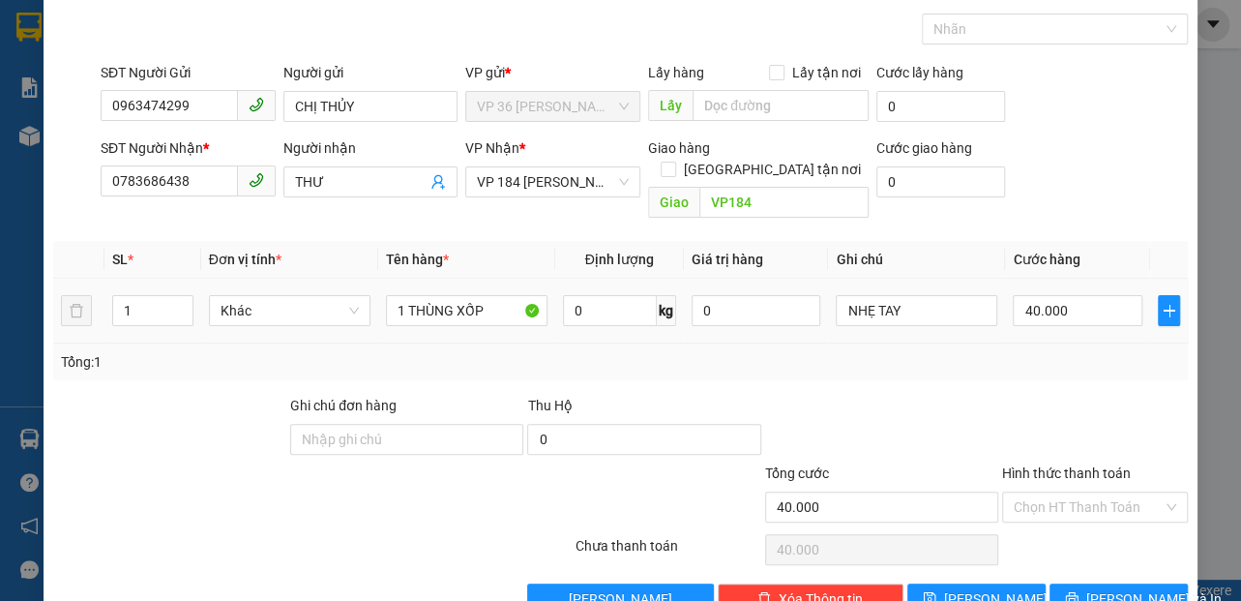
scroll to position [107, 0]
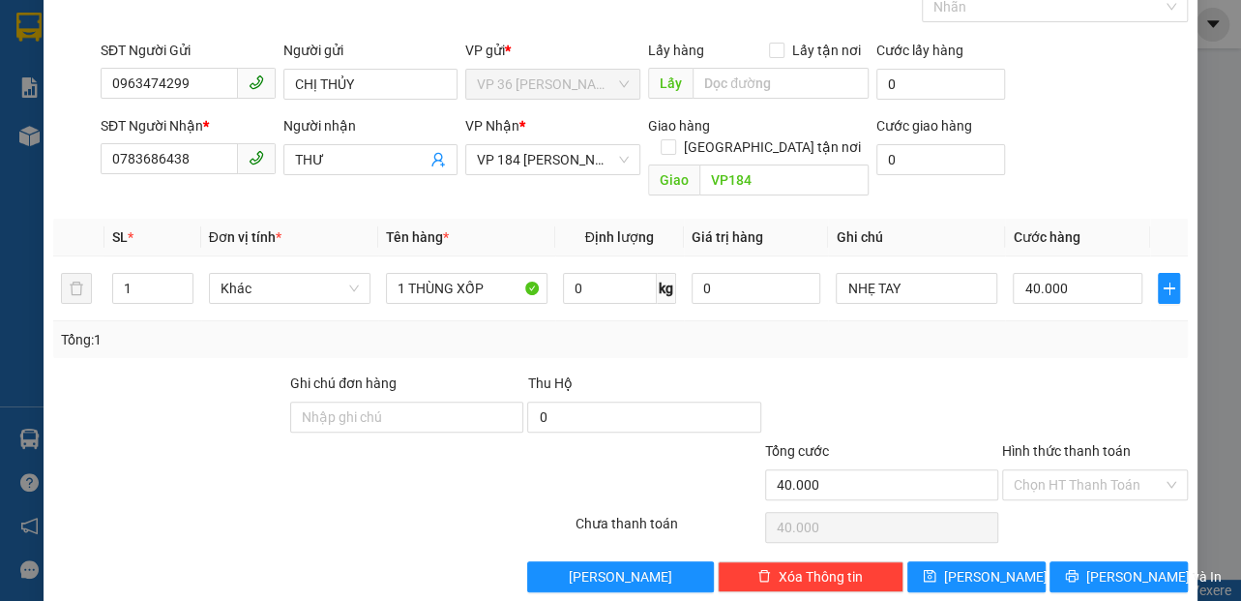
click at [1060, 383] on div at bounding box center [1095, 406] width 190 height 68
click at [1044, 470] on input "Hình thức thanh toán" at bounding box center [1087, 484] width 149 height 29
click at [1023, 498] on div "Tại văn phòng" at bounding box center [1081, 500] width 161 height 21
type input "0"
click at [1006, 385] on div at bounding box center [1095, 406] width 190 height 68
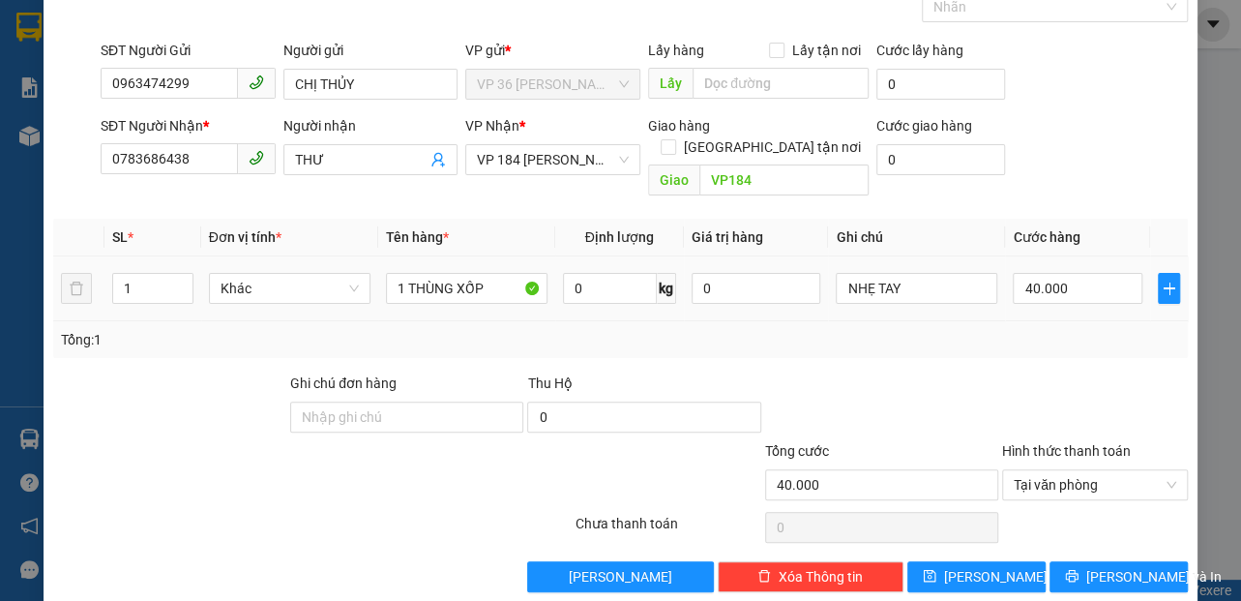
click at [378, 292] on td "1 THÙNG XỐP" at bounding box center [466, 288] width 177 height 65
click at [1073, 570] on icon "printer" at bounding box center [1071, 576] width 13 height 13
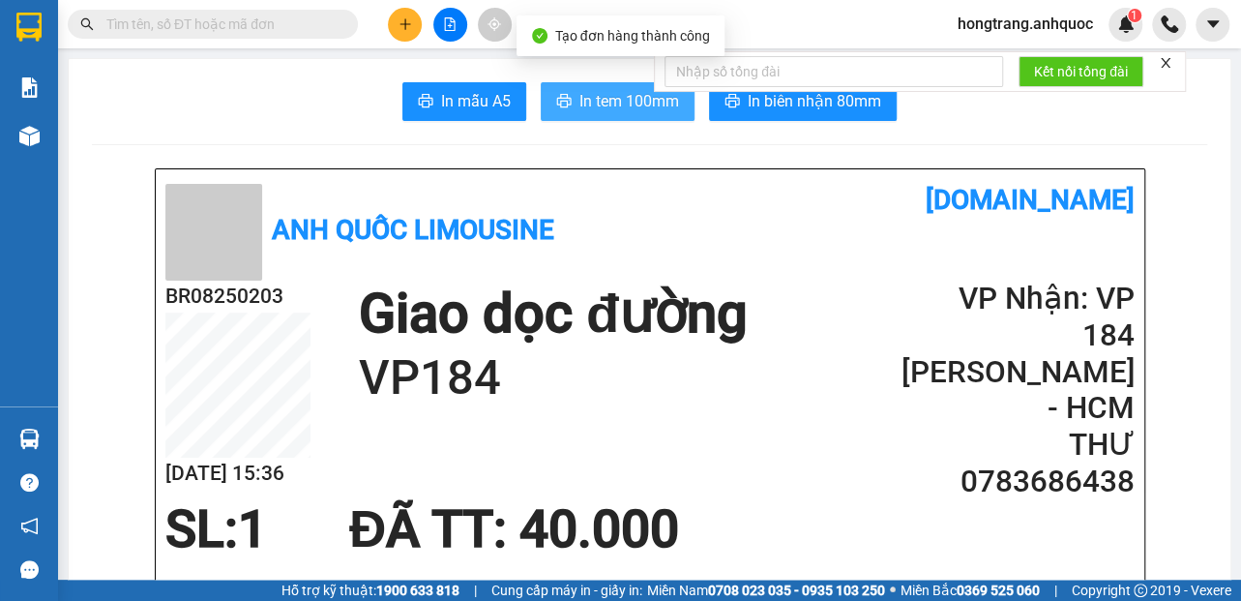
click at [579, 98] on span "In tem 100mm" at bounding box center [629, 101] width 100 height 24
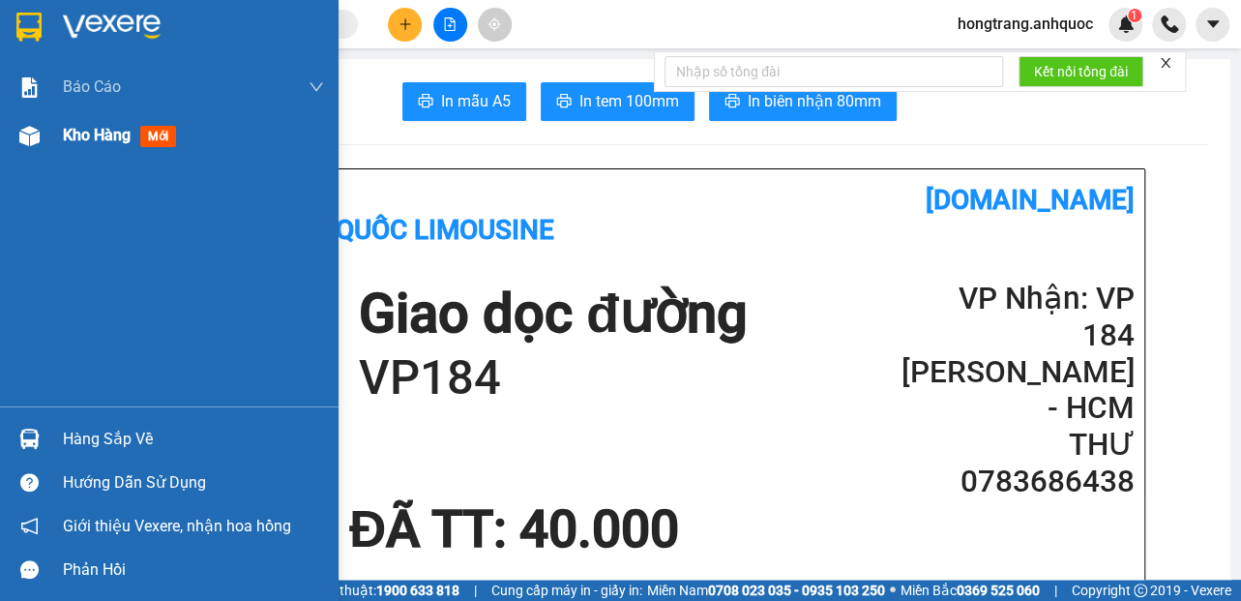
click at [39, 144] on img at bounding box center [29, 136] width 20 height 20
